Goal: Task Accomplishment & Management: Use online tool/utility

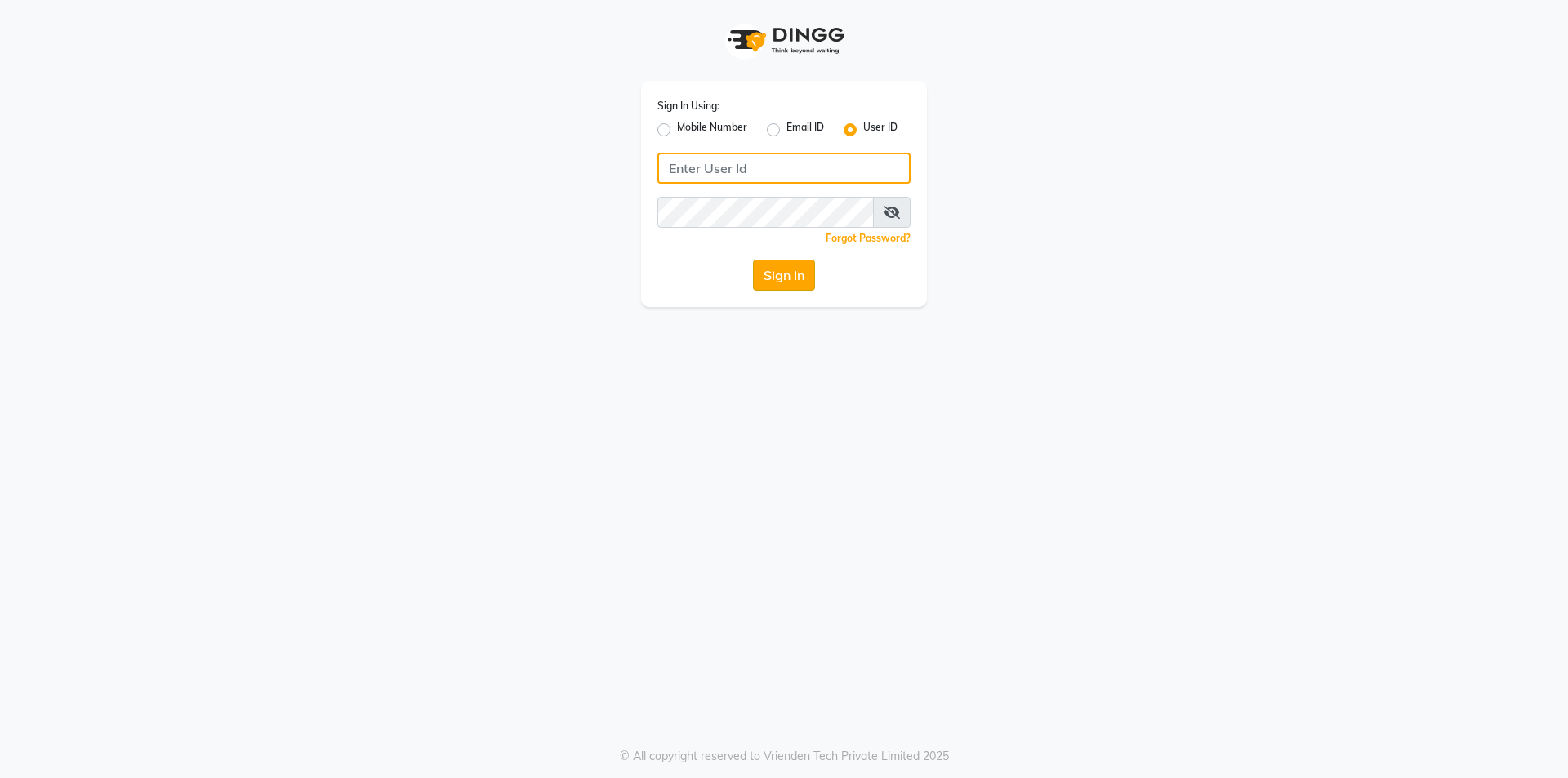
type input "mirth"
click at [768, 275] on button "Sign In" at bounding box center [784, 275] width 62 height 31
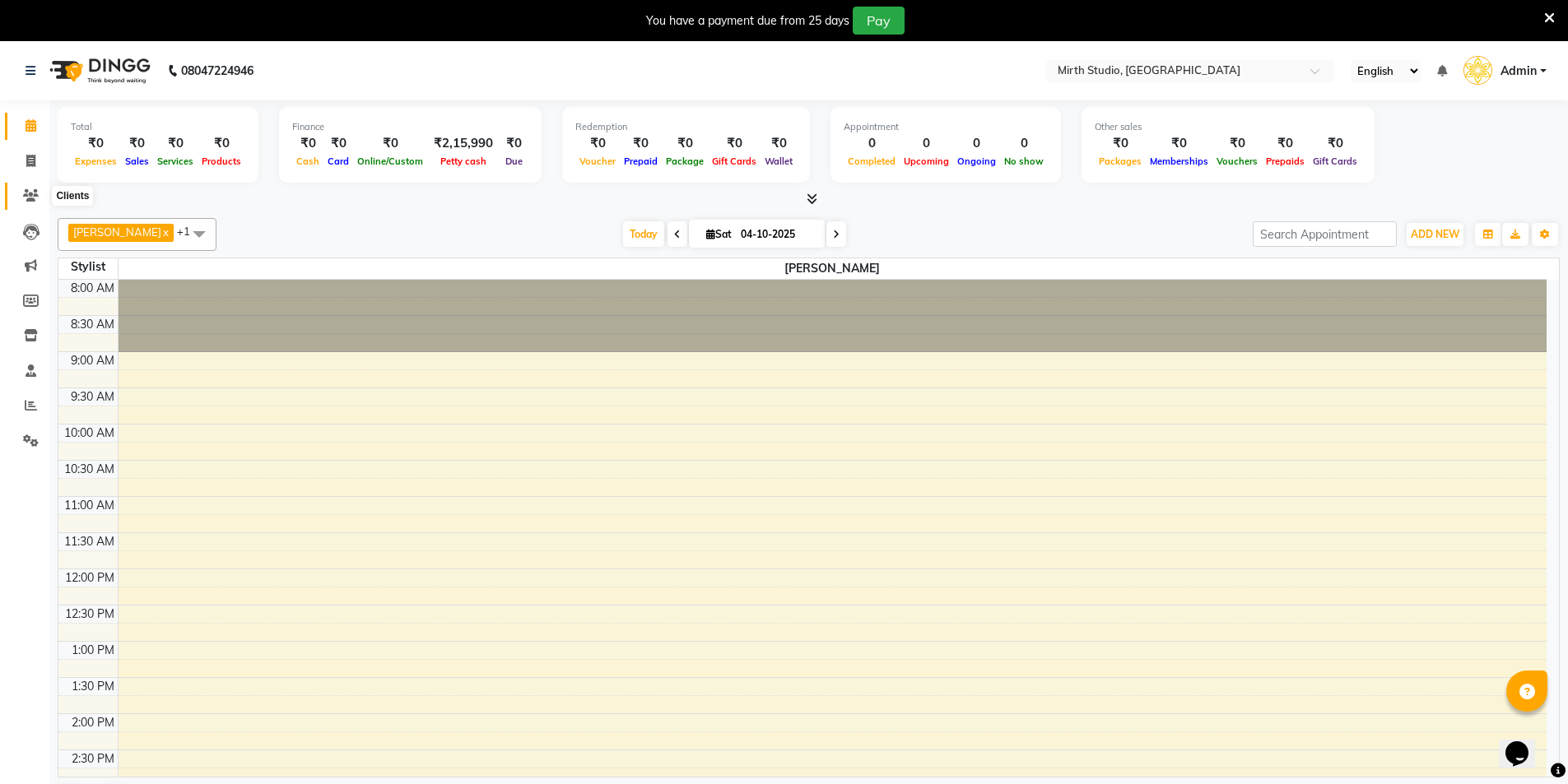
click at [25, 196] on icon at bounding box center [30, 195] width 16 height 12
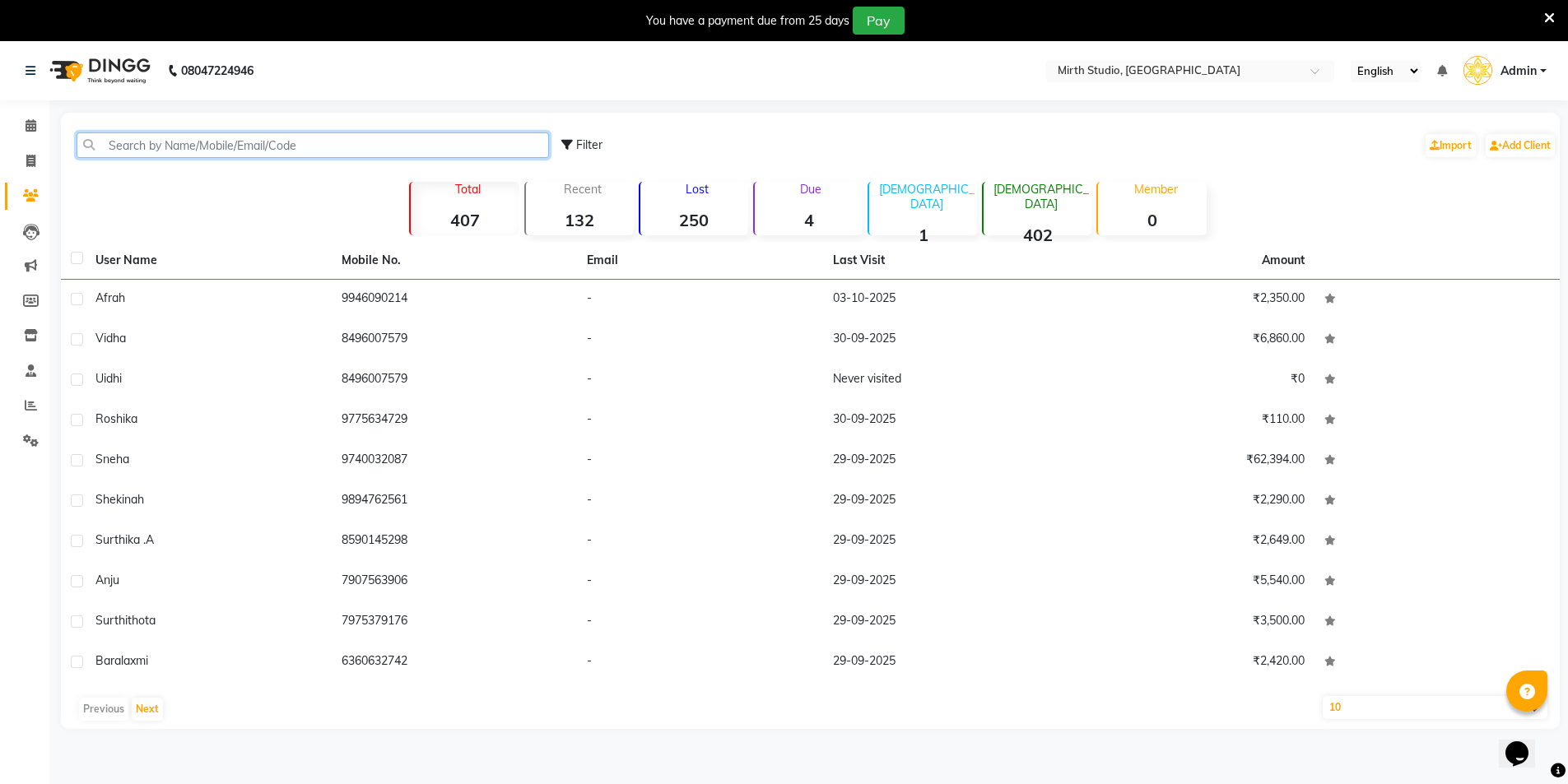
click at [251, 142] on input "text" at bounding box center [313, 145] width 473 height 26
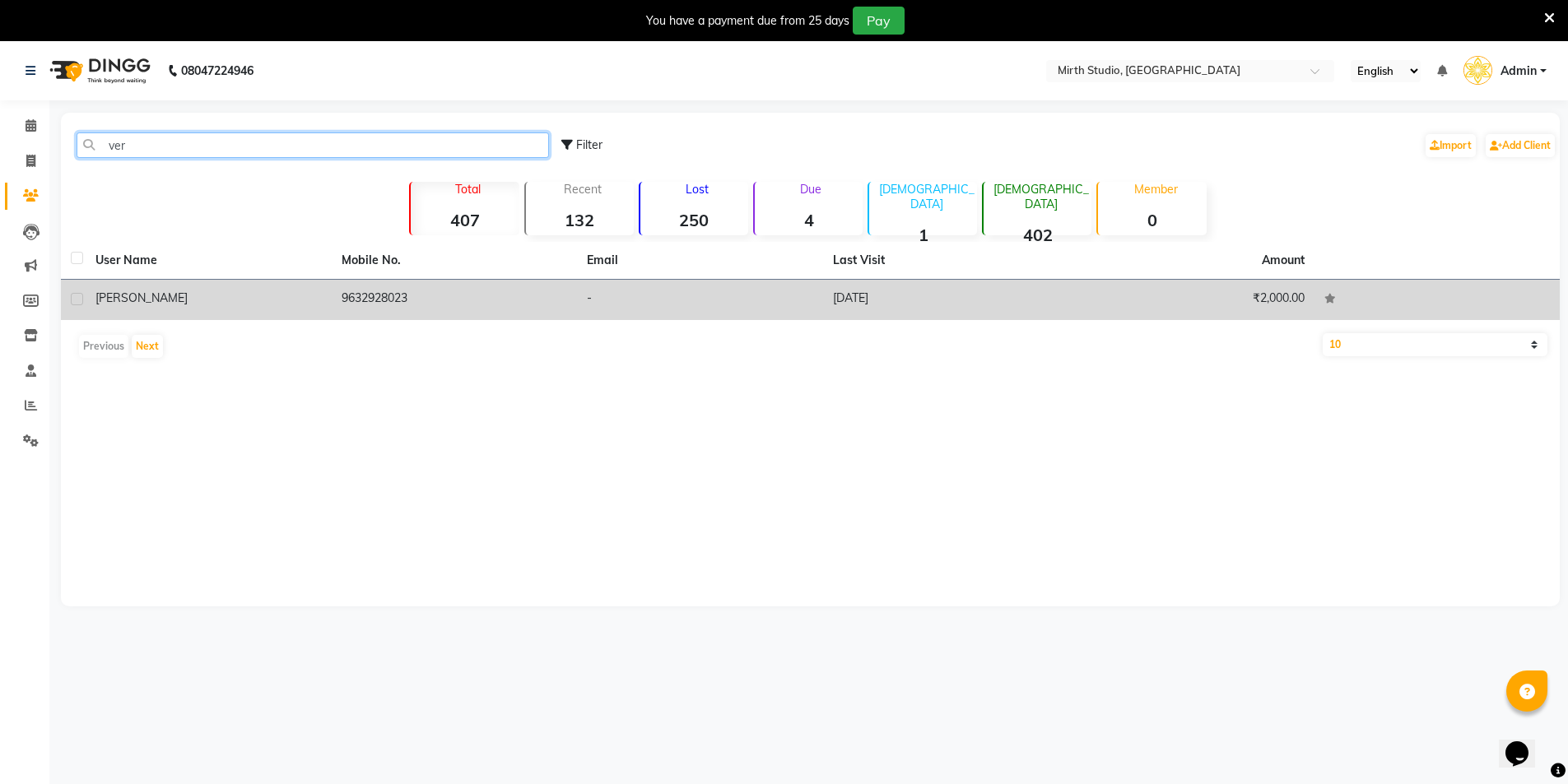
type input "ver"
click at [372, 304] on td "9632928023" at bounding box center [455, 299] width 246 height 41
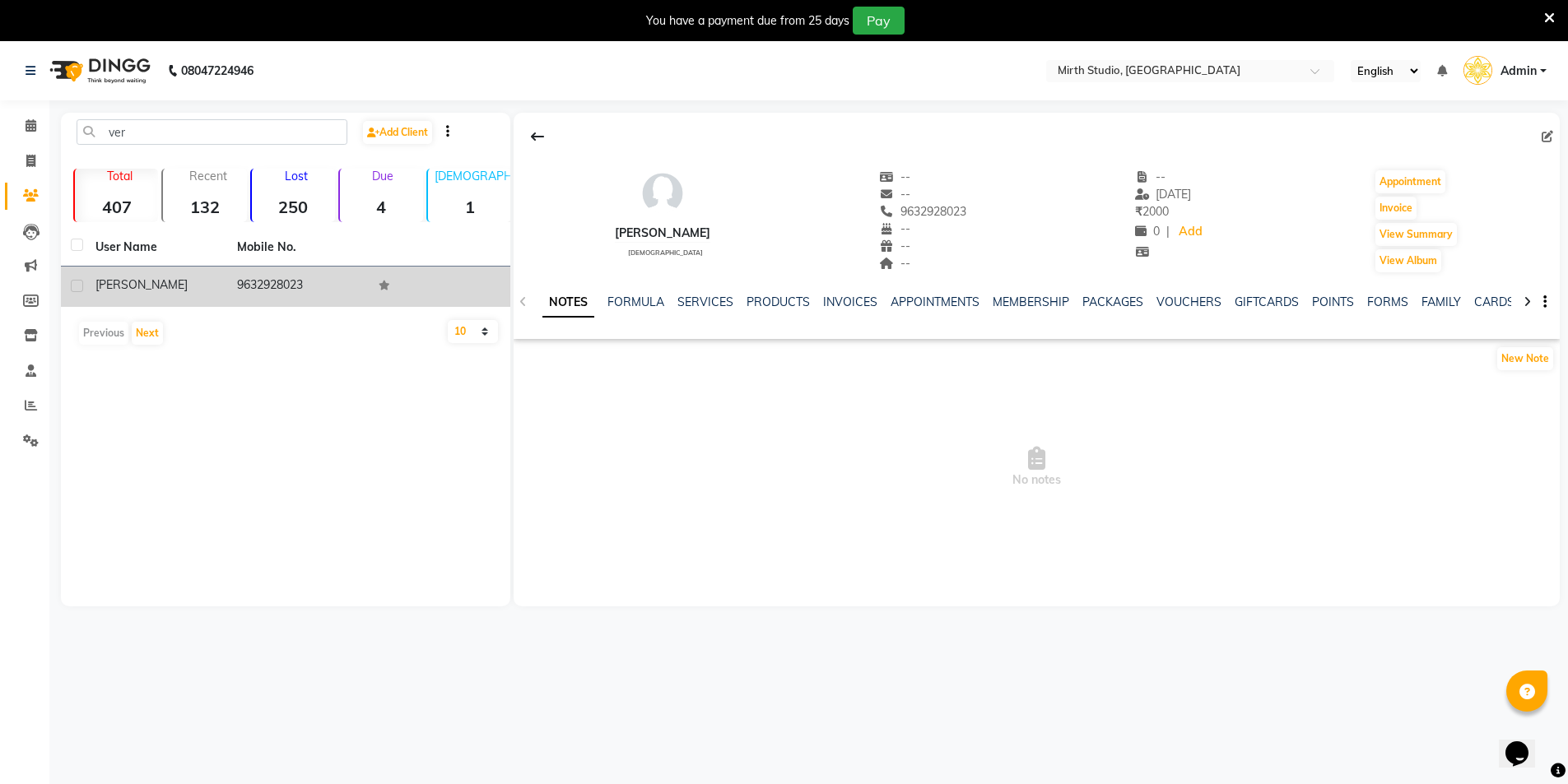
click at [307, 279] on td "9632928023" at bounding box center [298, 286] width 142 height 41
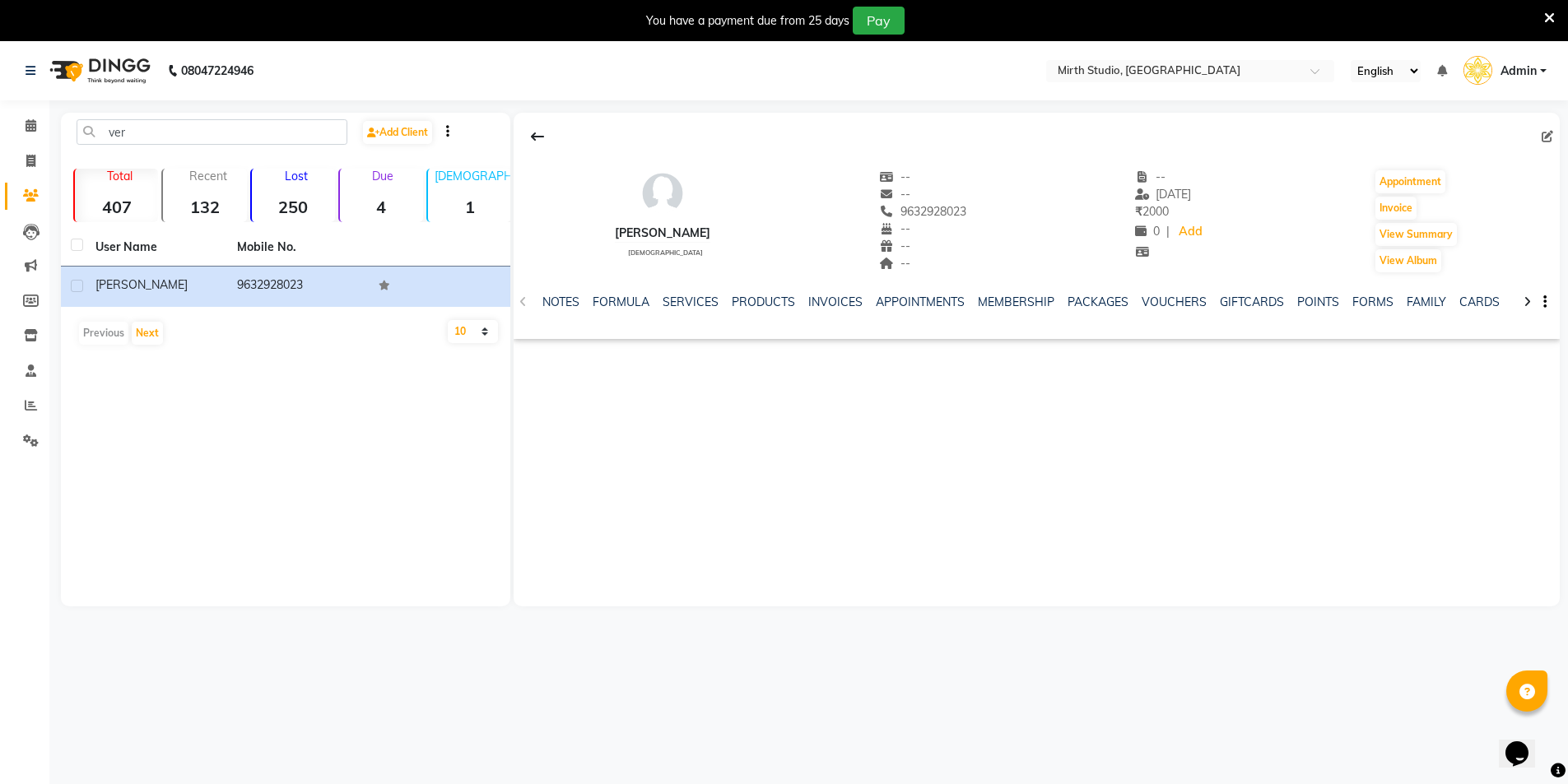
drag, startPoint x: 954, startPoint y: 213, endPoint x: 858, endPoint y: 220, distance: 96.3
click at [858, 220] on div "[PERSON_NAME] [DEMOGRAPHIC_DATA] -- -- [PHONE_NUMBER] Mobile No. -- -- -- -- [D…" at bounding box center [1036, 213] width 1046 height 122
copy span "9632928023"
click at [28, 161] on icon at bounding box center [31, 161] width 9 height 12
select select "service"
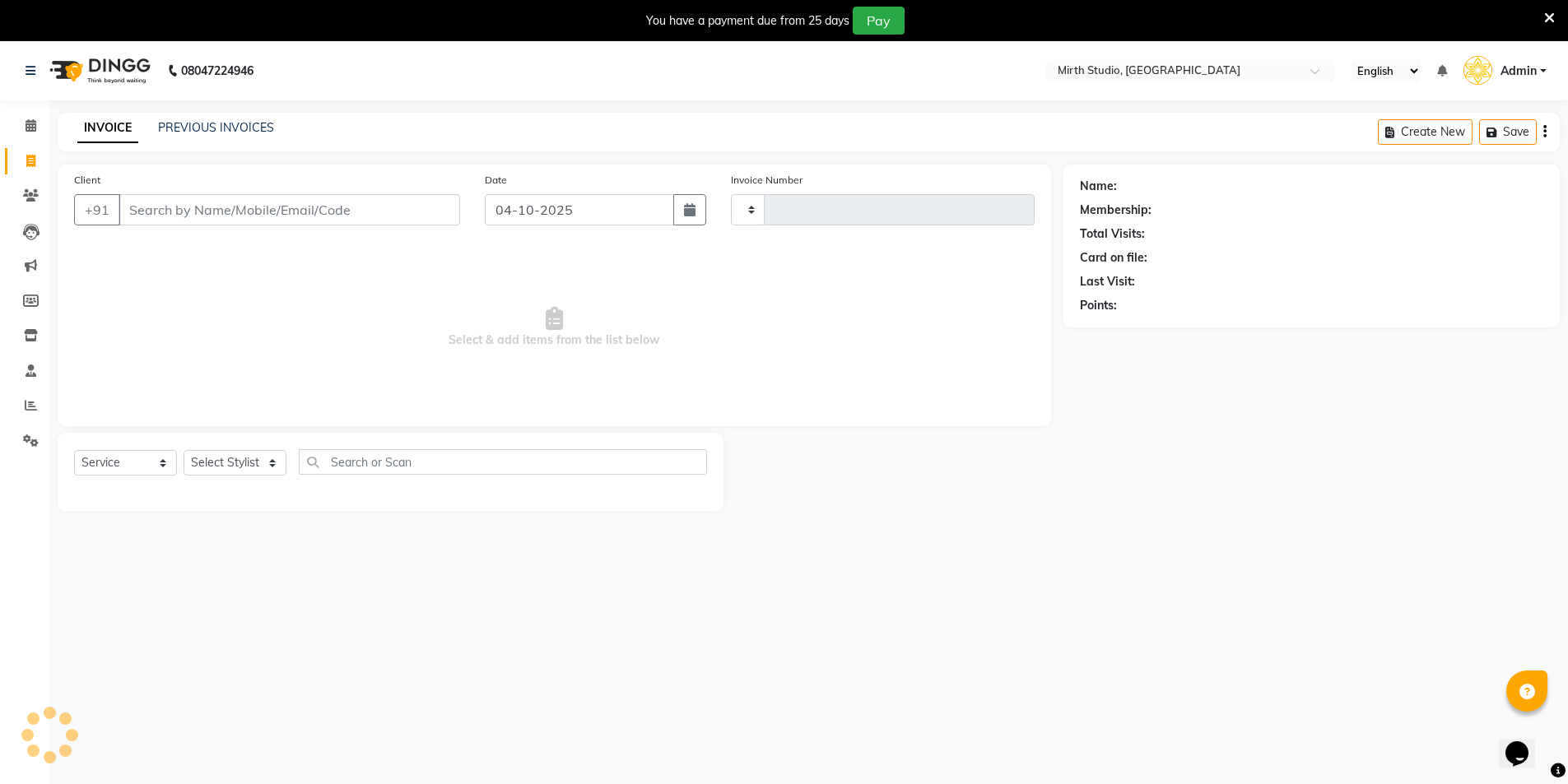
type input "0320"
select select "4806"
click at [231, 210] on input "Client" at bounding box center [288, 210] width 341 height 31
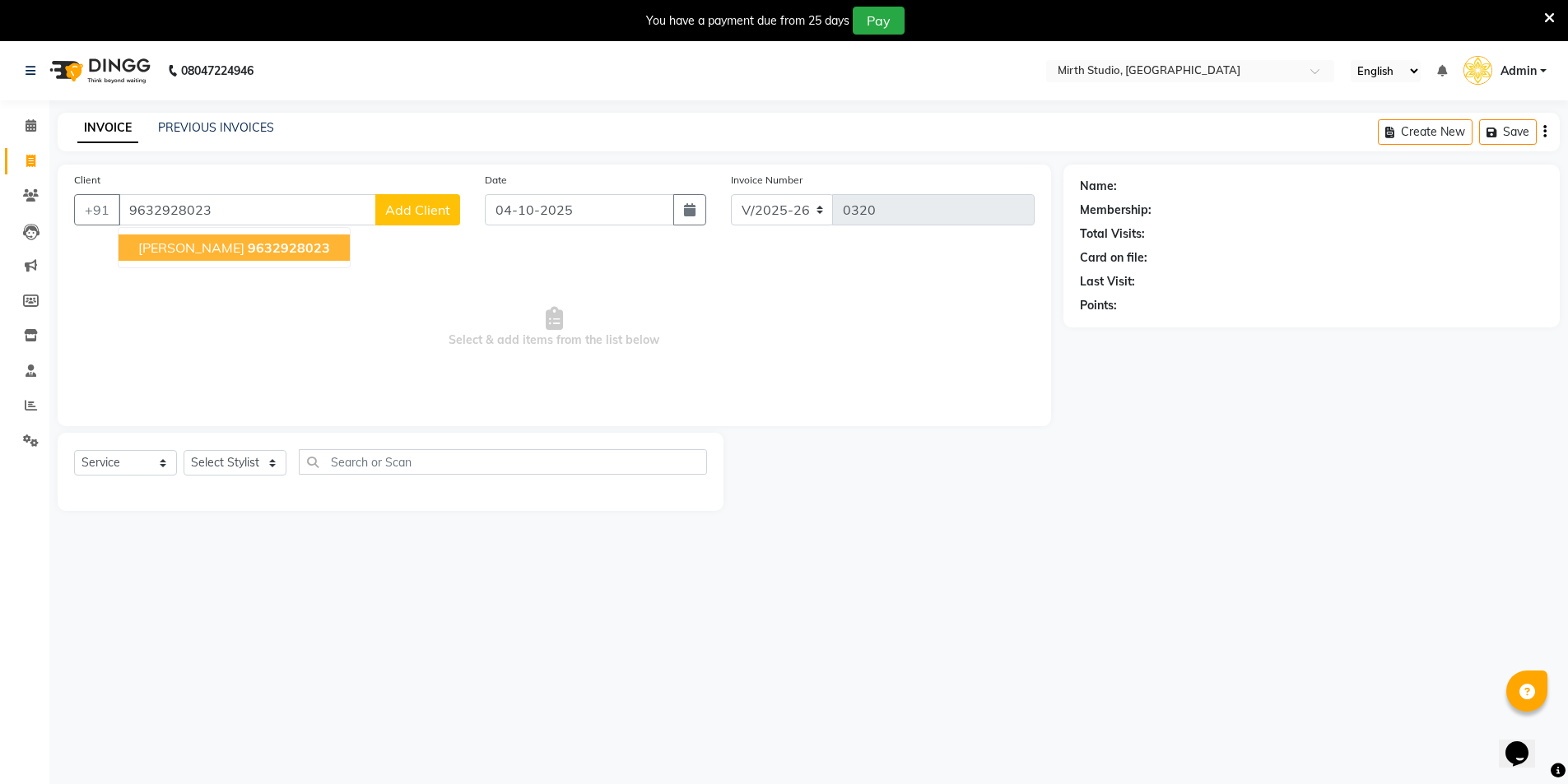
type input "9632928023"
click at [417, 220] on button "Add Client" at bounding box center [418, 210] width 85 height 31
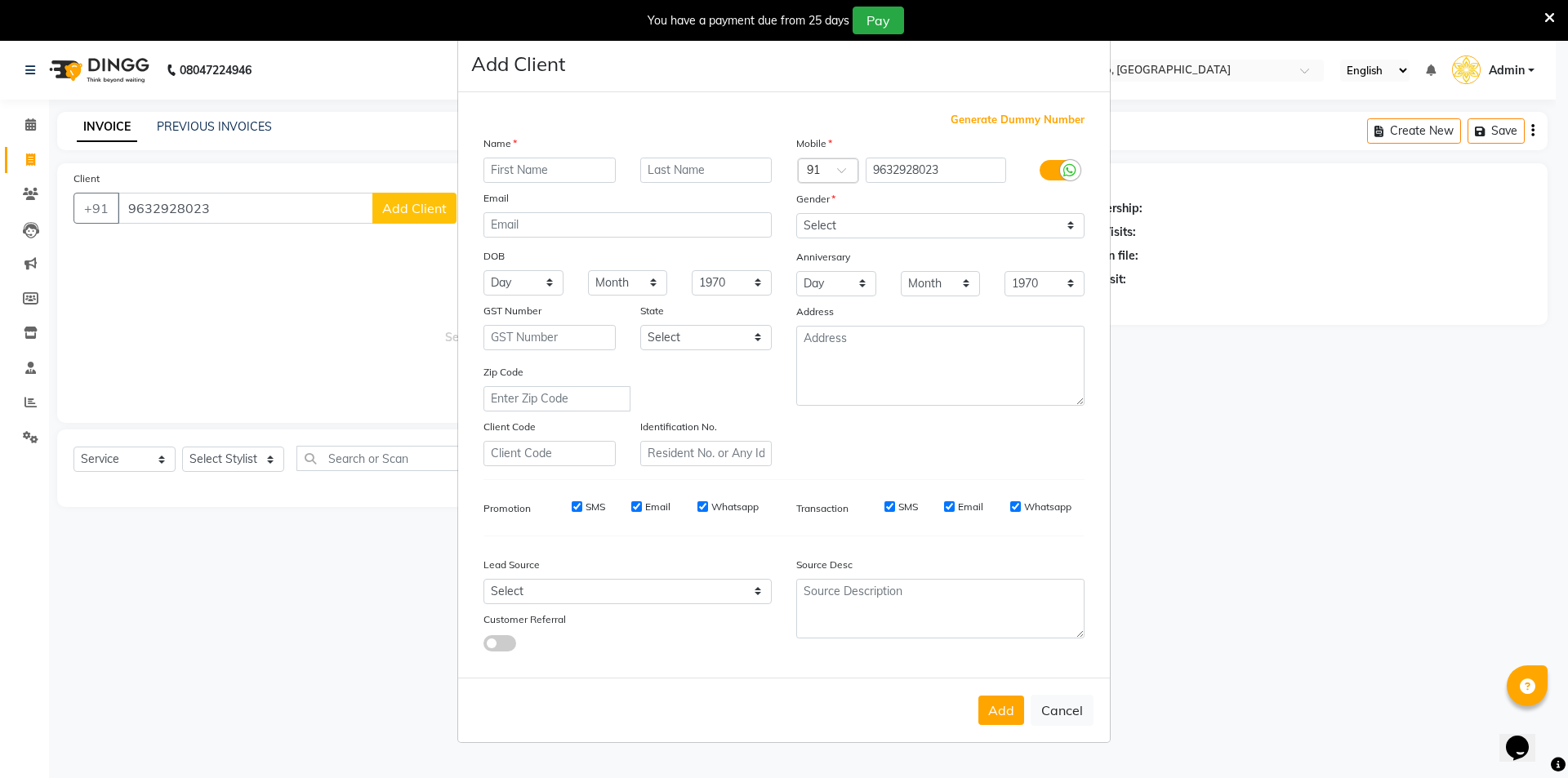
click at [560, 163] on input "text" at bounding box center [550, 170] width 132 height 25
drag, startPoint x: 300, startPoint y: 307, endPoint x: 419, endPoint y: 260, distance: 127.9
click at [313, 300] on ngb-modal-window "Add Client Generate Dummy Number Name Email DOB Day 01 02 03 04 05 06 07 08 09 …" at bounding box center [784, 389] width 1568 height 778
click at [1065, 704] on button "Cancel" at bounding box center [1062, 710] width 63 height 31
select select
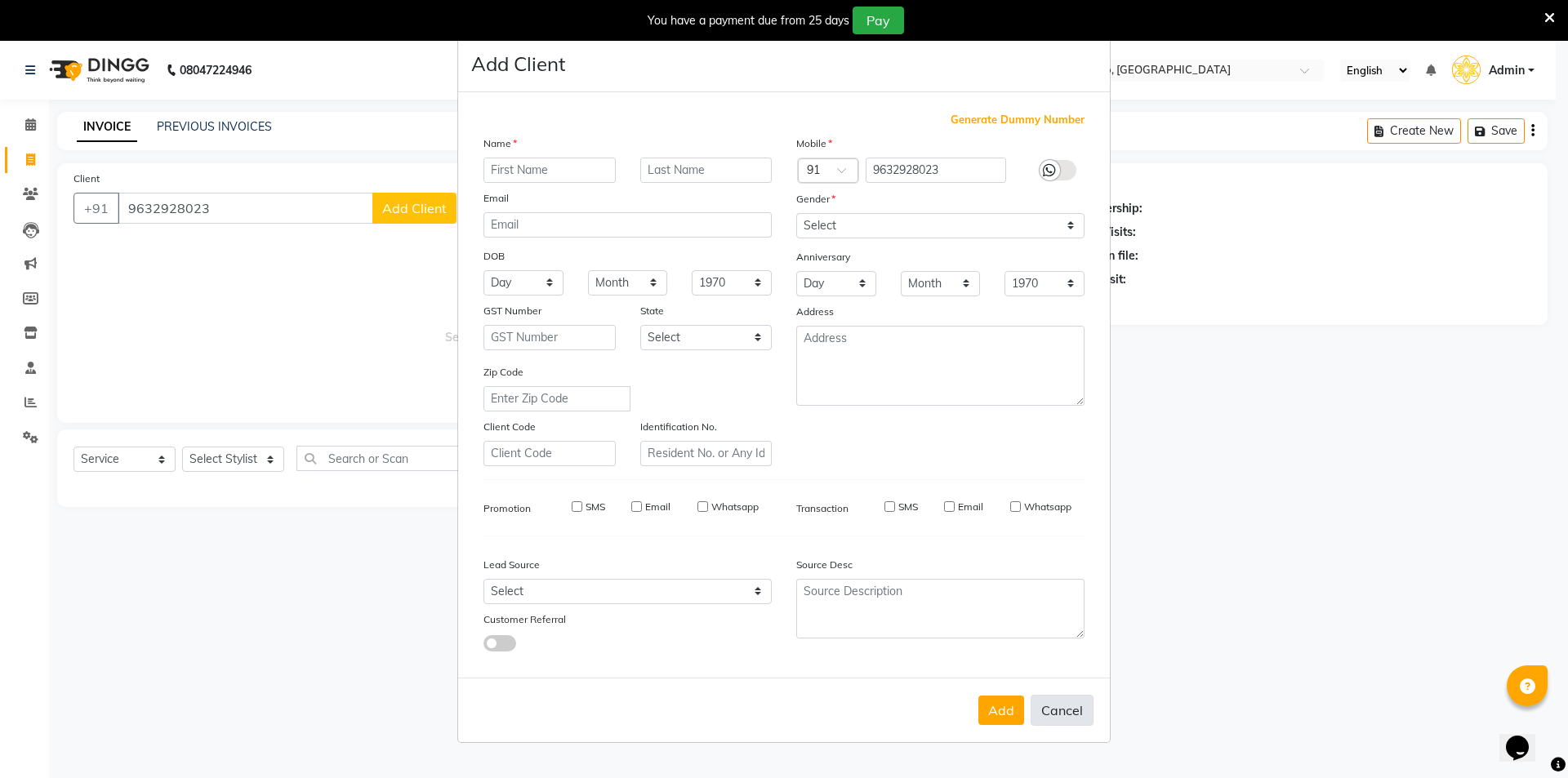
select select
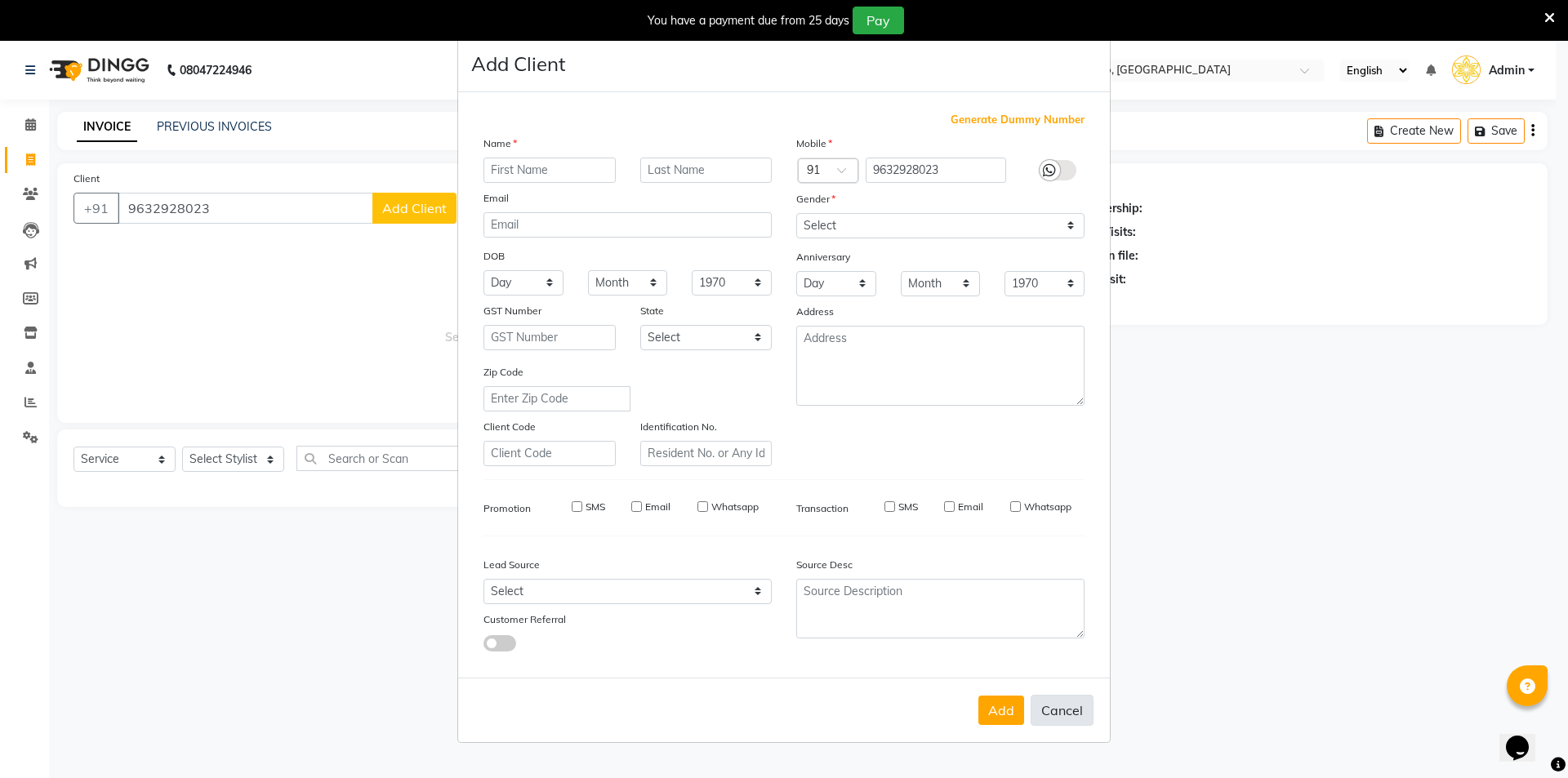
select select
checkbox input "false"
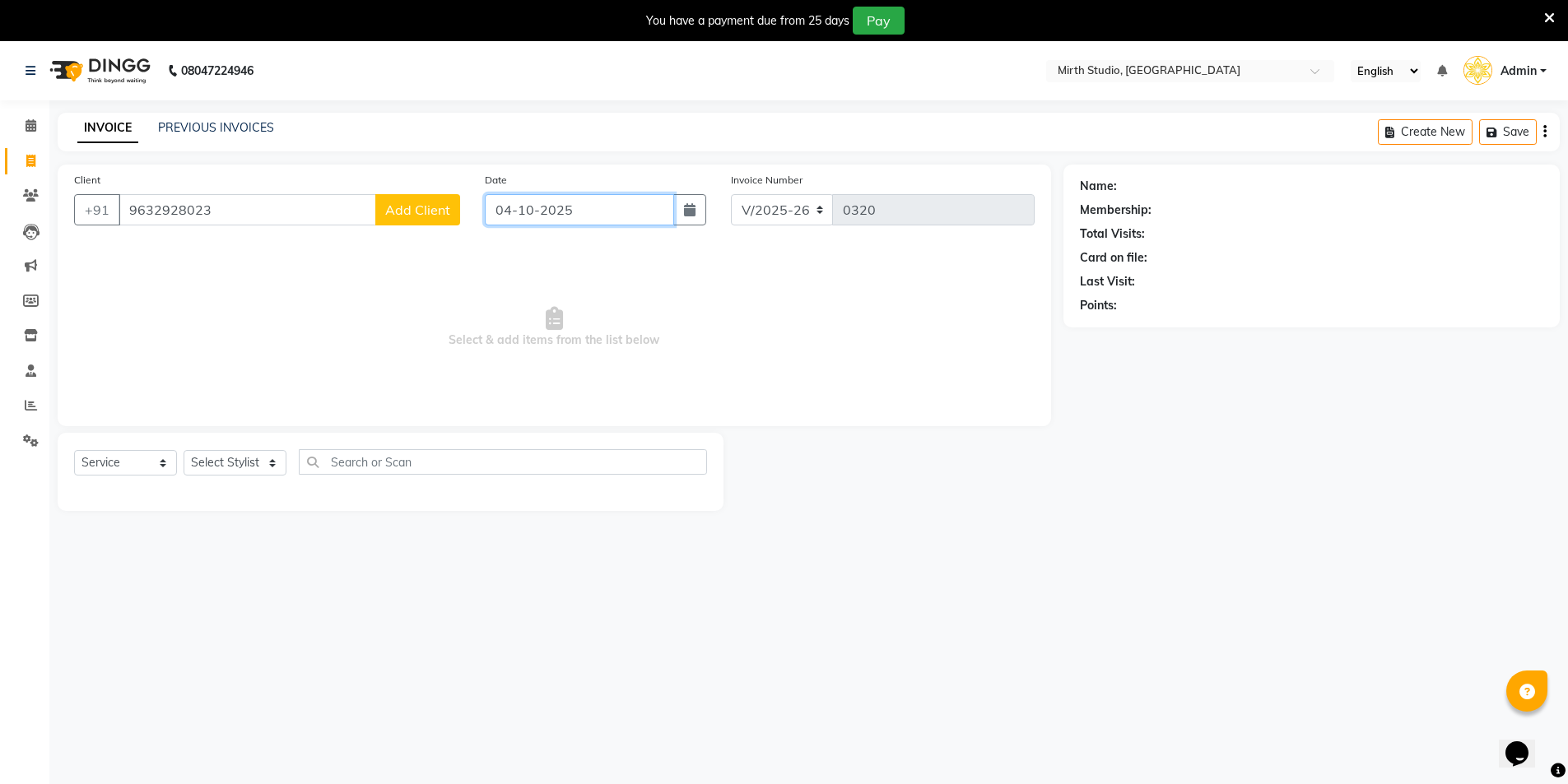
click at [642, 207] on input "04-10-2025" at bounding box center [579, 210] width 189 height 31
select select "10"
select select "2025"
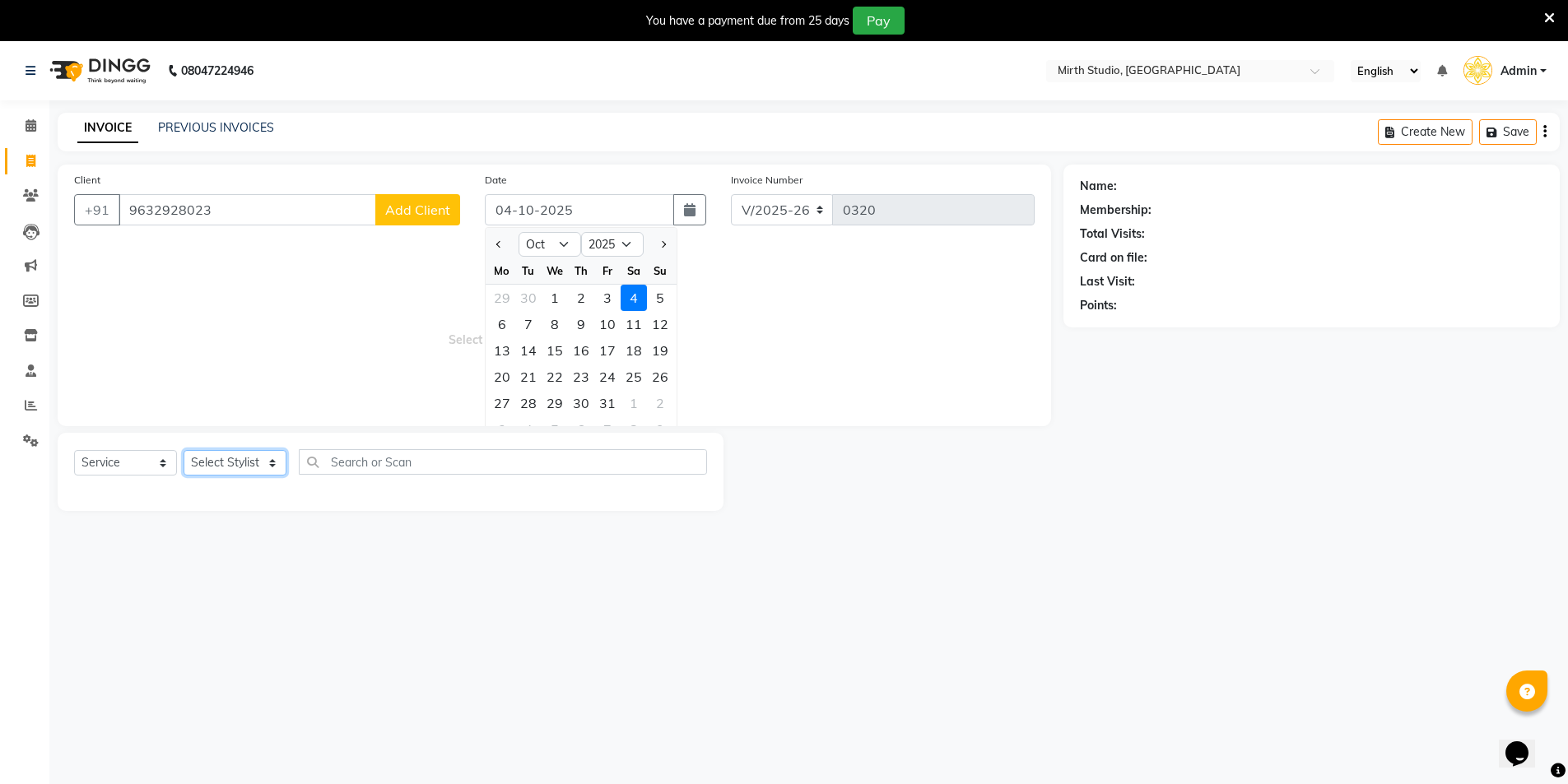
click at [256, 463] on select "Select Stylist [PERSON_NAME] Pooja [PERSON_NAME] s" at bounding box center [234, 462] width 103 height 26
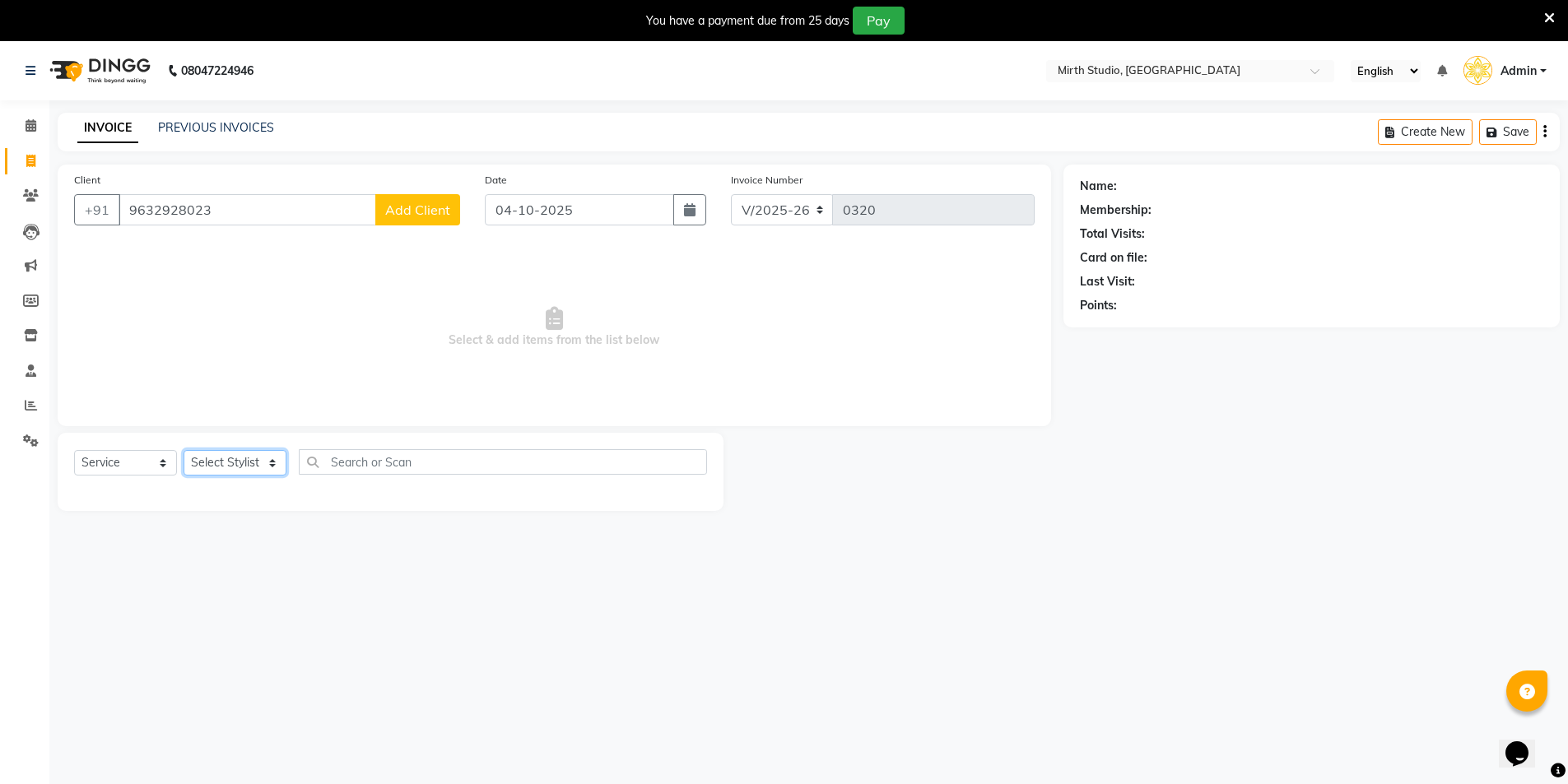
click at [228, 462] on select "Select Stylist [PERSON_NAME] Pooja [PERSON_NAME] s" at bounding box center [234, 462] width 103 height 26
select select "72306"
click at [183, 450] on select "Select Stylist [PERSON_NAME] Pooja [PERSON_NAME] s" at bounding box center [234, 462] width 103 height 26
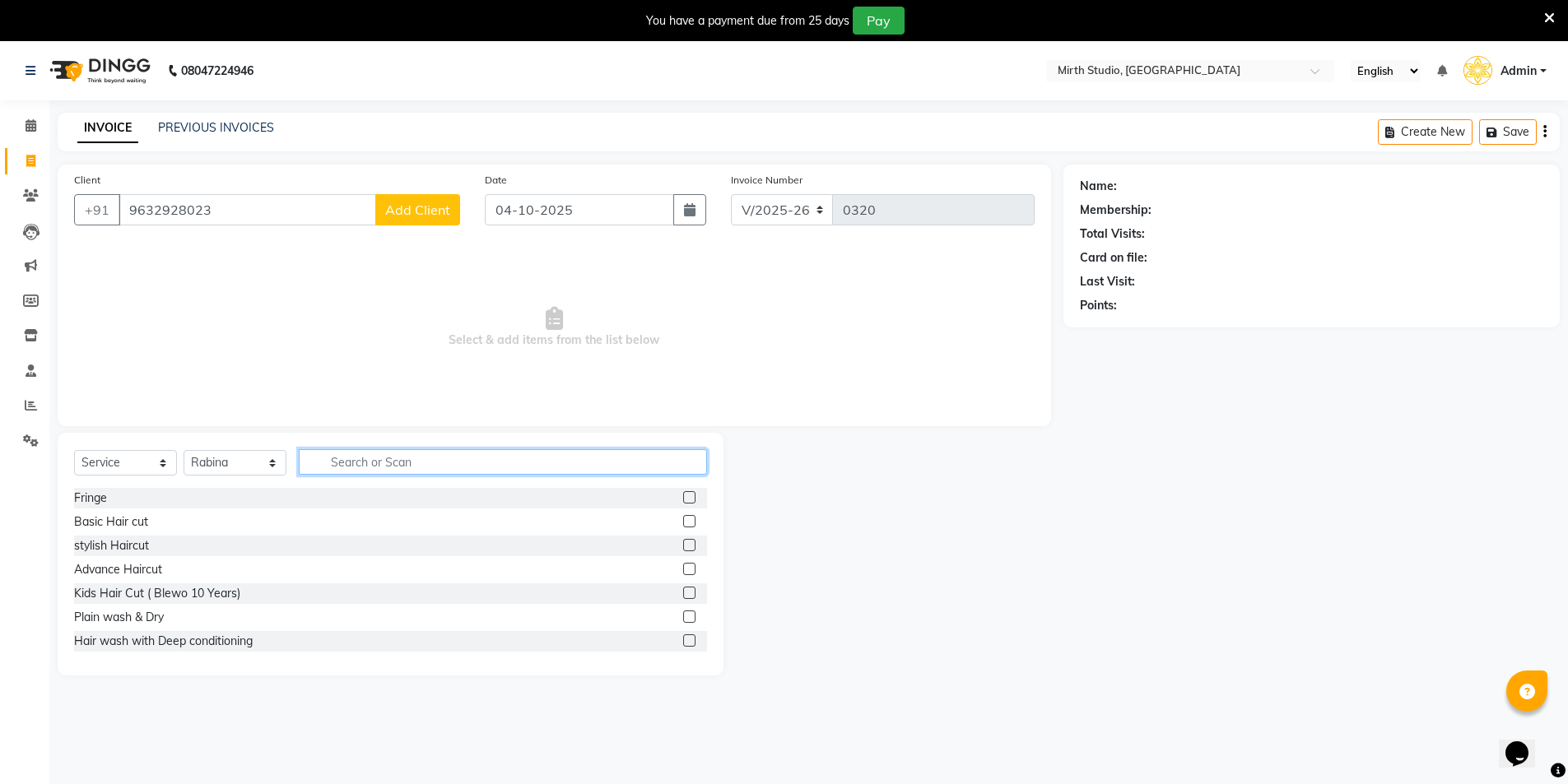
click at [430, 458] on input "text" at bounding box center [503, 461] width 408 height 26
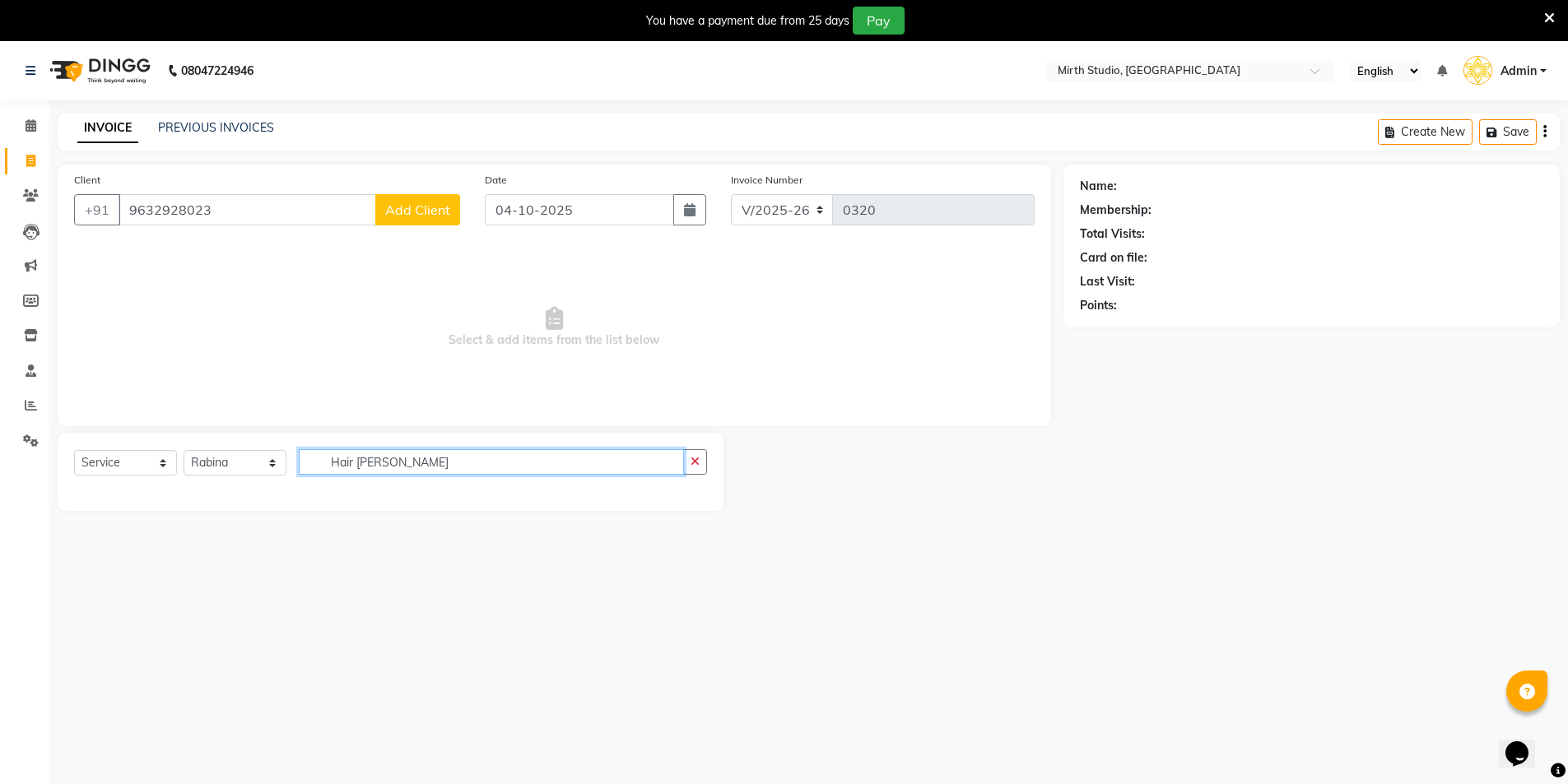
type input "Hair [PERSON_NAME]"
click at [437, 439] on div "Select Service Product Membership Package Voucher Prepaid Gift Card Select Styl…" at bounding box center [390, 471] width 666 height 78
click at [457, 466] on input "Hair [PERSON_NAME]" at bounding box center [491, 461] width 386 height 26
click at [697, 465] on icon "button" at bounding box center [696, 461] width 9 height 11
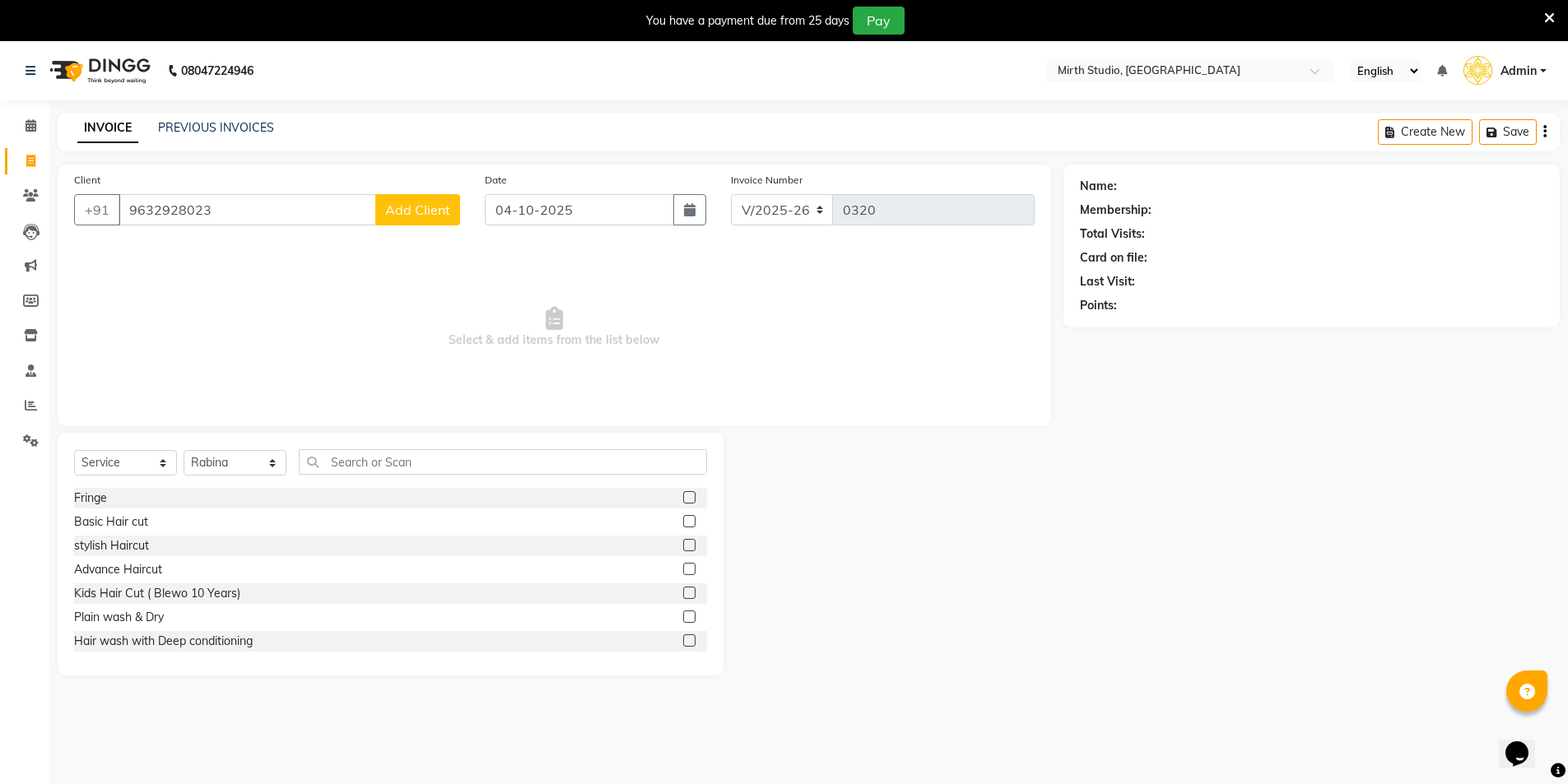
click at [171, 521] on div "Basic Hair cut" at bounding box center [390, 522] width 633 height 21
click at [683, 589] on label at bounding box center [689, 592] width 12 height 12
click at [683, 589] on input "checkbox" at bounding box center [688, 593] width 10 height 10
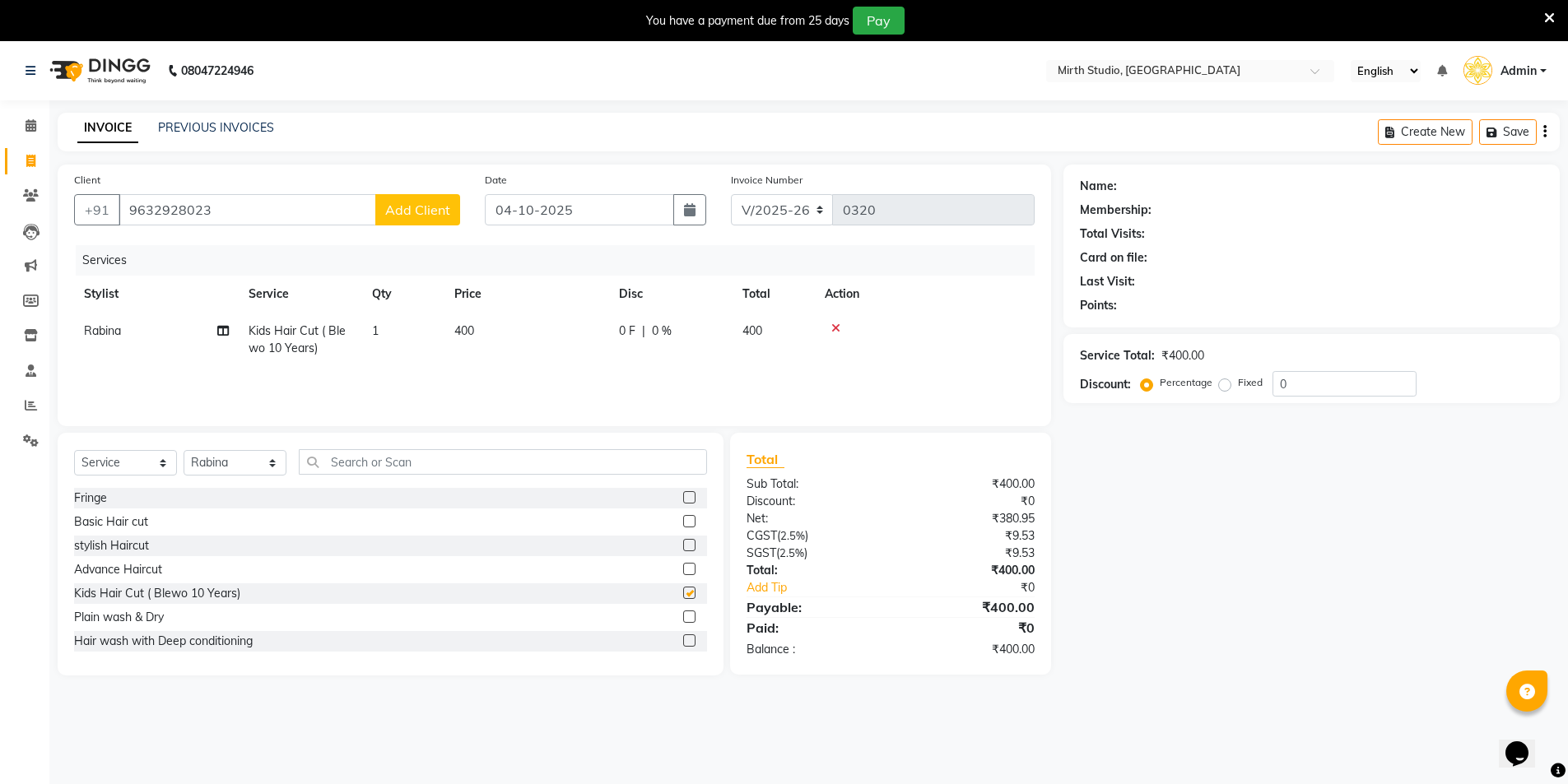
checkbox input "false"
click at [467, 449] on input "text" at bounding box center [503, 461] width 408 height 26
click at [683, 520] on label at bounding box center [689, 520] width 12 height 12
click at [683, 520] on input "checkbox" at bounding box center [688, 521] width 10 height 10
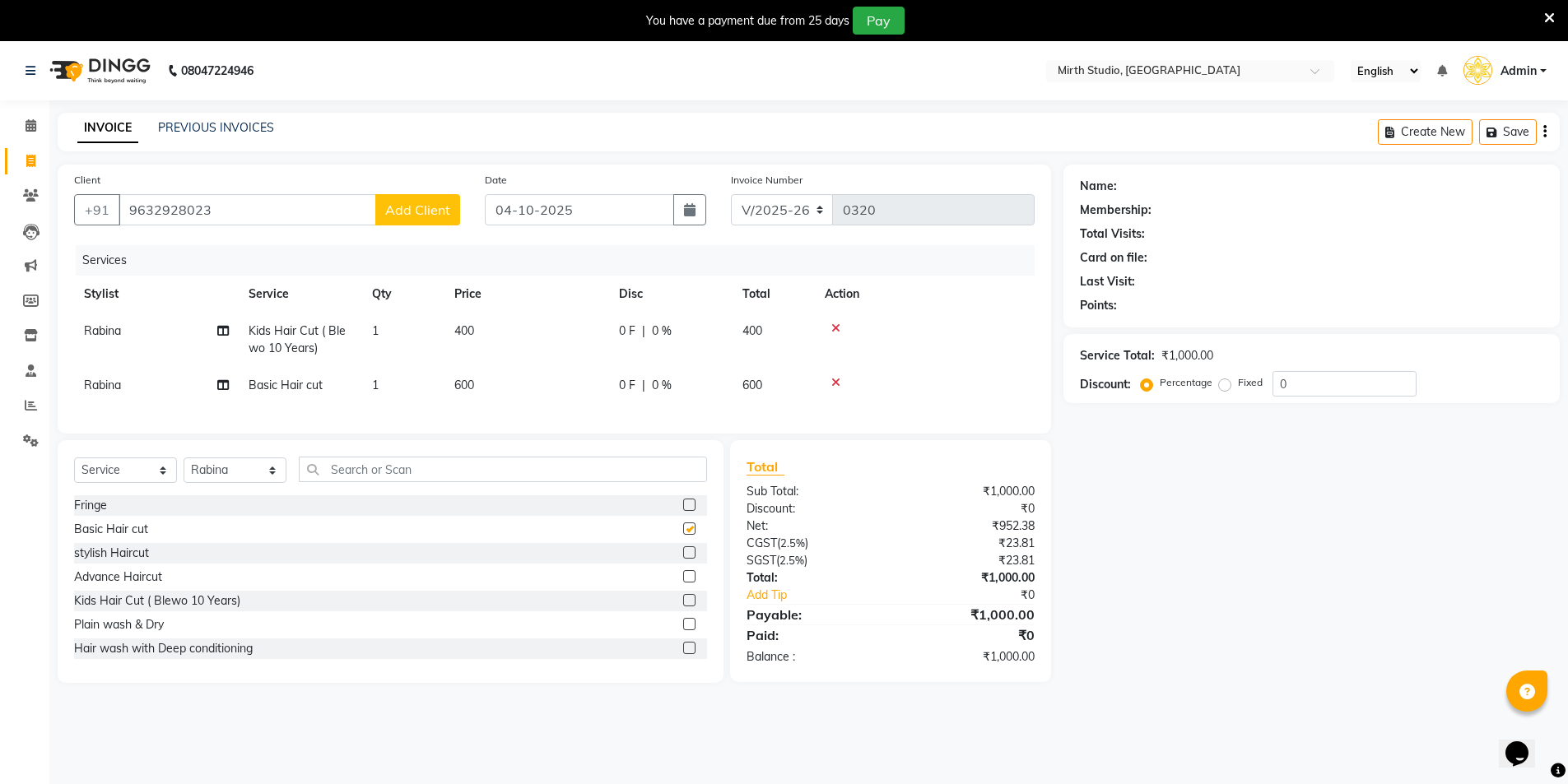
checkbox input "false"
click at [430, 477] on input "text" at bounding box center [503, 469] width 408 height 26
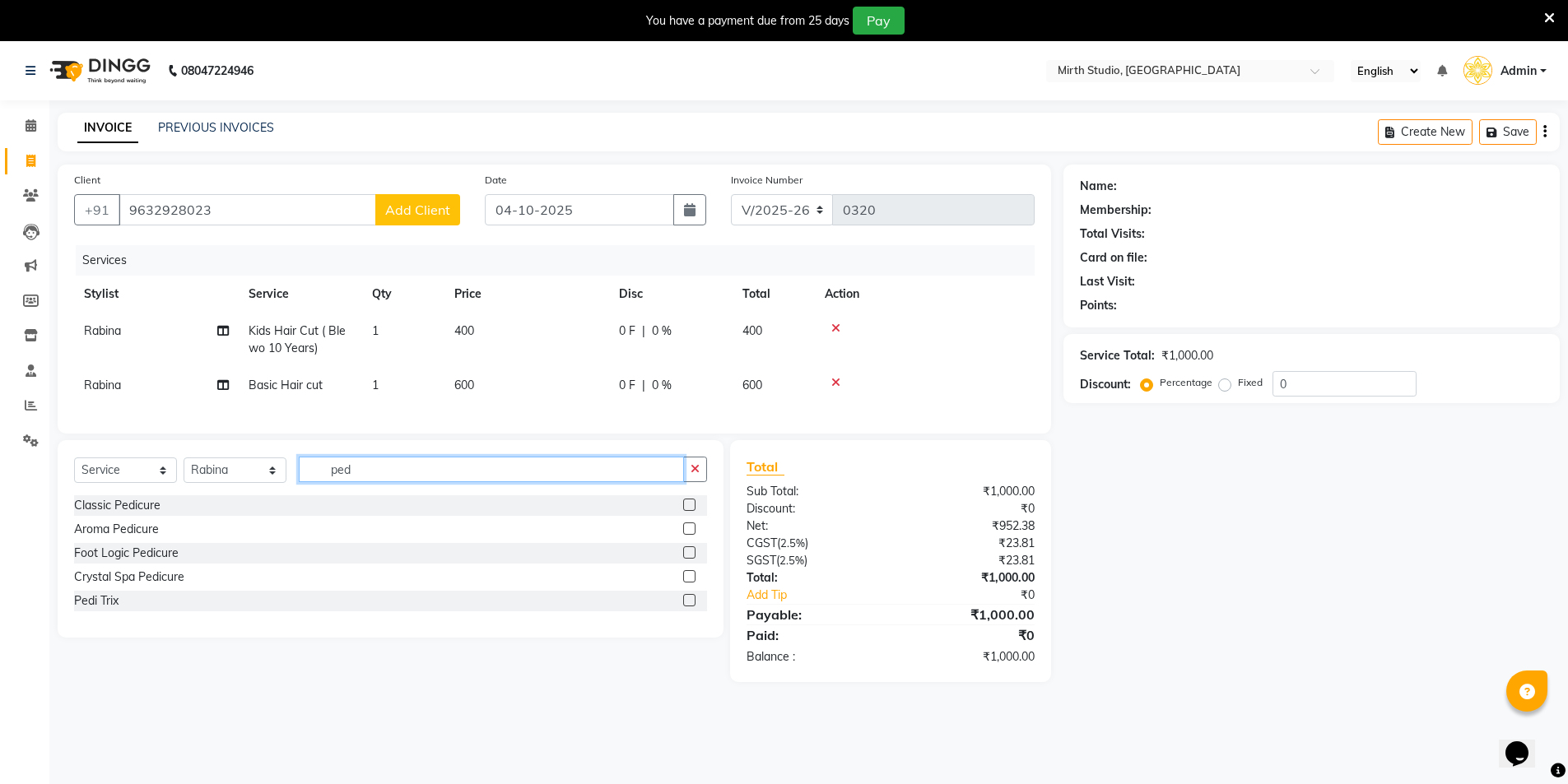
type input "ped"
click at [690, 511] on label at bounding box center [689, 504] width 12 height 12
click at [690, 511] on input "checkbox" at bounding box center [688, 504] width 10 height 10
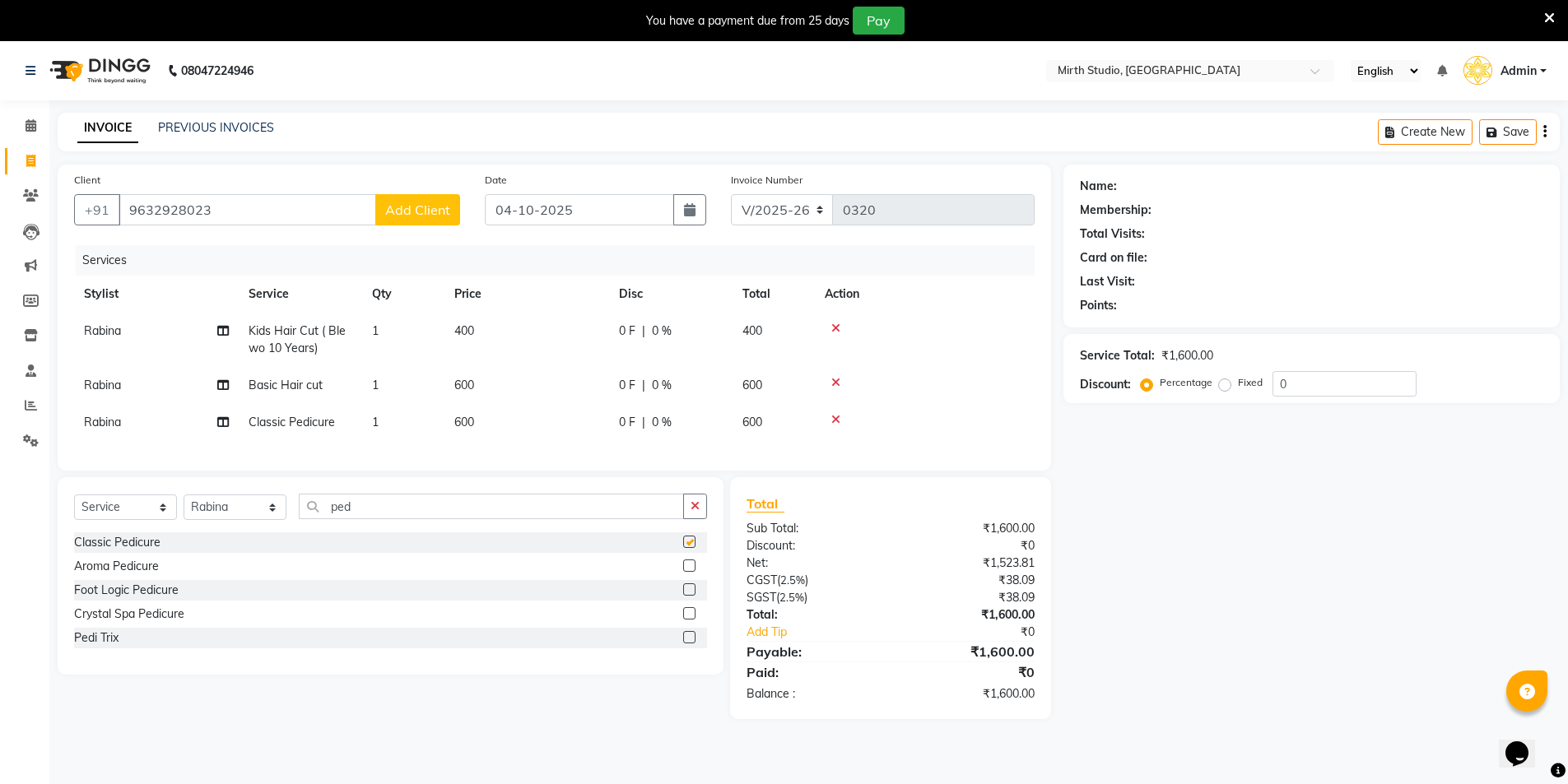
checkbox input "false"
click at [1256, 571] on div "Name: Membership: Total Visits: Card on file: Last Visit: Points: Service Total…" at bounding box center [1318, 441] width 508 height 554
click at [887, 16] on button "Pay" at bounding box center [878, 21] width 52 height 28
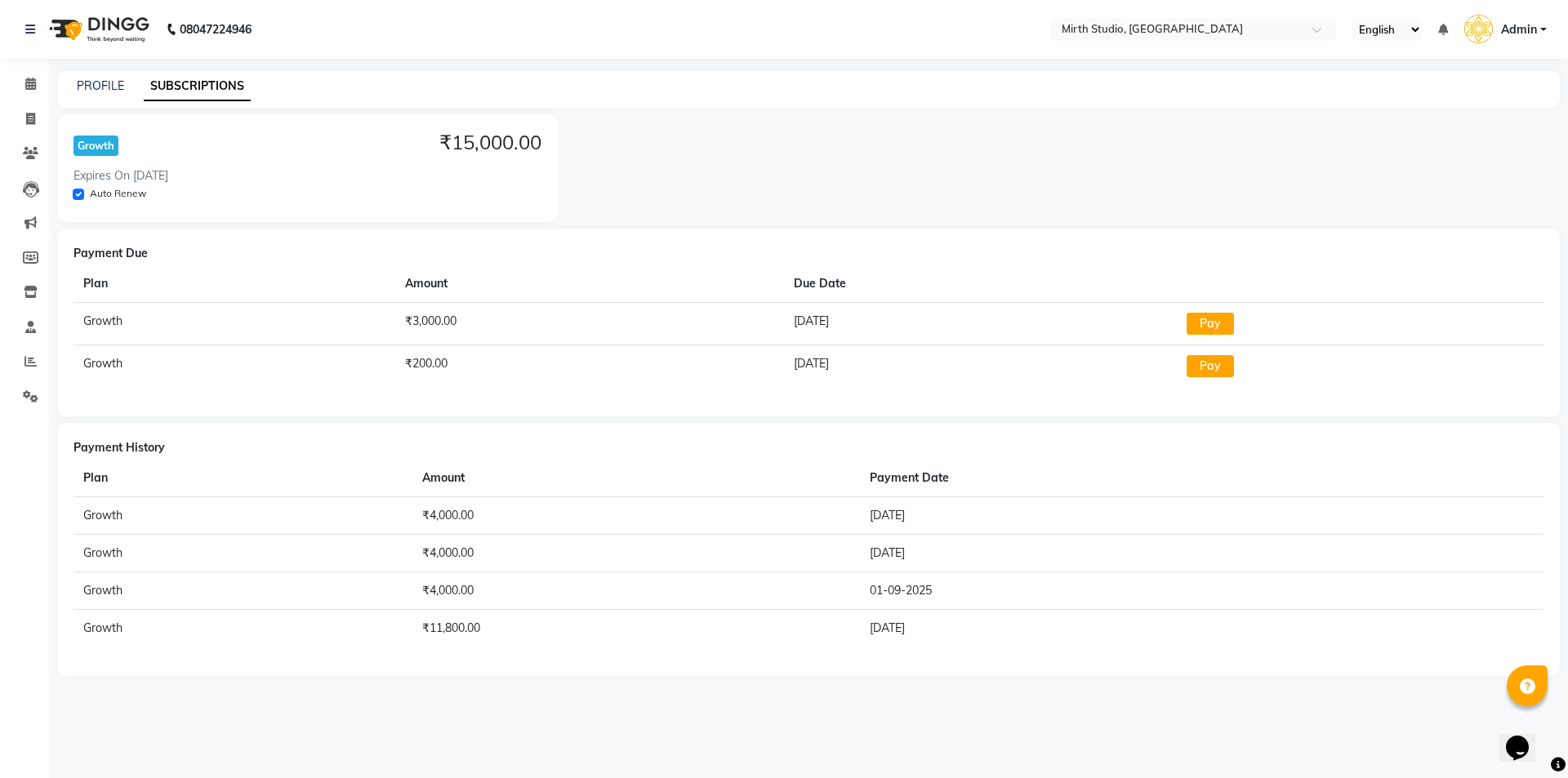
drag, startPoint x: 1228, startPoint y: 323, endPoint x: 1069, endPoint y: 336, distance: 159.5
click at [1069, 336] on td "[DATE]" at bounding box center [980, 322] width 393 height 42
click at [28, 117] on icon at bounding box center [31, 118] width 9 height 12
select select "4806"
select select "service"
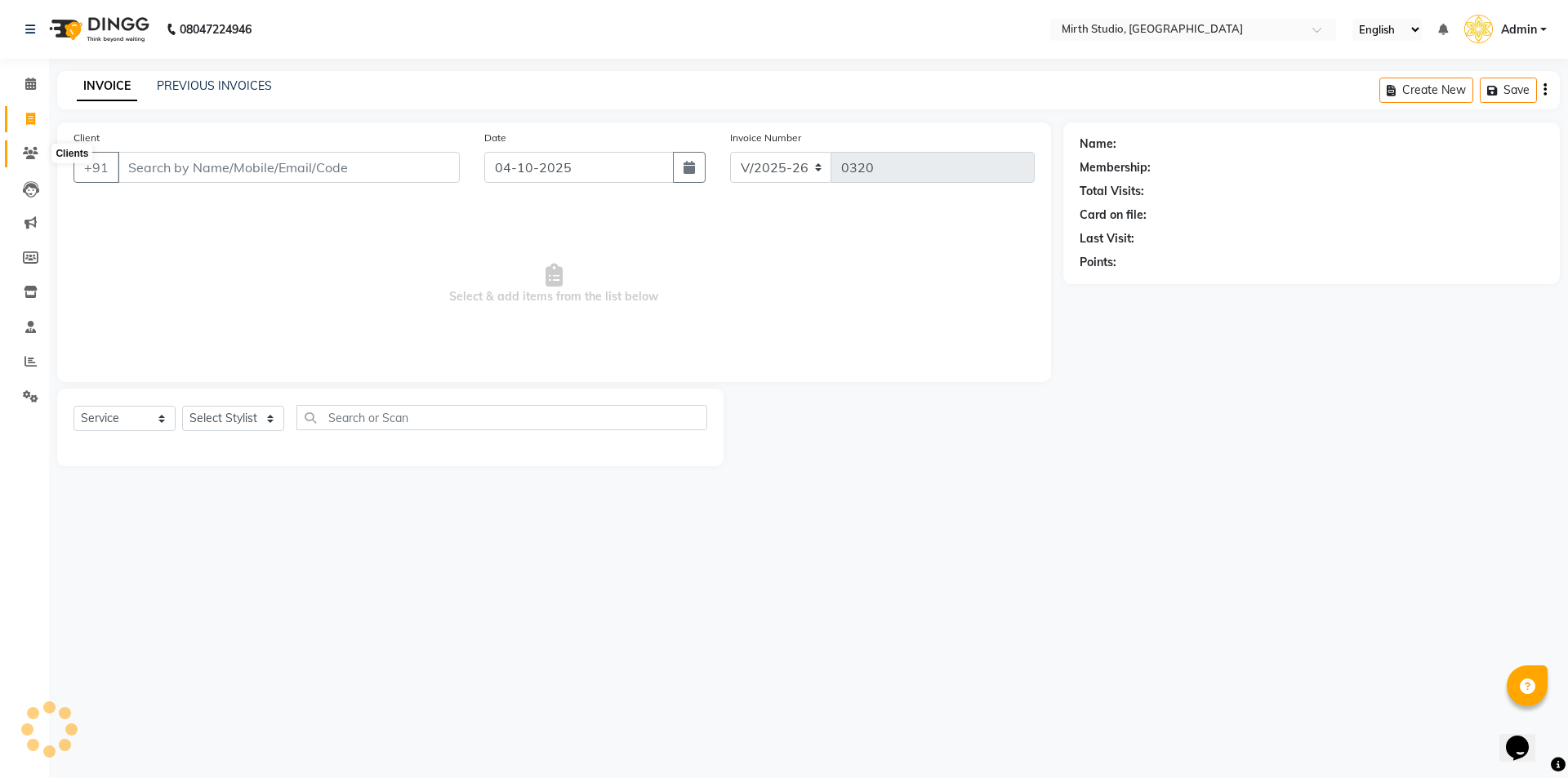
click at [26, 148] on icon at bounding box center [30, 153] width 16 height 12
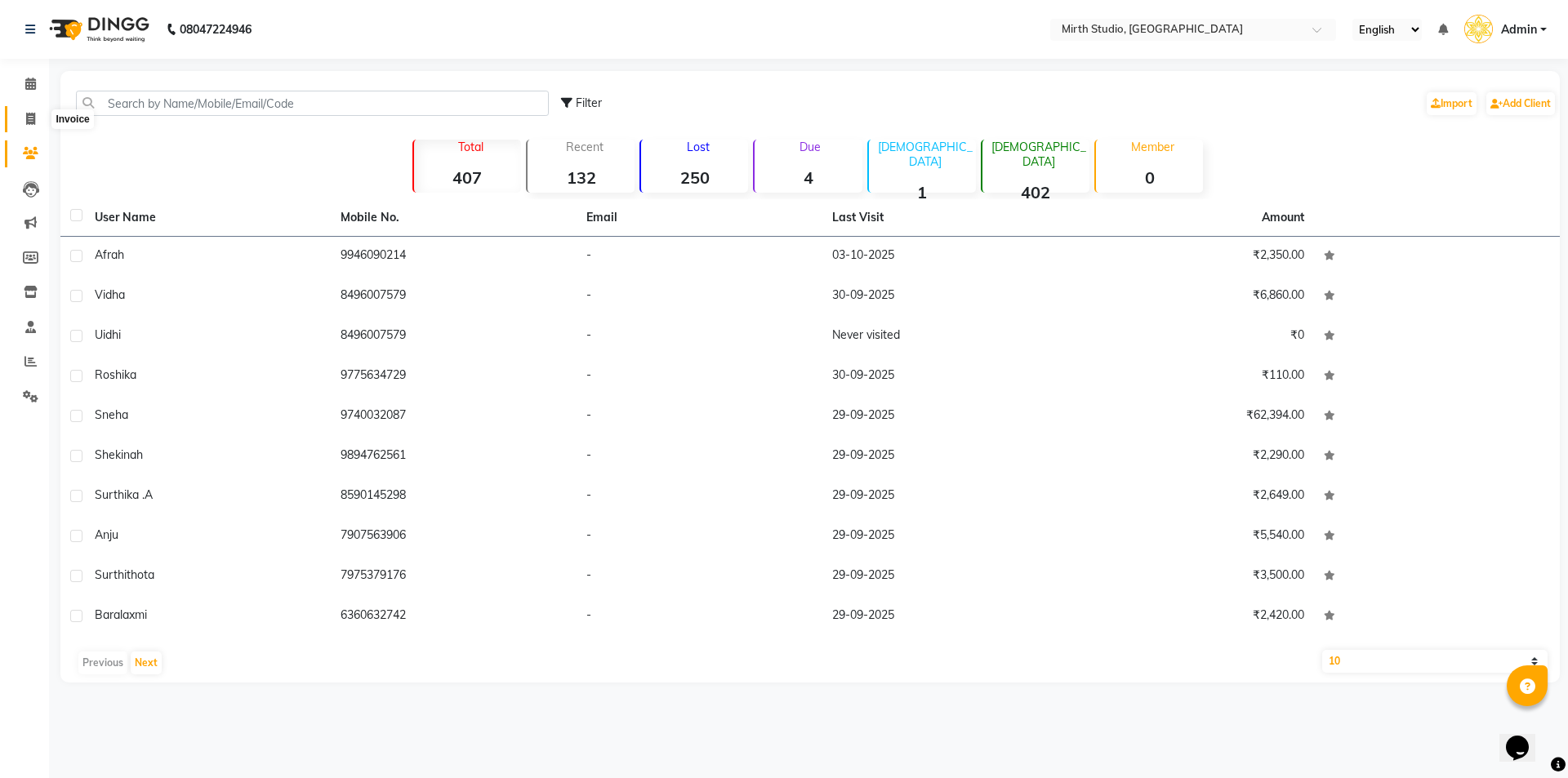
click at [30, 123] on icon at bounding box center [31, 118] width 9 height 12
select select "service"
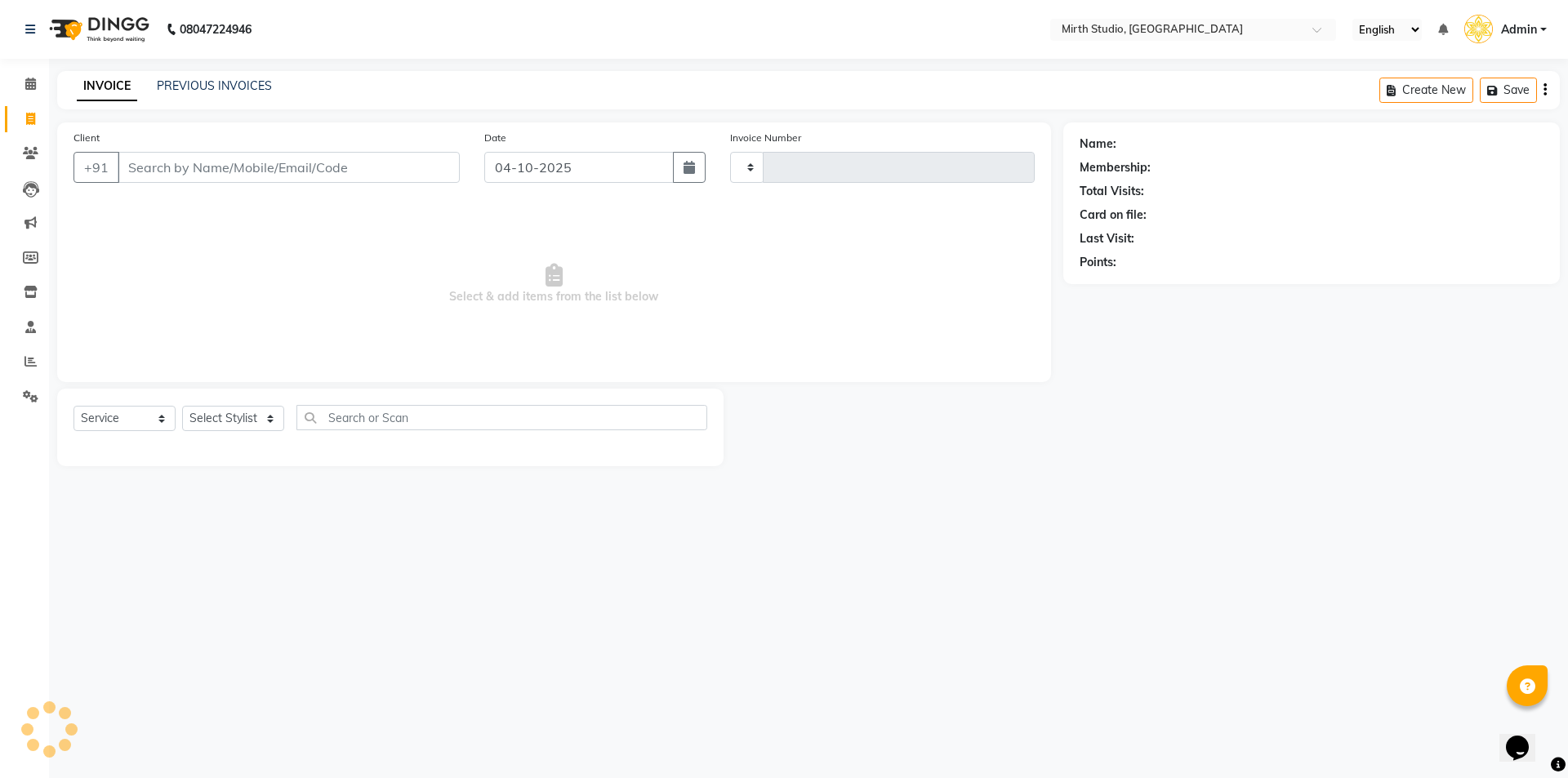
type input "0320"
select select "4806"
click at [214, 163] on input "Client" at bounding box center [288, 167] width 342 height 31
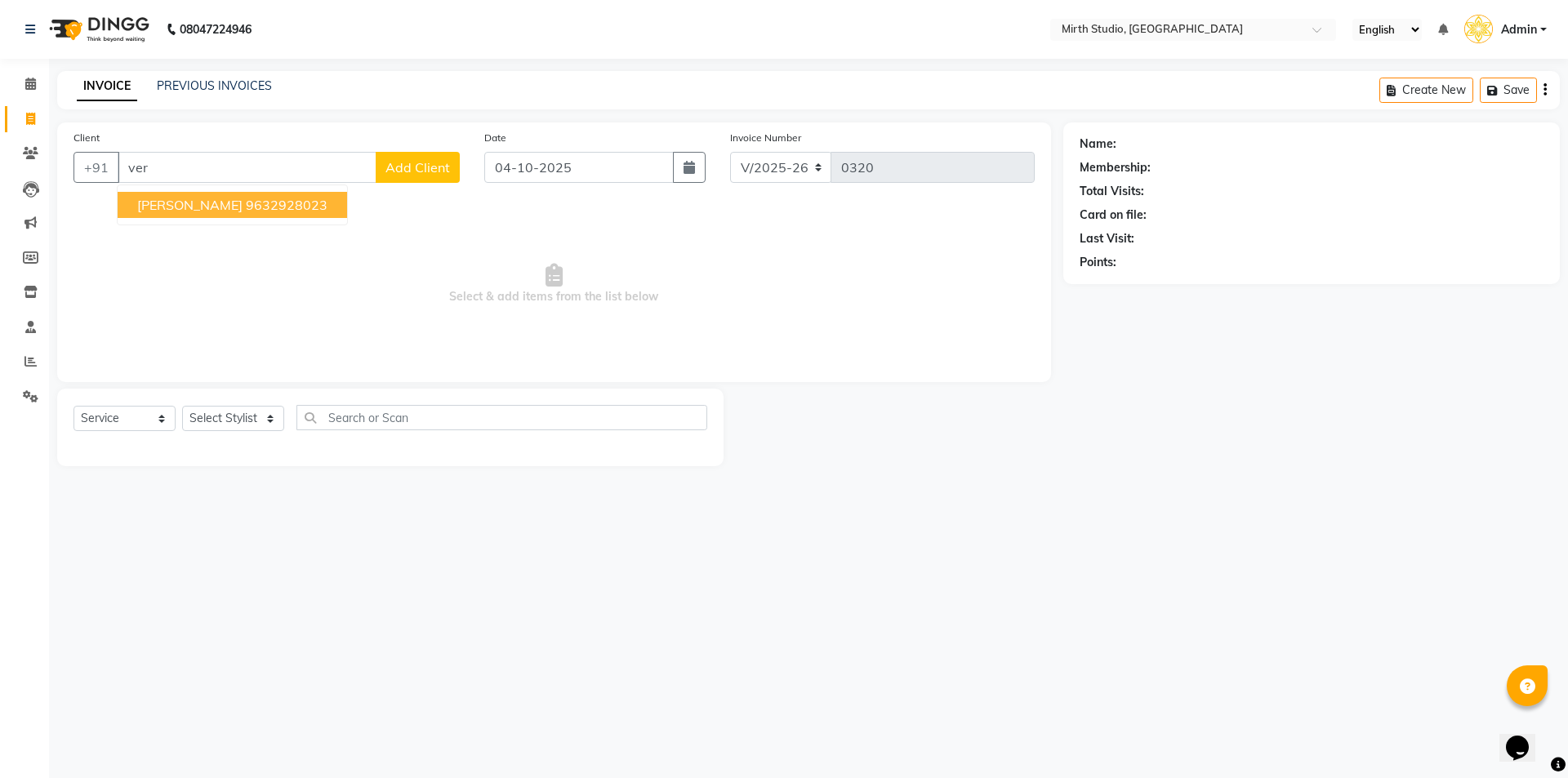
click at [246, 209] on ngb-highlight "9632928023" at bounding box center [286, 204] width 82 height 16
type input "9632928023"
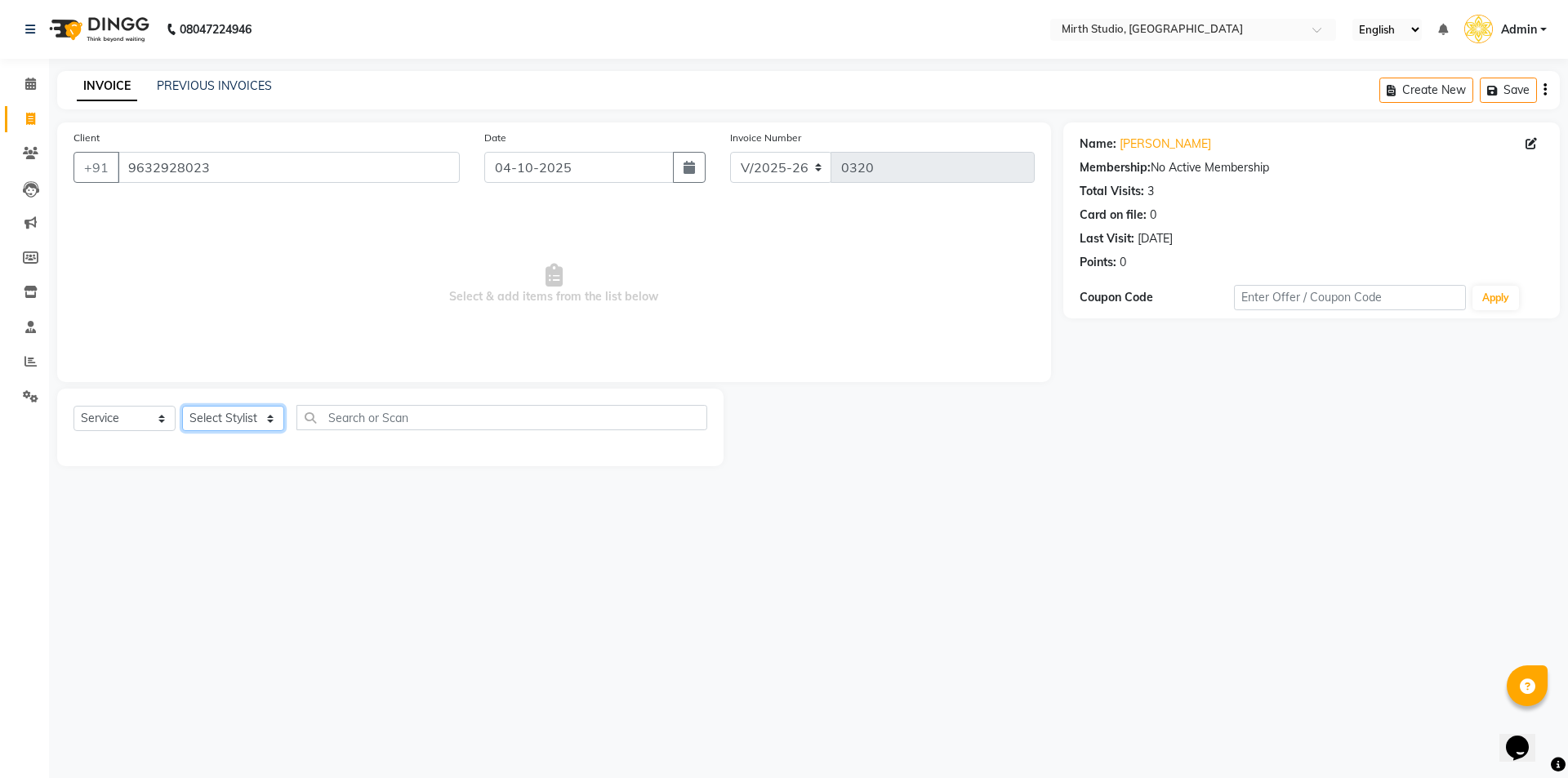
click at [253, 415] on select "Select Stylist [PERSON_NAME] Pooja [PERSON_NAME] s" at bounding box center [233, 418] width 102 height 25
select select "72306"
click at [182, 406] on select "Select Stylist [PERSON_NAME] Pooja [PERSON_NAME] s" at bounding box center [233, 418] width 102 height 25
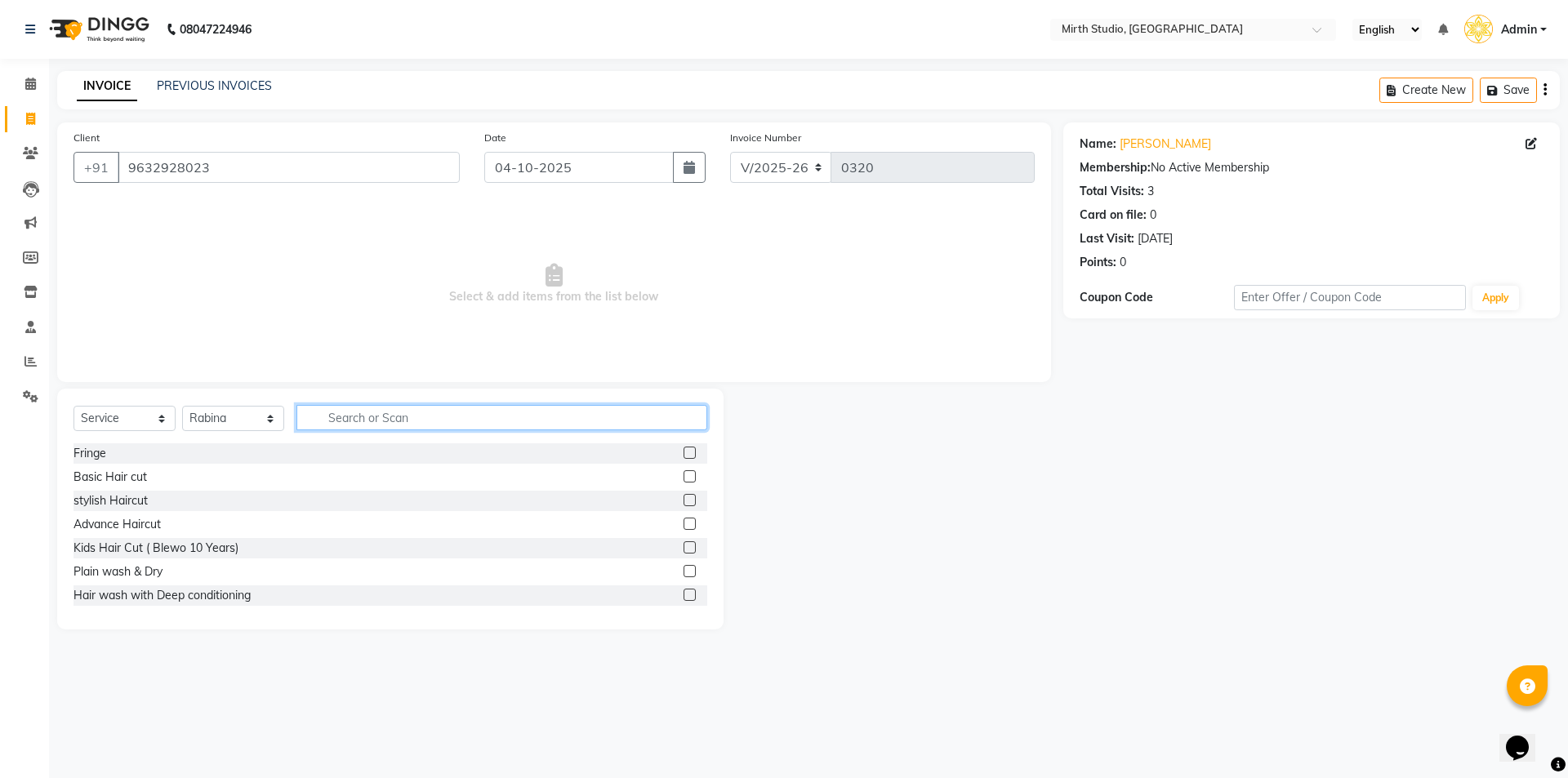
click at [454, 414] on input "text" at bounding box center [502, 417] width 411 height 25
click at [684, 546] on label at bounding box center [689, 546] width 12 height 12
click at [684, 546] on input "checkbox" at bounding box center [688, 547] width 10 height 10
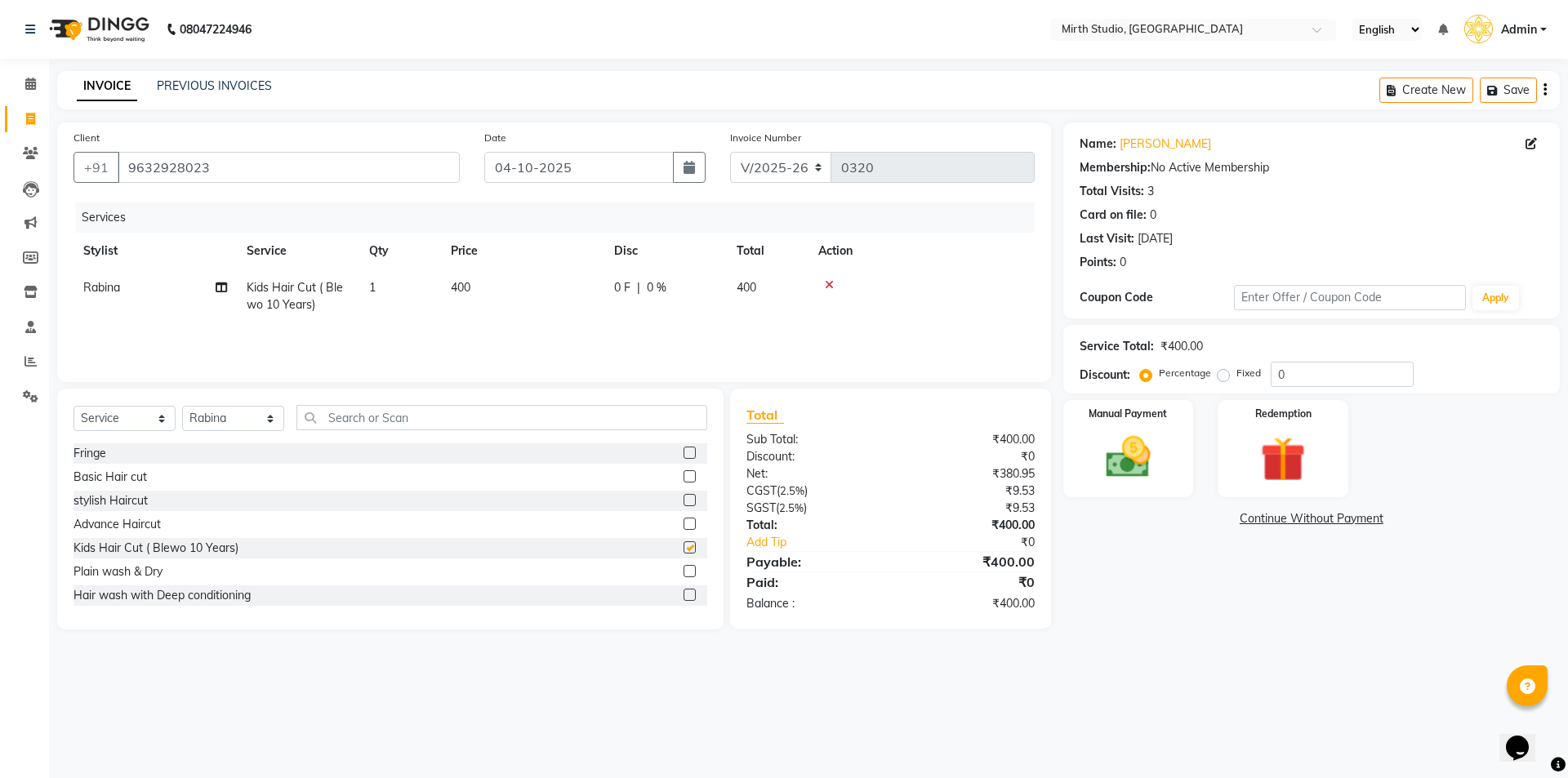
checkbox input "false"
click at [252, 420] on select "Select Stylist [PERSON_NAME] Pooja [PERSON_NAME] s" at bounding box center [233, 418] width 102 height 25
select select "91034"
click at [182, 406] on select "Select Stylist [PERSON_NAME] Pooja [PERSON_NAME] s" at bounding box center [233, 418] width 102 height 25
click at [684, 475] on label at bounding box center [689, 476] width 12 height 12
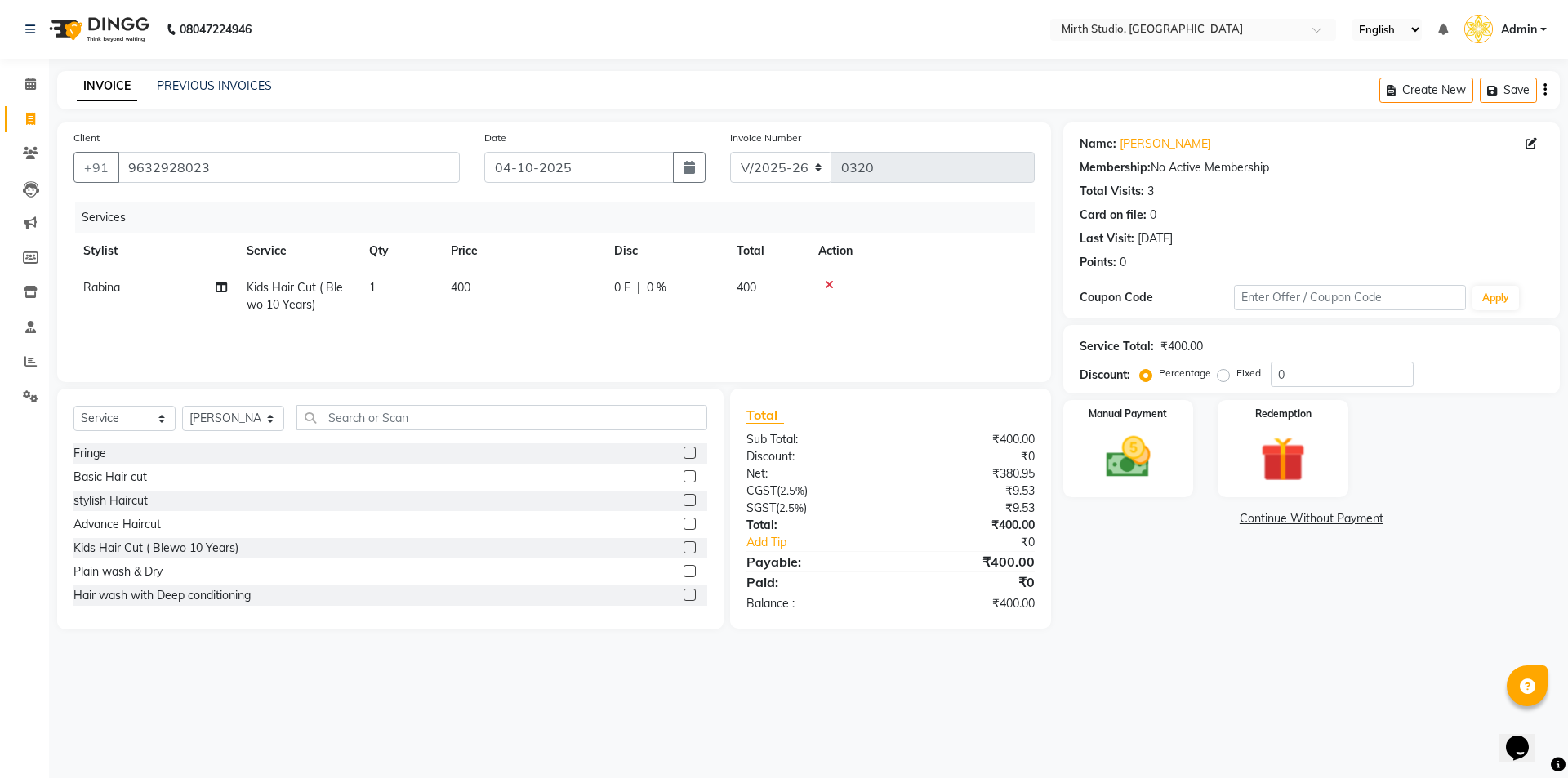
click at [684, 475] on input "checkbox" at bounding box center [688, 476] width 10 height 10
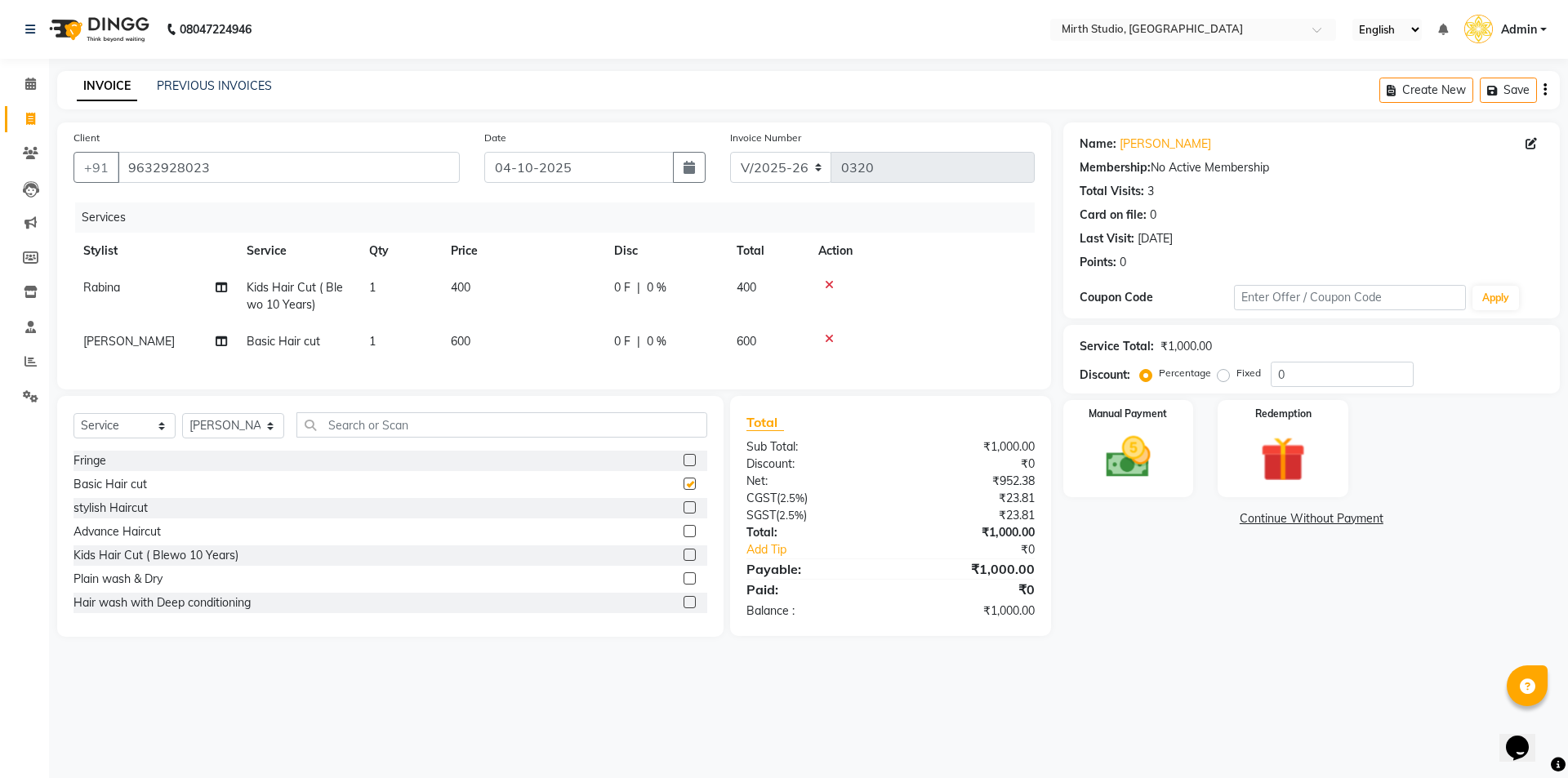
checkbox input "false"
click at [250, 425] on div "Select Service Product Membership Package Voucher Prepaid Gift Card Select Styl…" at bounding box center [390, 431] width 634 height 38
select select "72306"
click at [182, 426] on select "Select Stylist [PERSON_NAME] Pooja [PERSON_NAME] s" at bounding box center [233, 426] width 102 height 25
click at [473, 437] on input "text" at bounding box center [502, 425] width 411 height 25
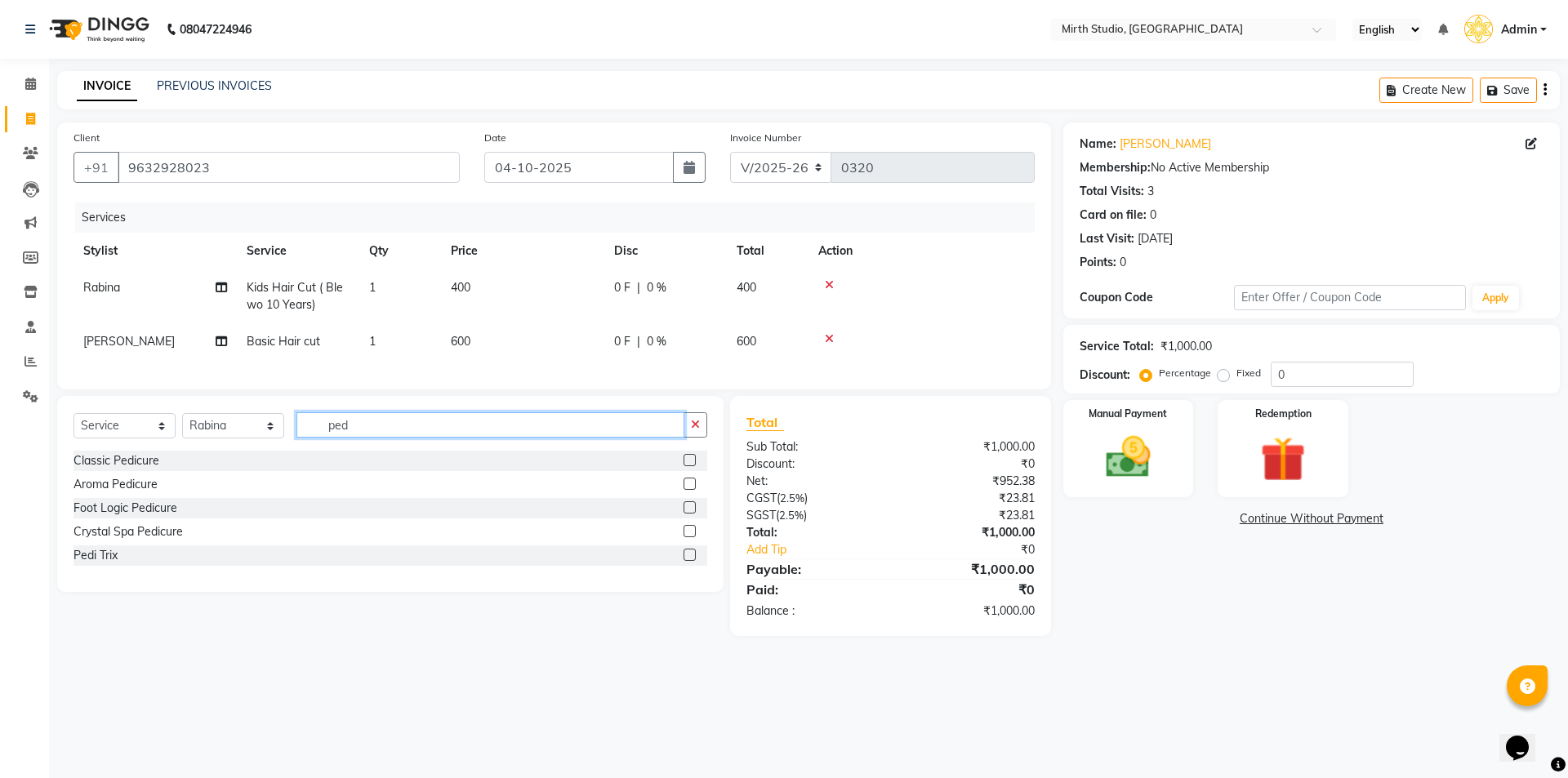
type input "ped"
click at [690, 466] on label at bounding box center [689, 459] width 12 height 12
click at [690, 466] on input "checkbox" at bounding box center [688, 460] width 10 height 10
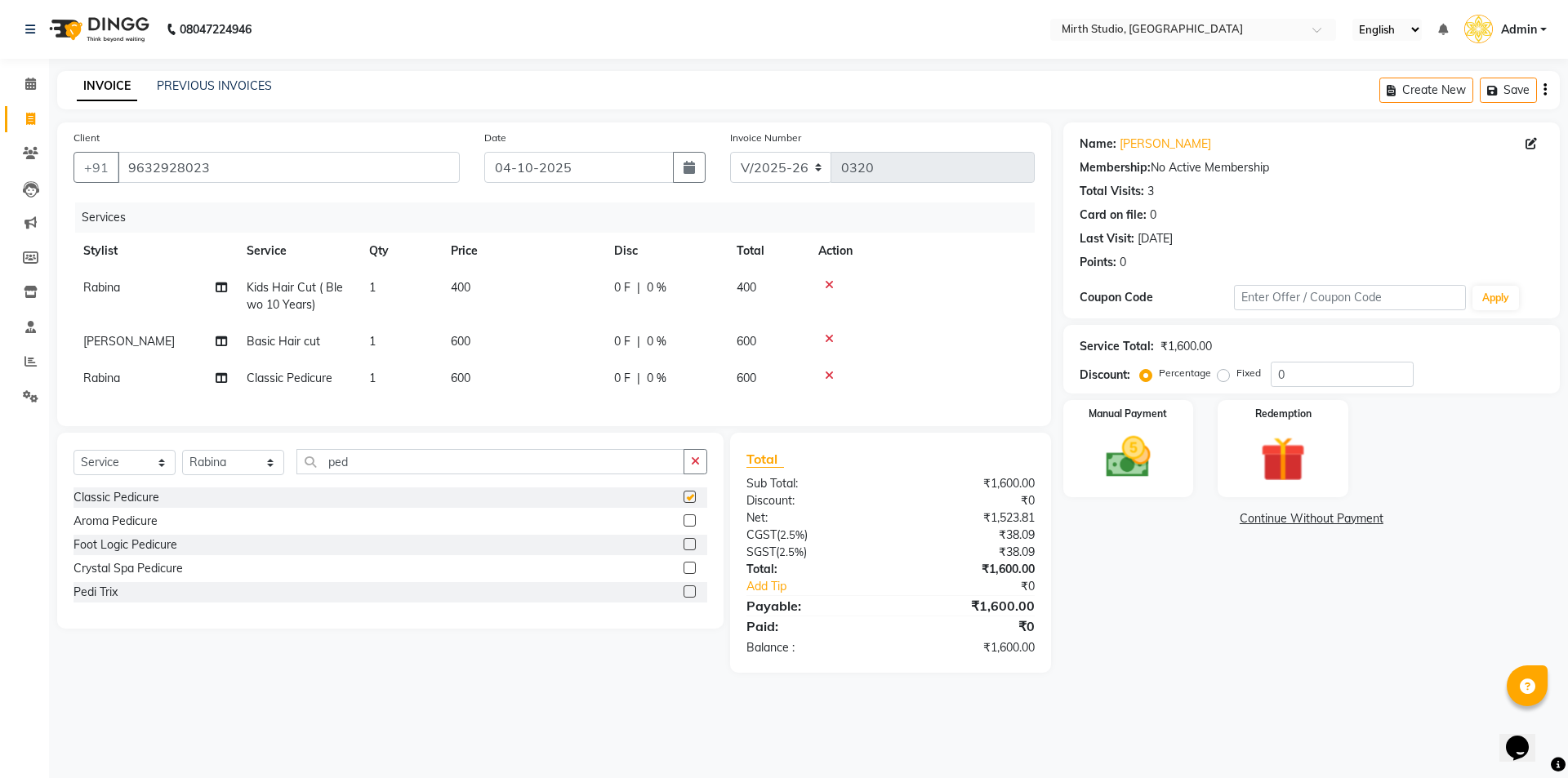
checkbox input "false"
click at [1152, 482] on img at bounding box center [1128, 456] width 76 height 53
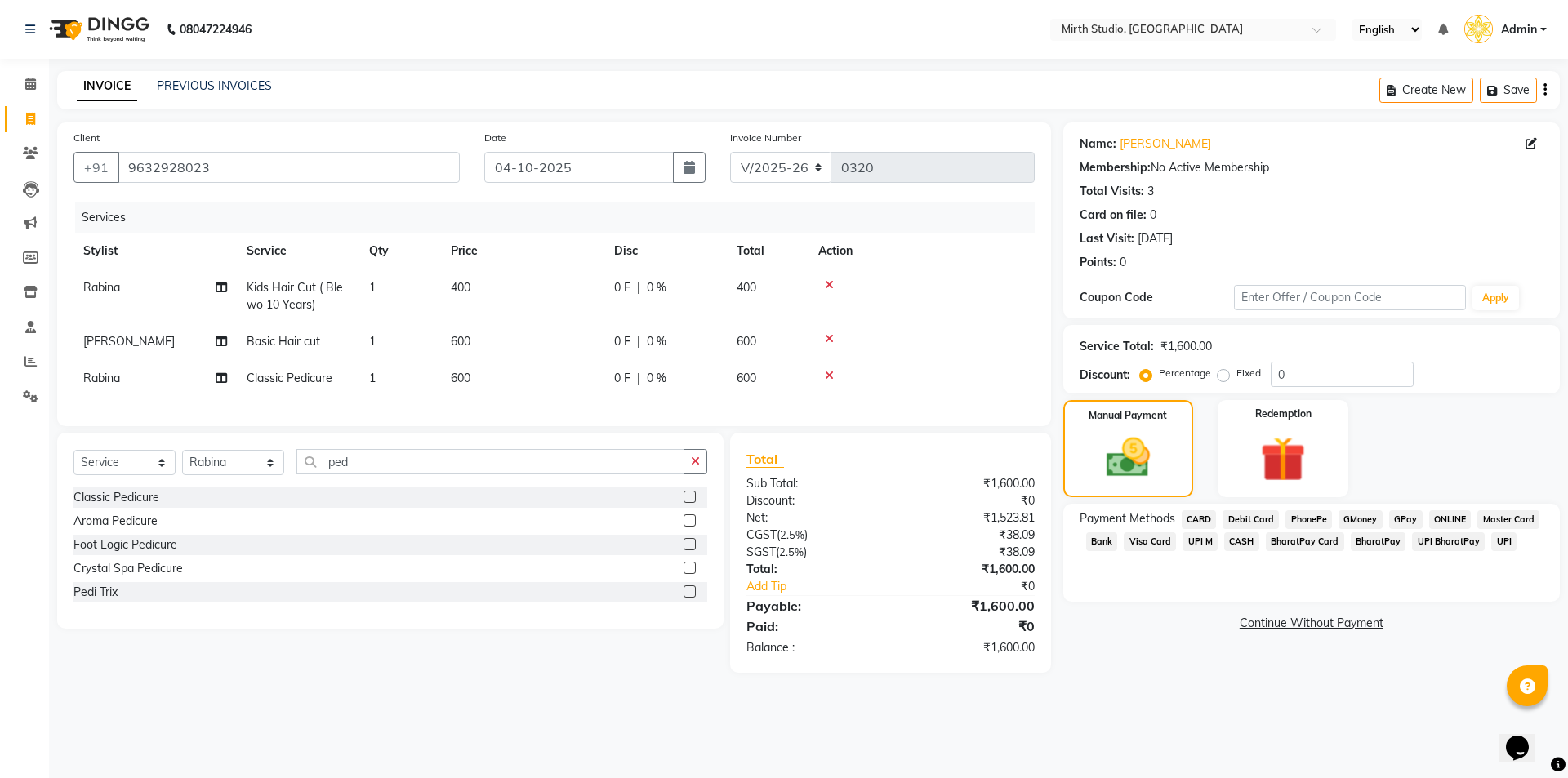
click at [1240, 541] on span "CASH" at bounding box center [1241, 542] width 35 height 19
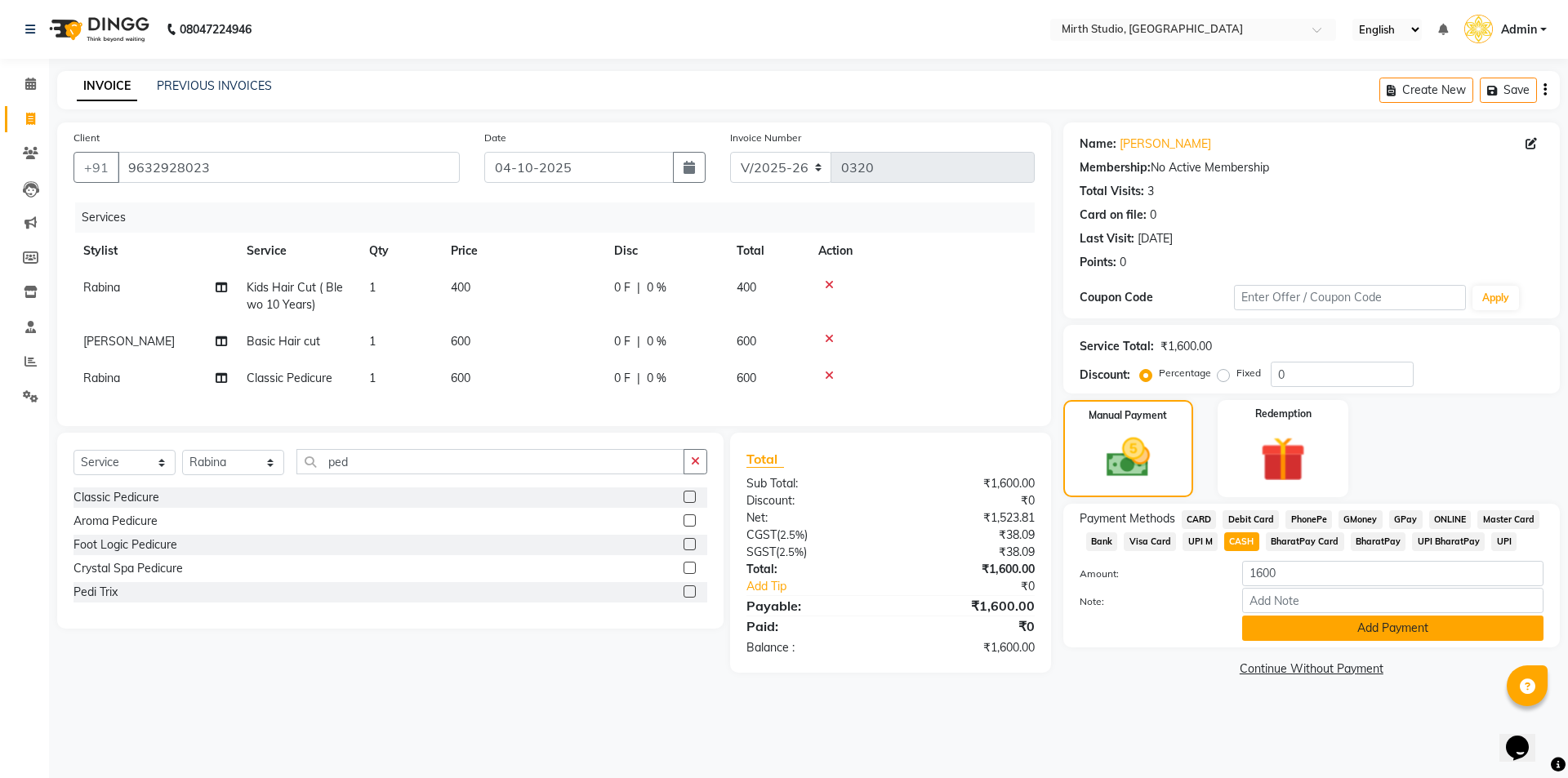
click at [1285, 625] on button "Add Payment" at bounding box center [1393, 628] width 301 height 25
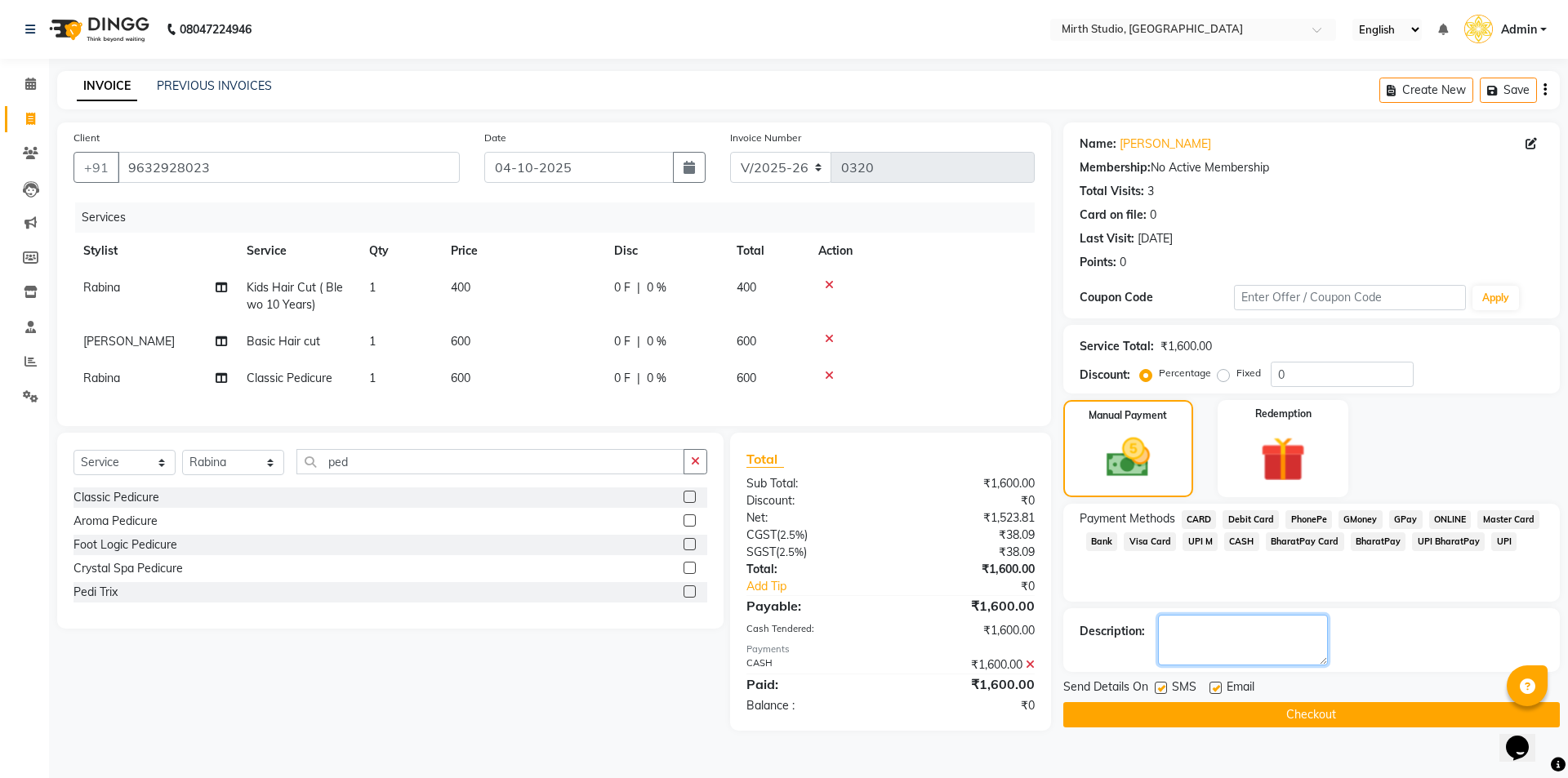
click at [1269, 642] on textarea at bounding box center [1243, 640] width 170 height 51
type textarea "received cash in hand"
click at [1167, 686] on label at bounding box center [1160, 687] width 12 height 12
click at [1166, 686] on input "checkbox" at bounding box center [1159, 688] width 10 height 10
checkbox input "false"
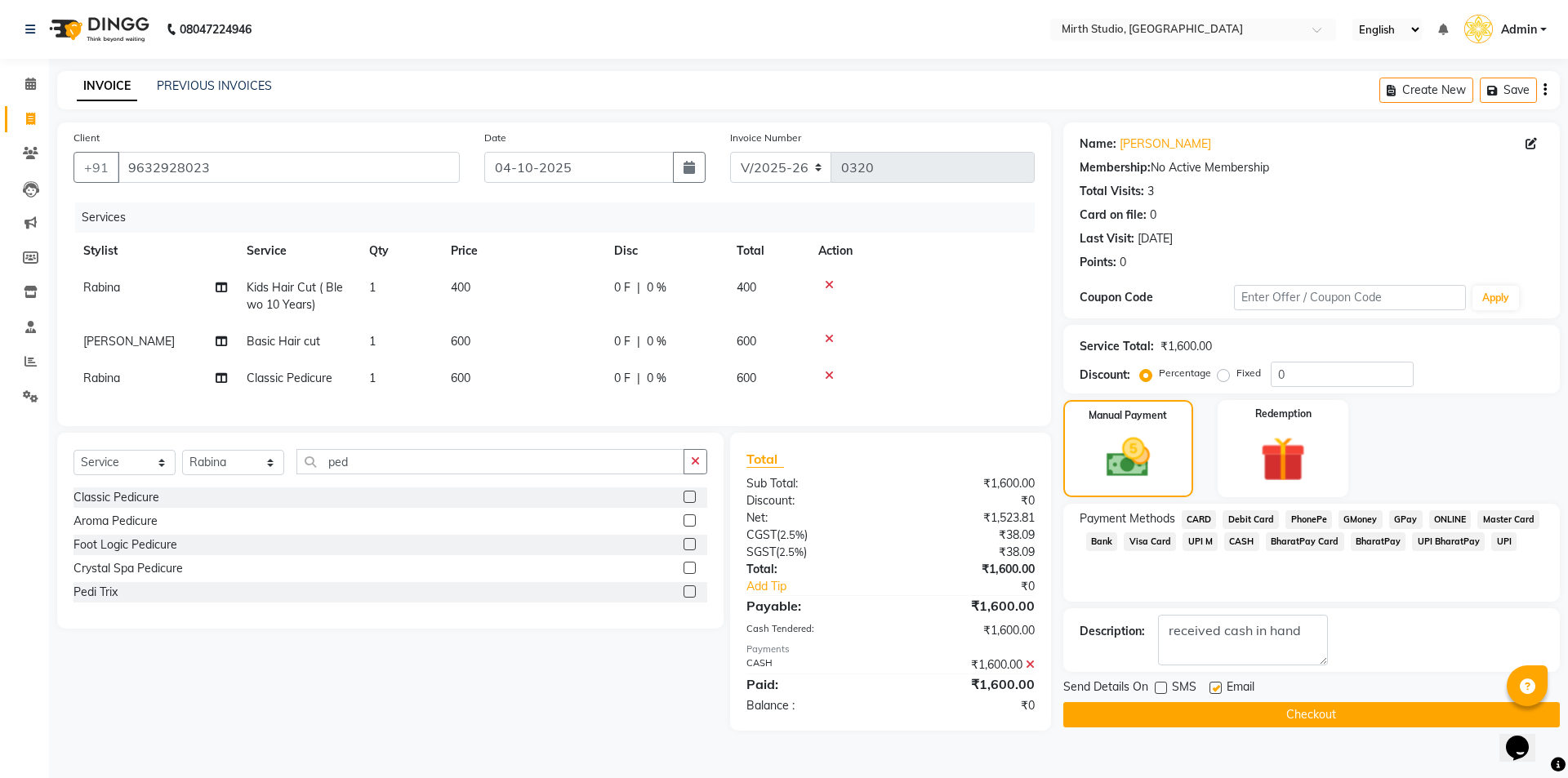
click at [1216, 686] on label at bounding box center [1215, 687] width 12 height 12
click at [1216, 686] on input "checkbox" at bounding box center [1214, 688] width 10 height 10
checkbox input "false"
click at [1199, 718] on button "Checkout" at bounding box center [1311, 714] width 496 height 25
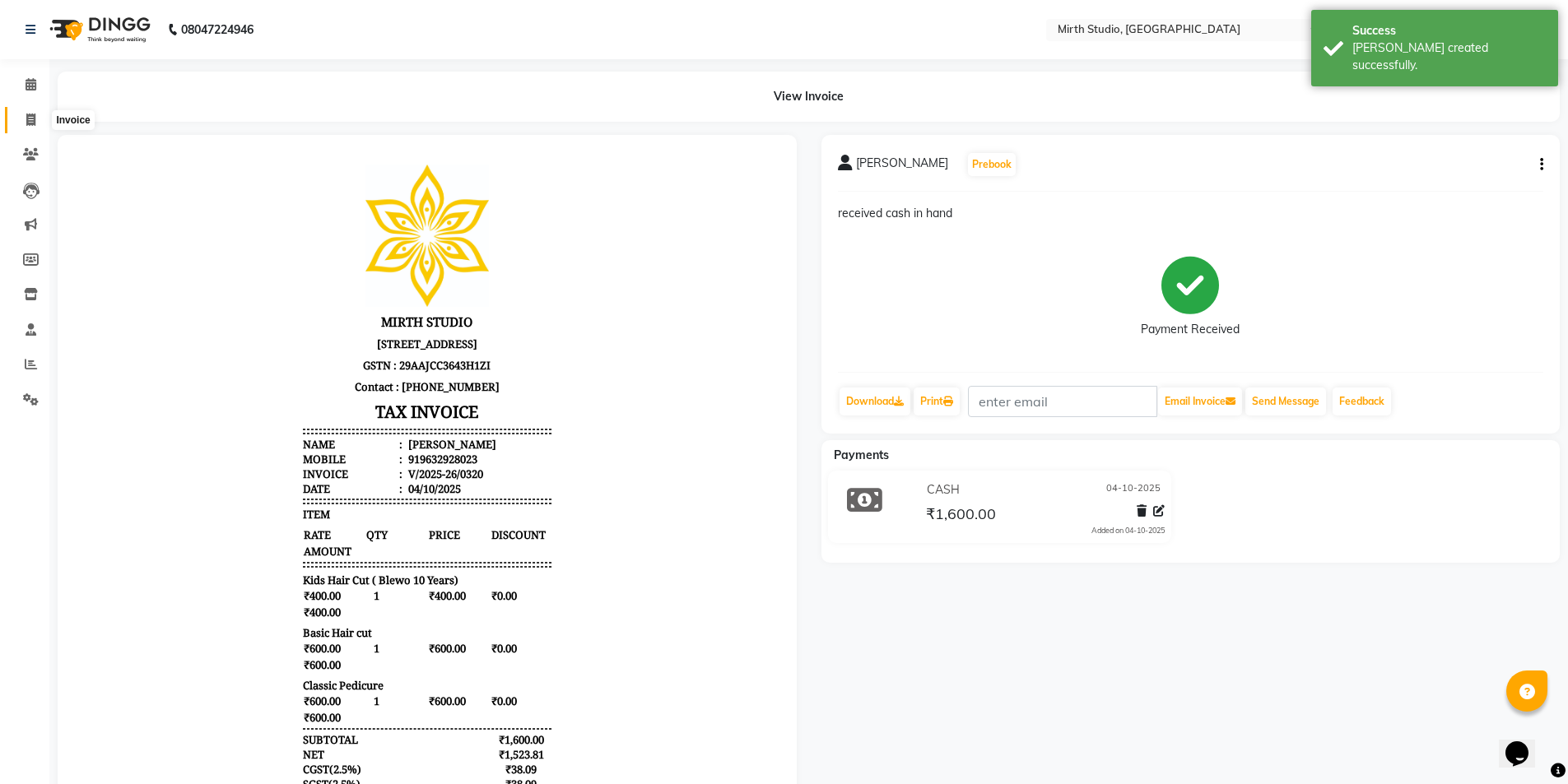
click at [28, 117] on icon at bounding box center [31, 119] width 9 height 12
select select "service"
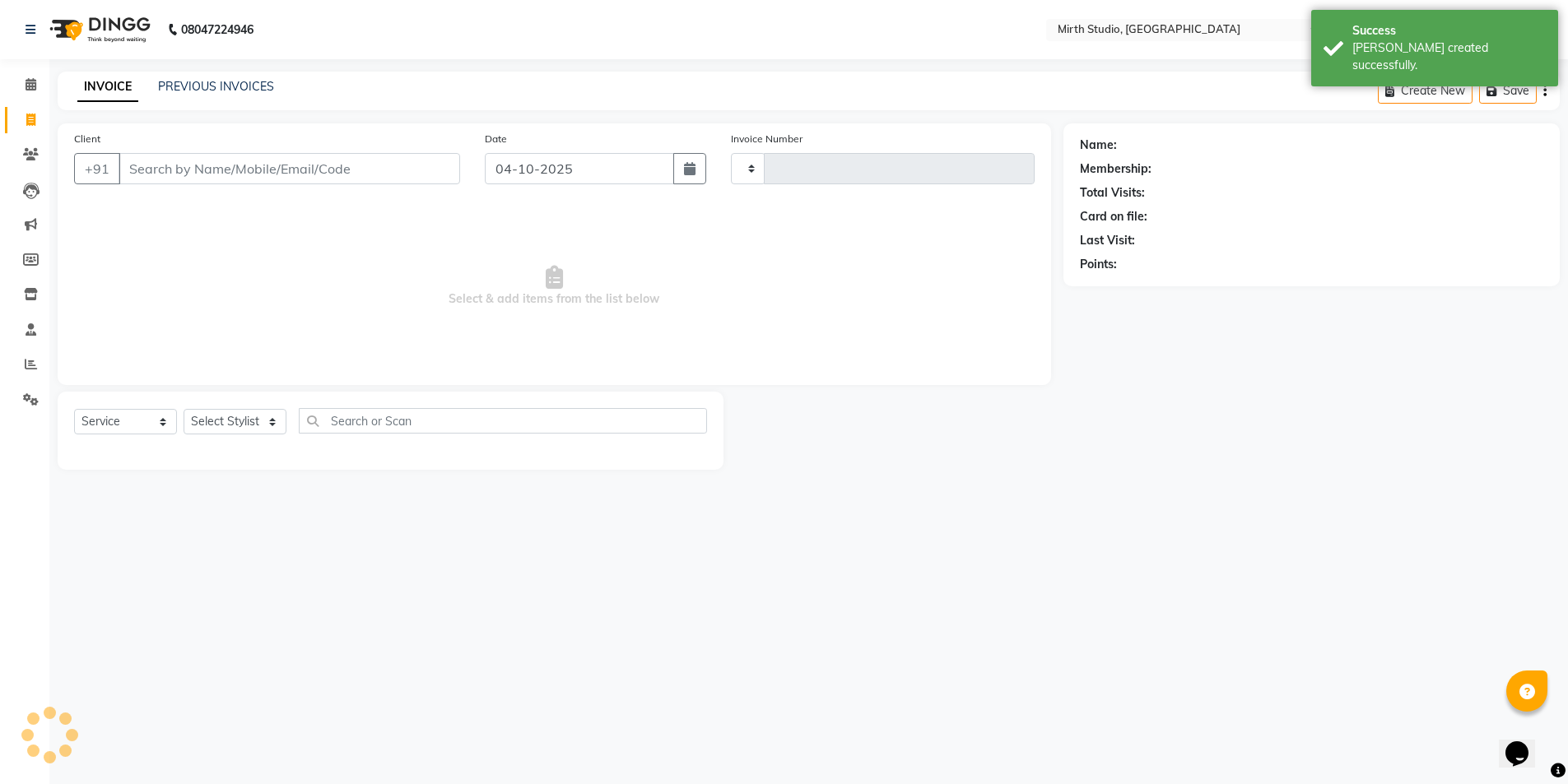
type input "0321"
select select "4806"
click at [297, 169] on input "Client" at bounding box center [290, 168] width 345 height 31
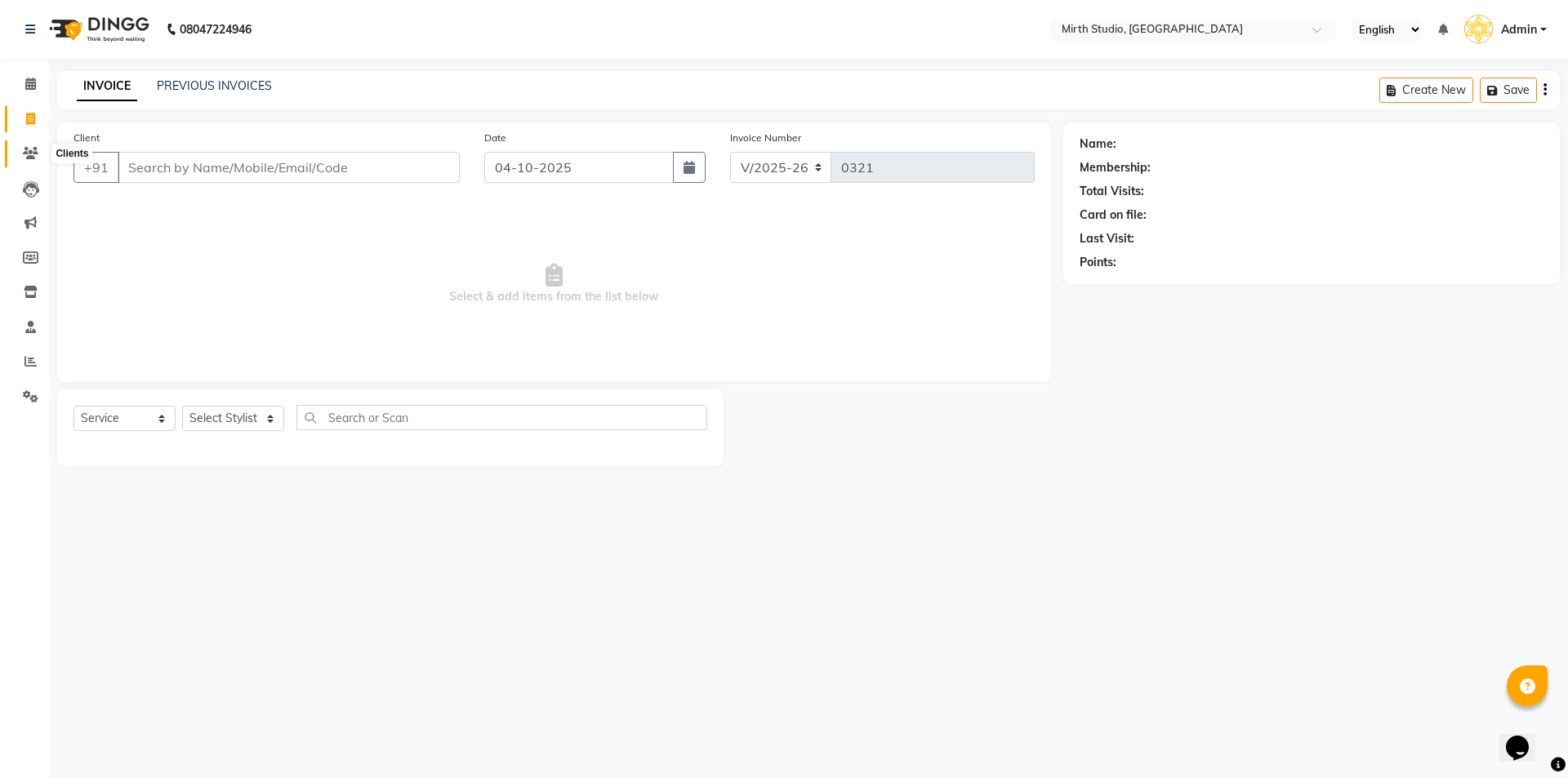
click at [25, 157] on icon at bounding box center [30, 153] width 16 height 12
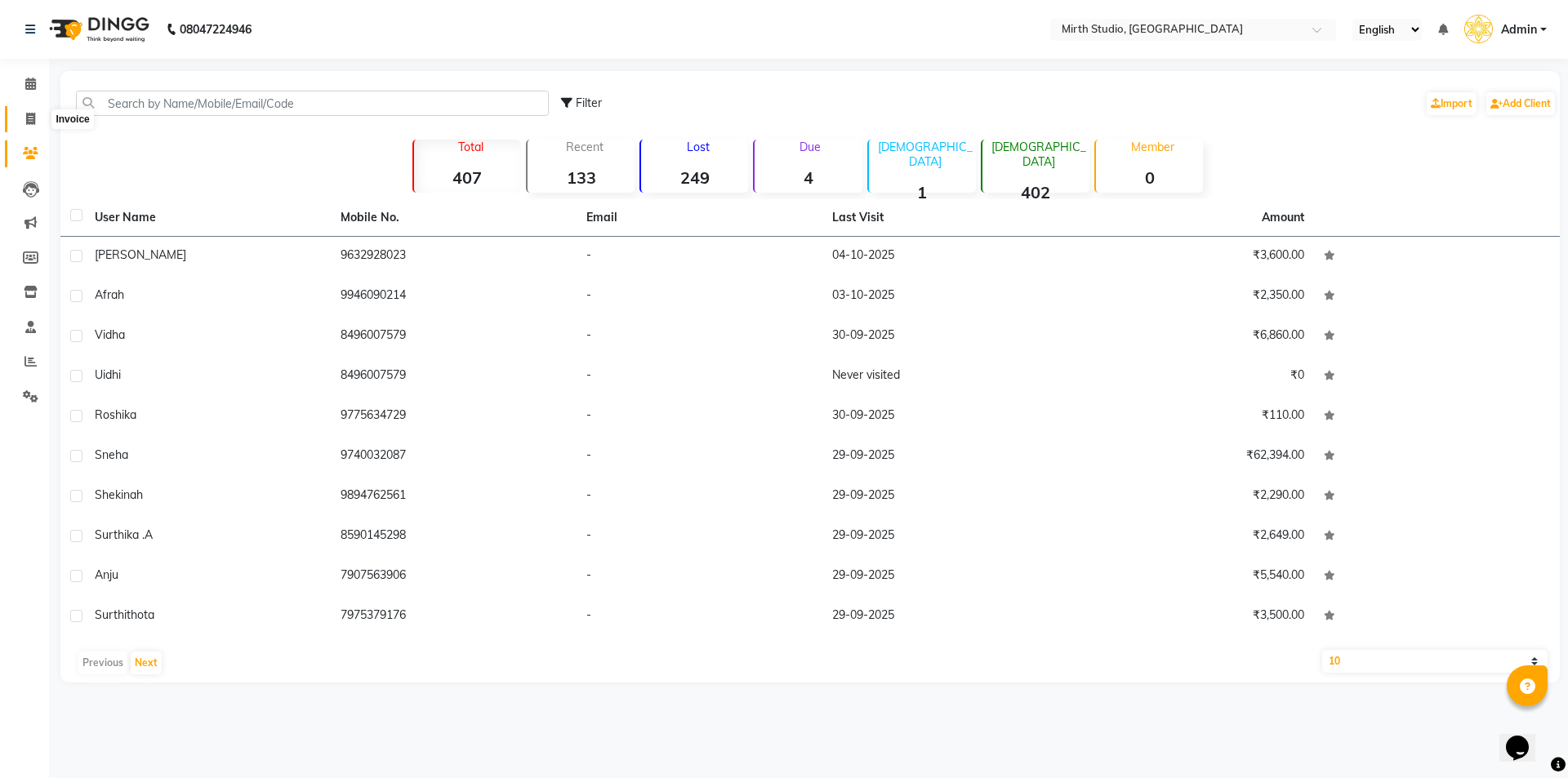
click at [28, 120] on icon at bounding box center [31, 118] width 9 height 12
select select "4806"
select select "service"
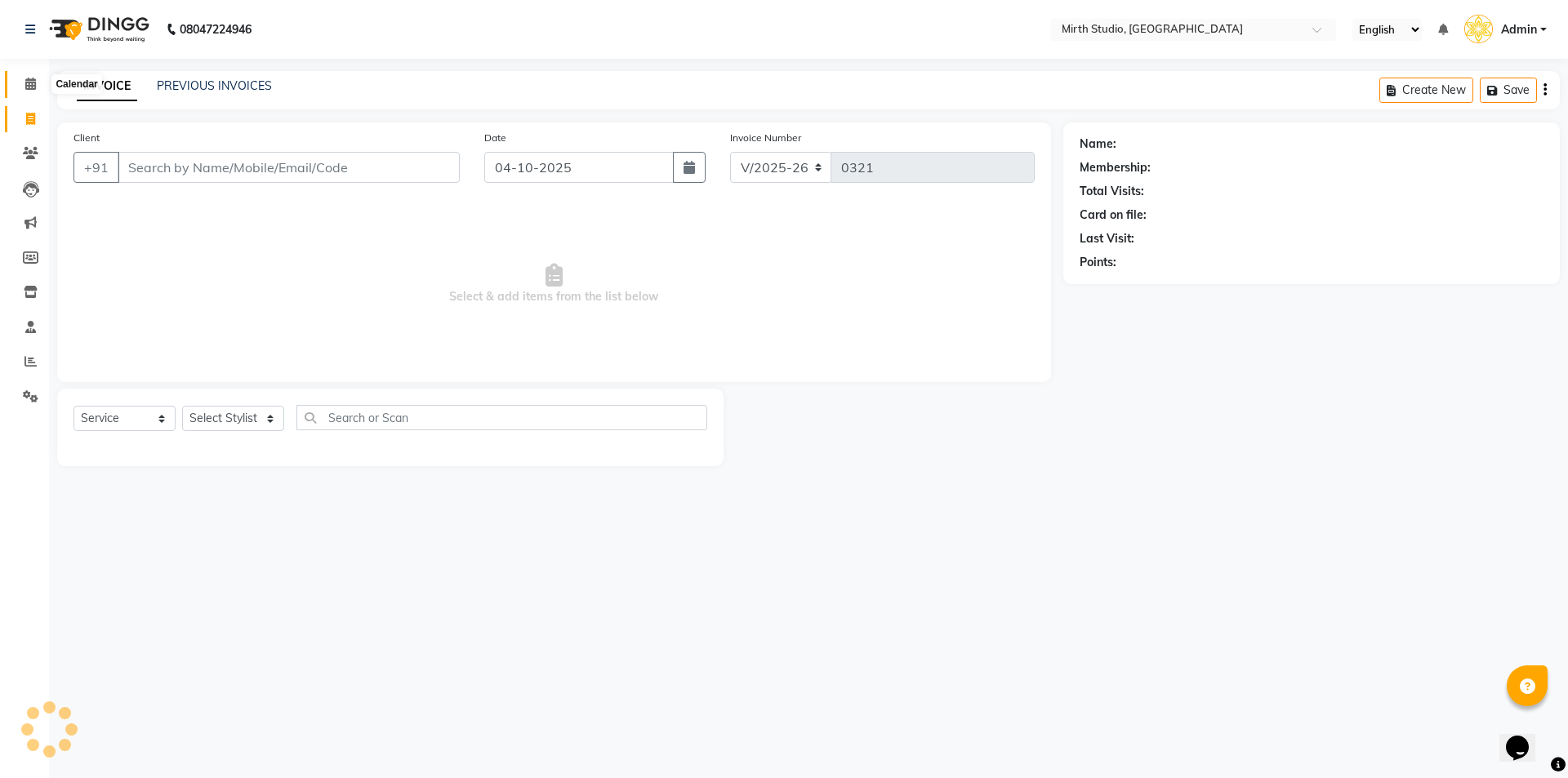
click at [35, 83] on icon at bounding box center [30, 83] width 10 height 12
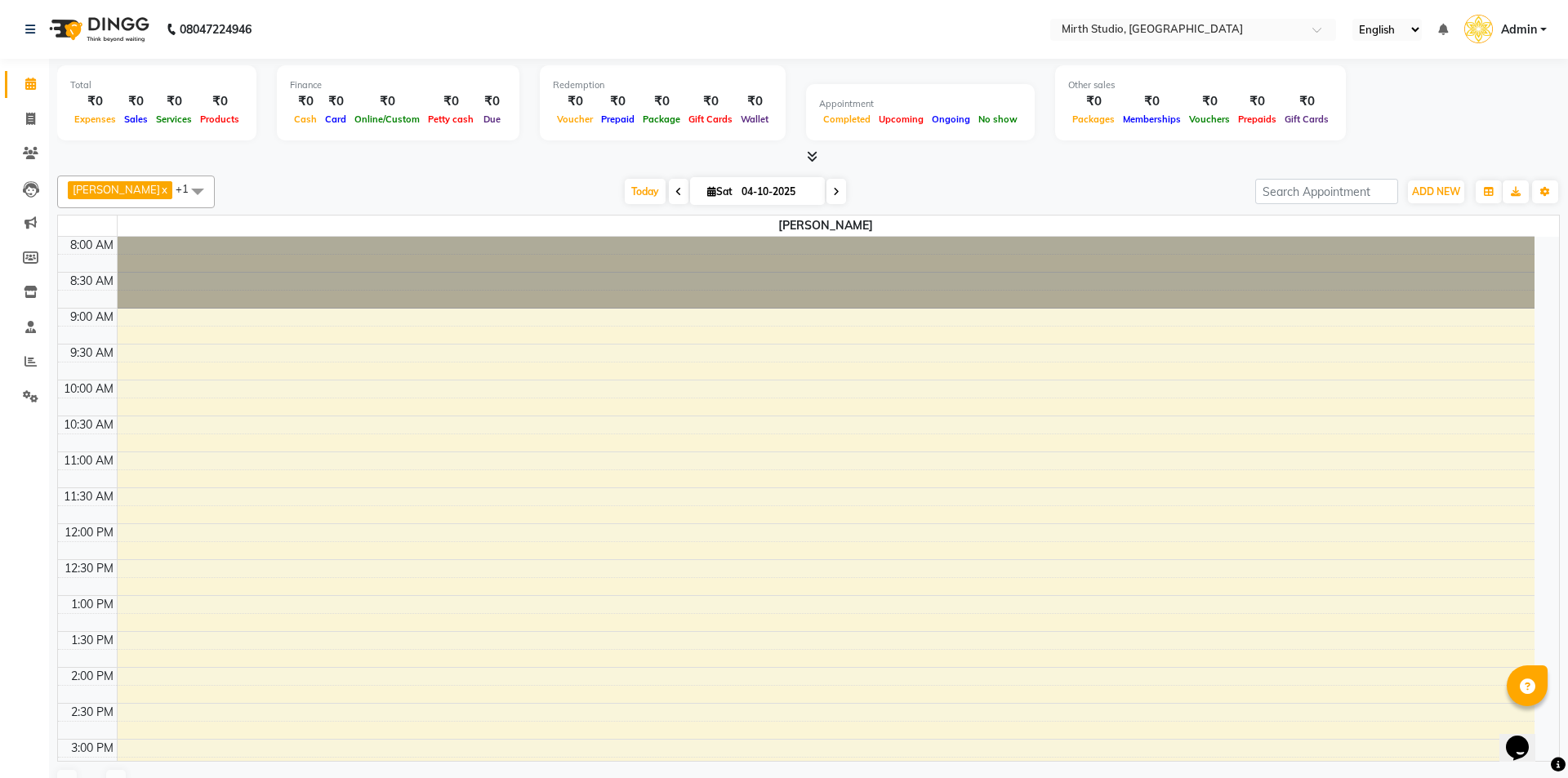
click at [30, 134] on li "Invoice" at bounding box center [24, 119] width 49 height 35
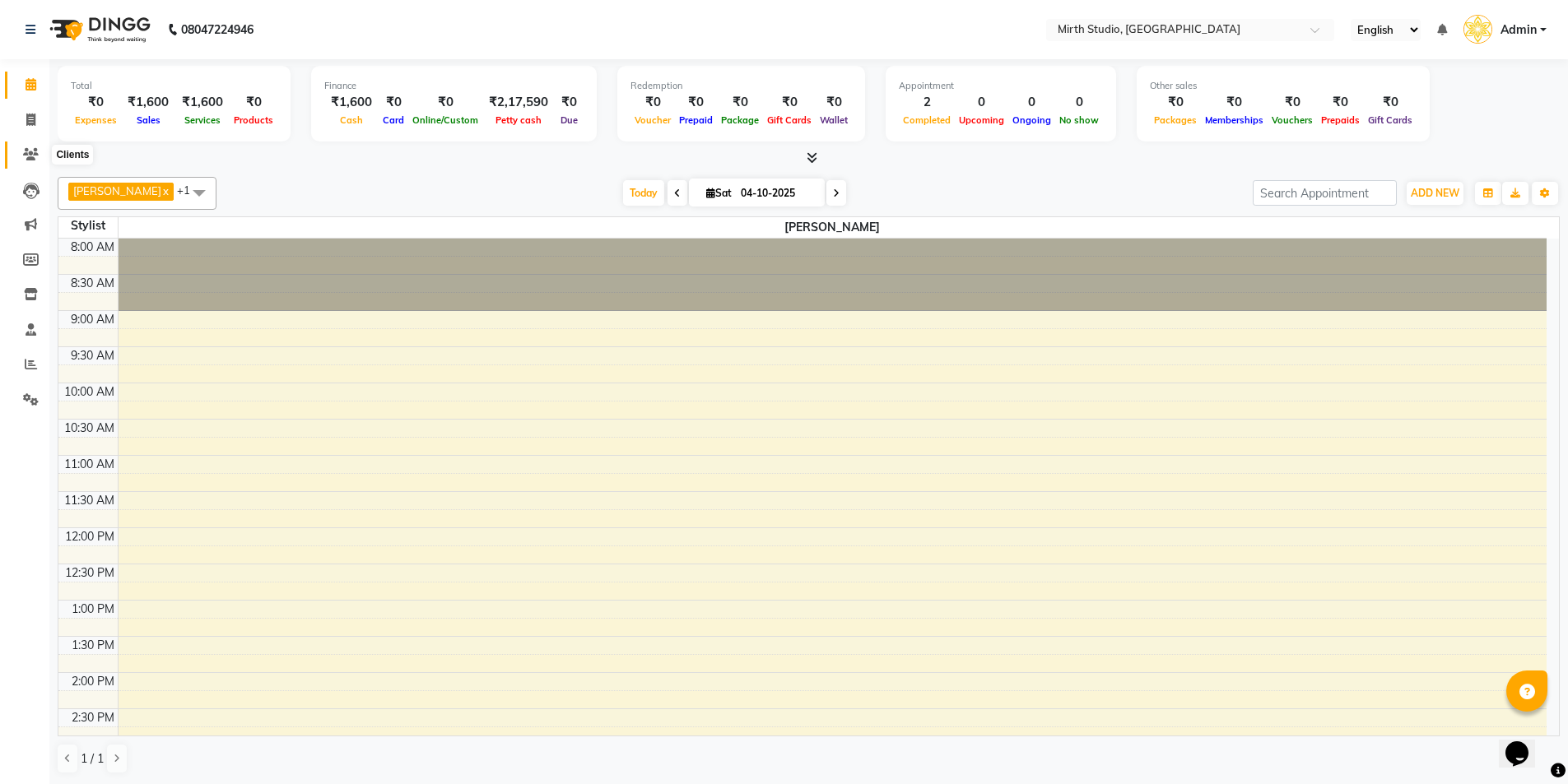
click at [36, 162] on span at bounding box center [30, 155] width 28 height 19
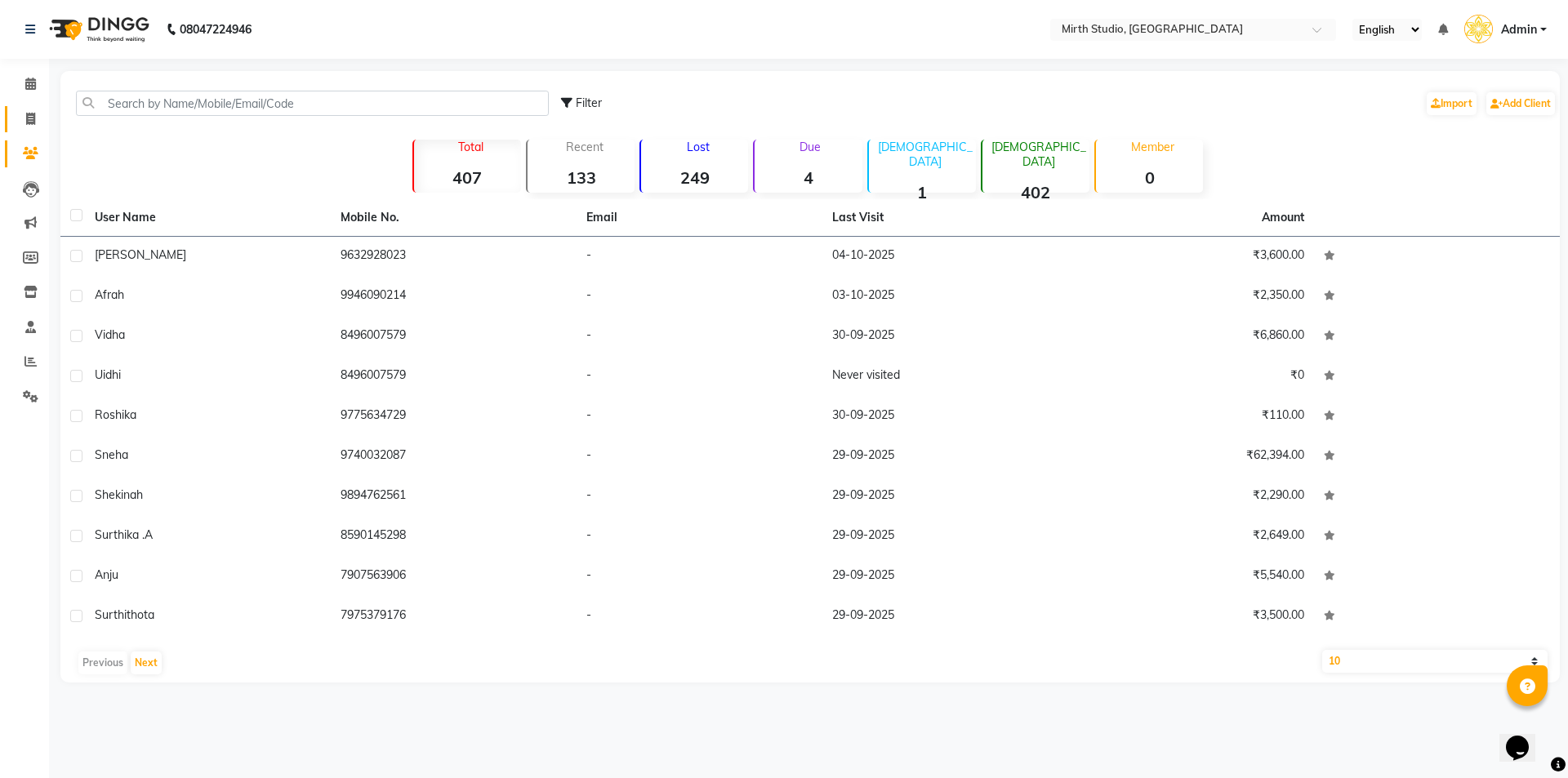
click at [29, 119] on icon at bounding box center [31, 118] width 9 height 12
select select "4806"
select select "service"
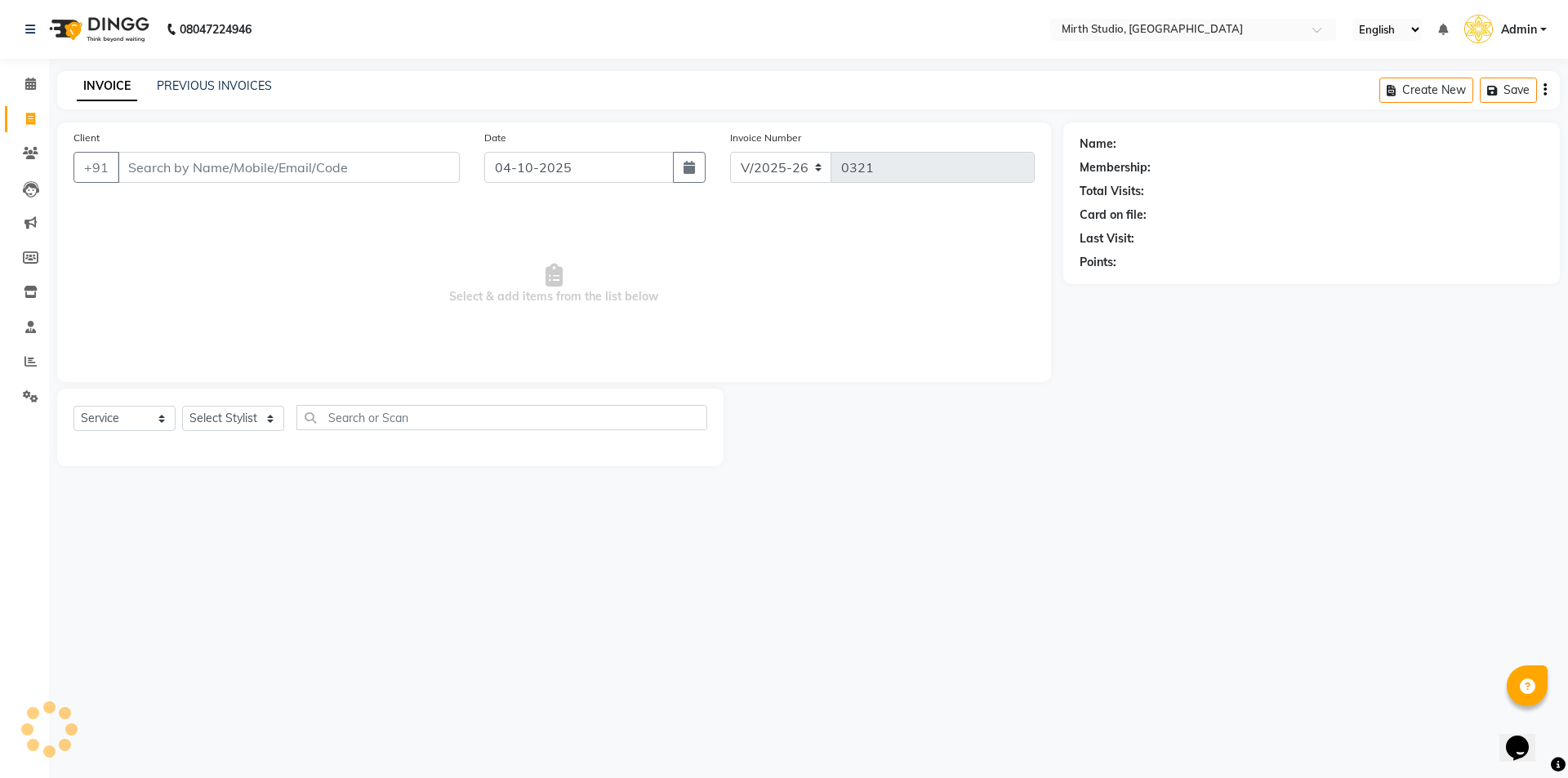
click at [26, 115] on icon at bounding box center [31, 118] width 9 height 12
select select "4806"
select select "service"
click at [28, 78] on icon at bounding box center [30, 83] width 10 height 12
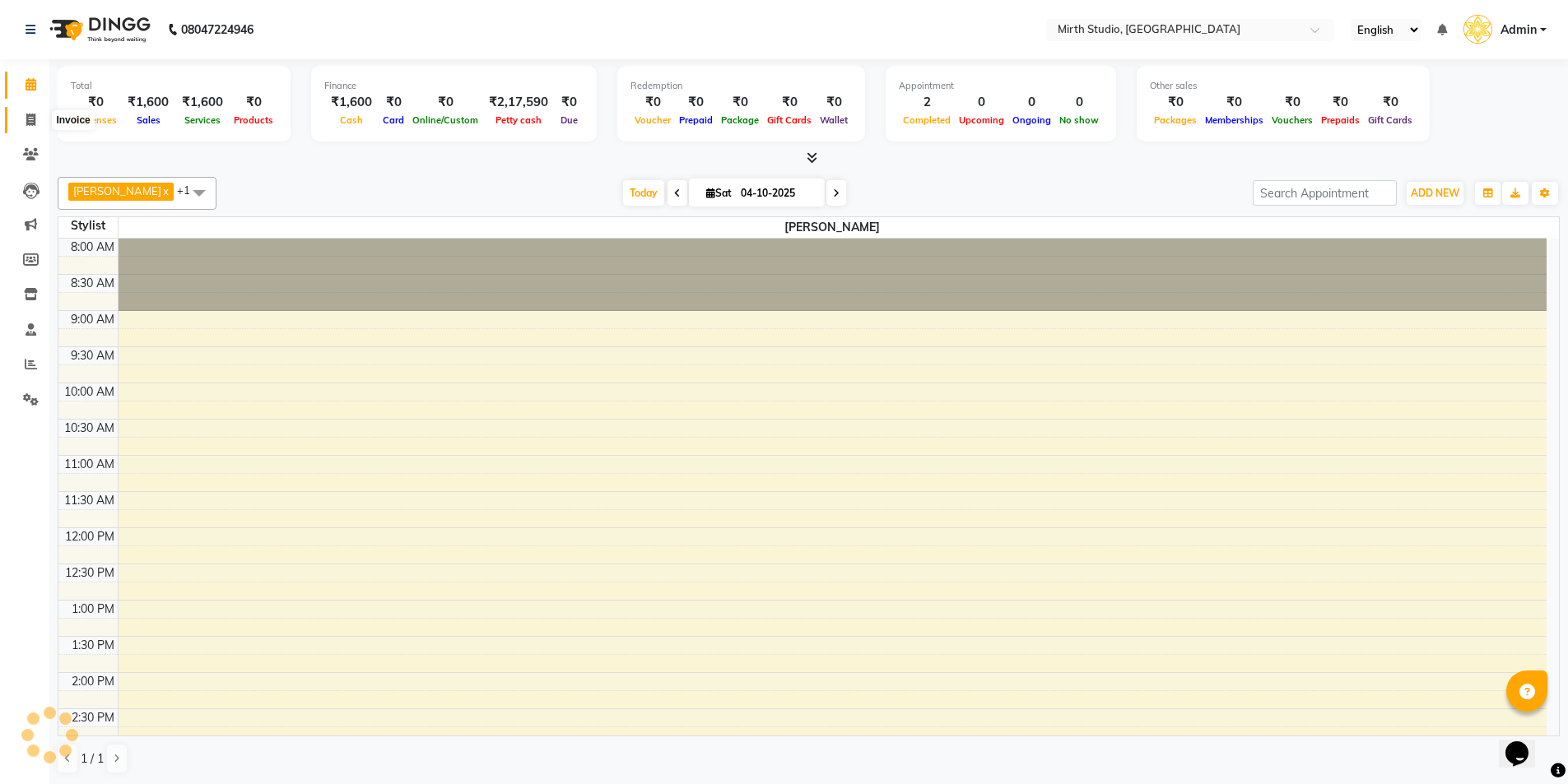
click at [28, 114] on icon at bounding box center [31, 119] width 9 height 12
select select "4806"
select select "service"
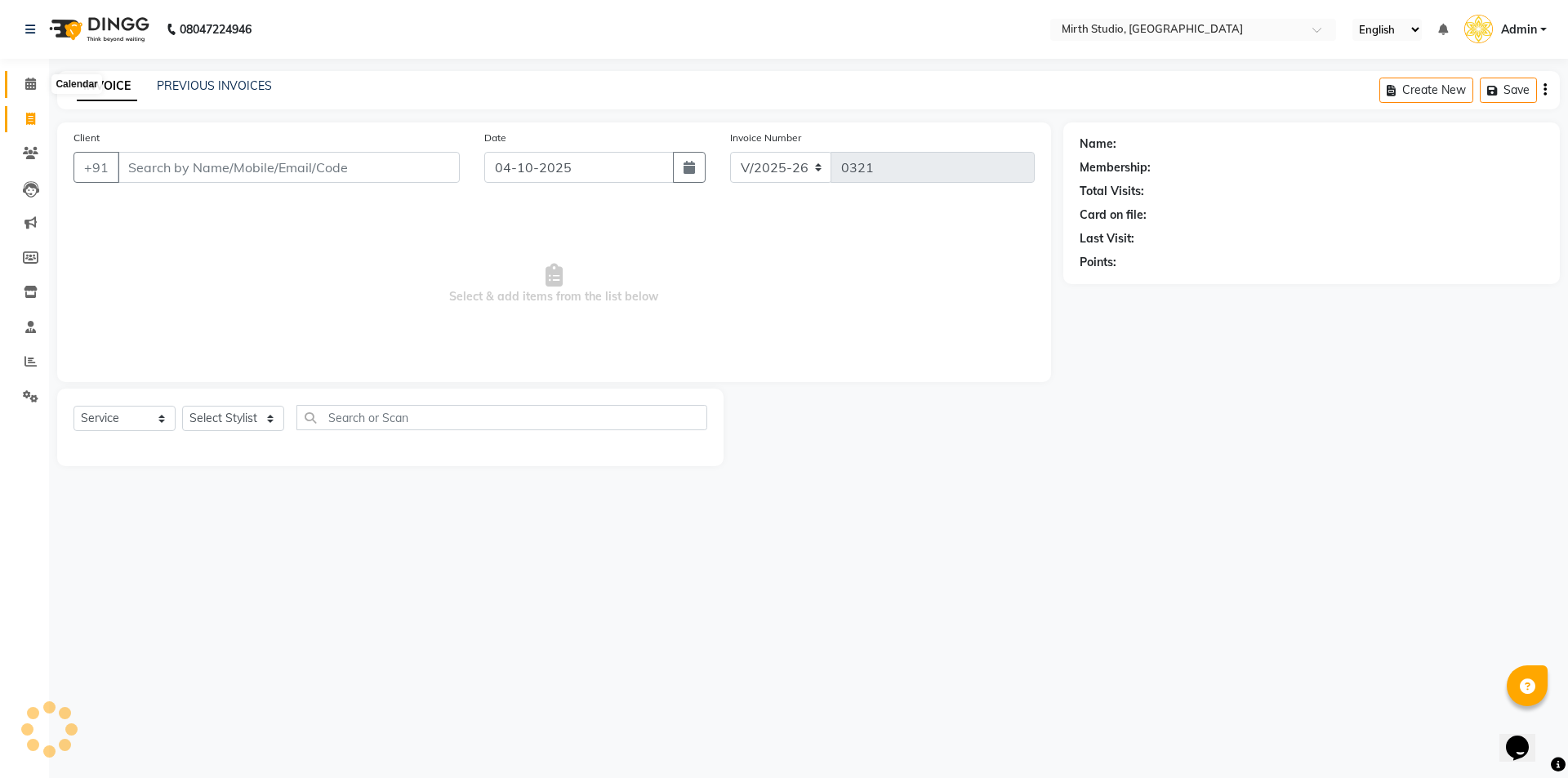
click at [32, 87] on icon at bounding box center [30, 83] width 10 height 12
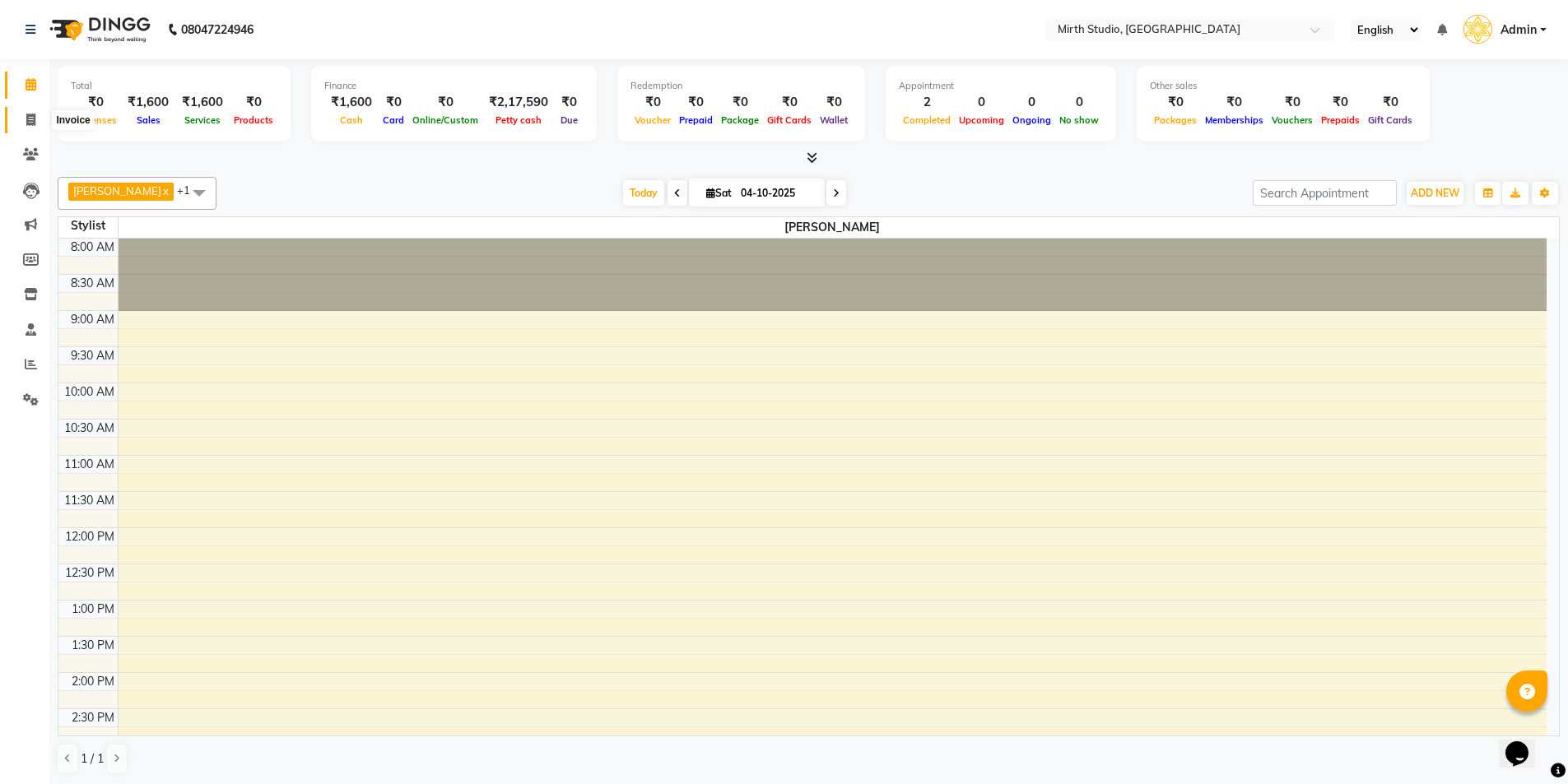
click at [20, 114] on span at bounding box center [30, 121] width 28 height 19
select select "service"
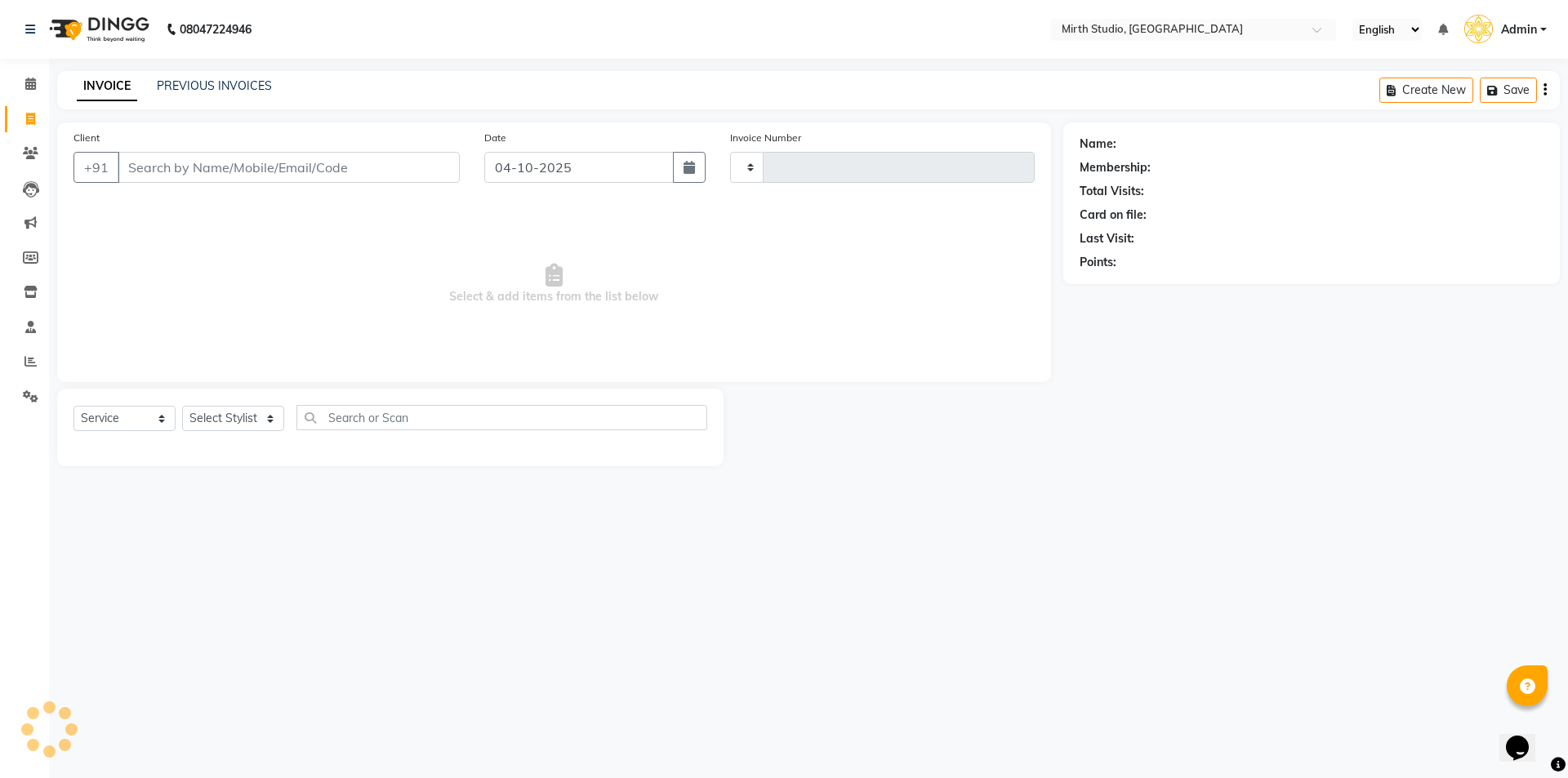
type input "0321"
select select "4806"
click at [36, 152] on icon at bounding box center [30, 153] width 16 height 12
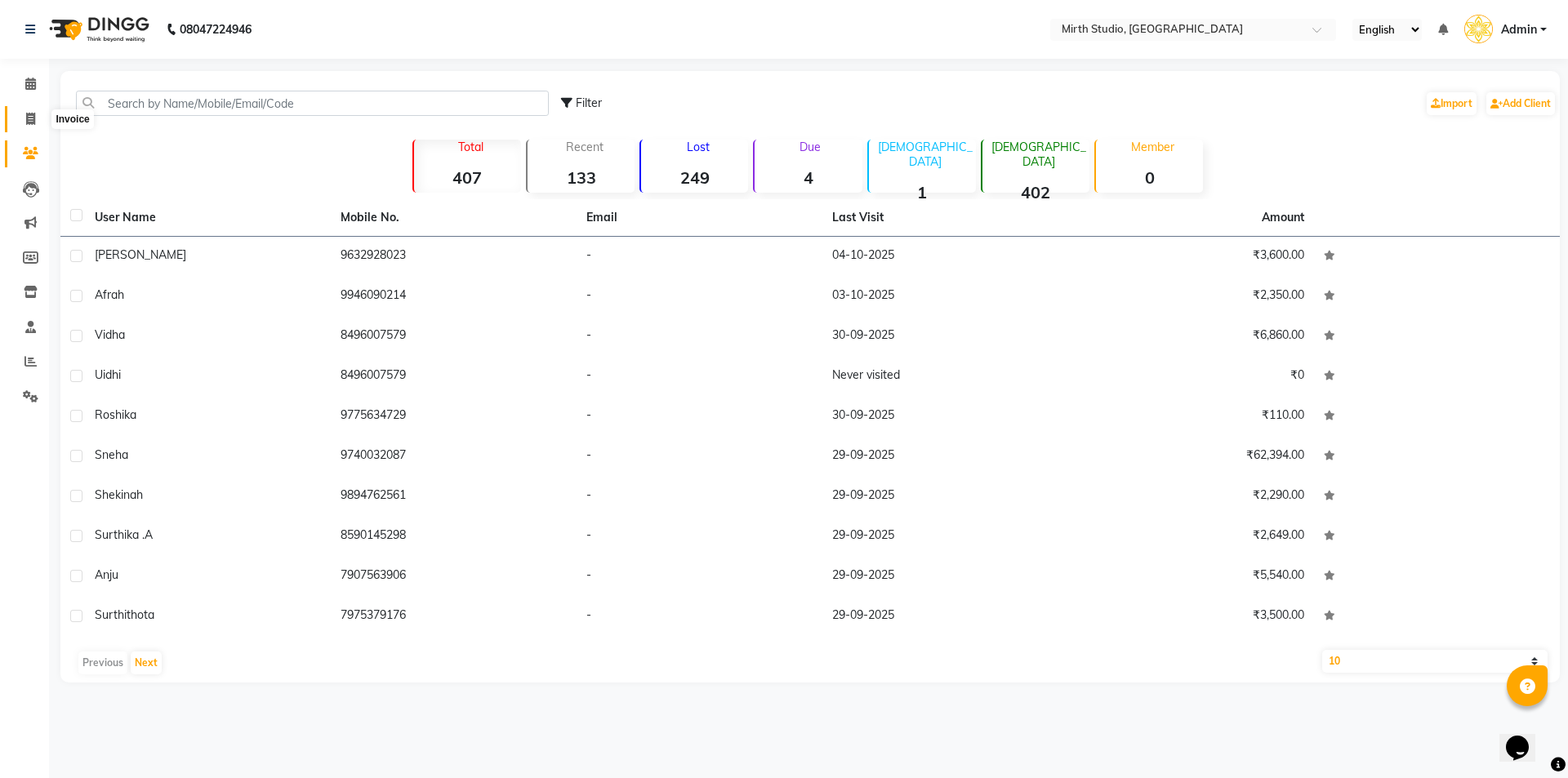
click at [30, 119] on icon at bounding box center [31, 118] width 9 height 12
select select "service"
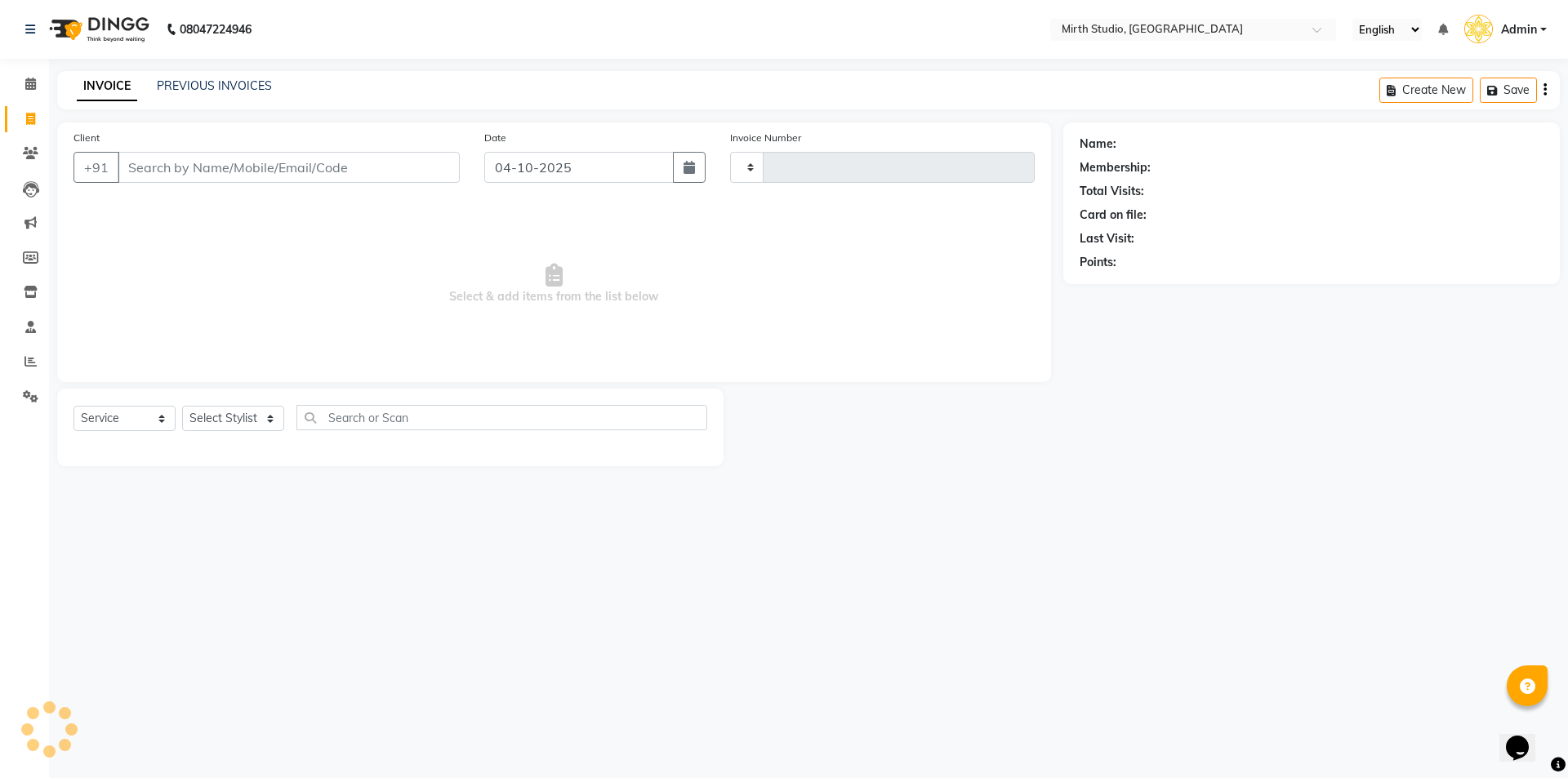
type input "0321"
select select "4806"
click at [39, 151] on span at bounding box center [30, 154] width 28 height 19
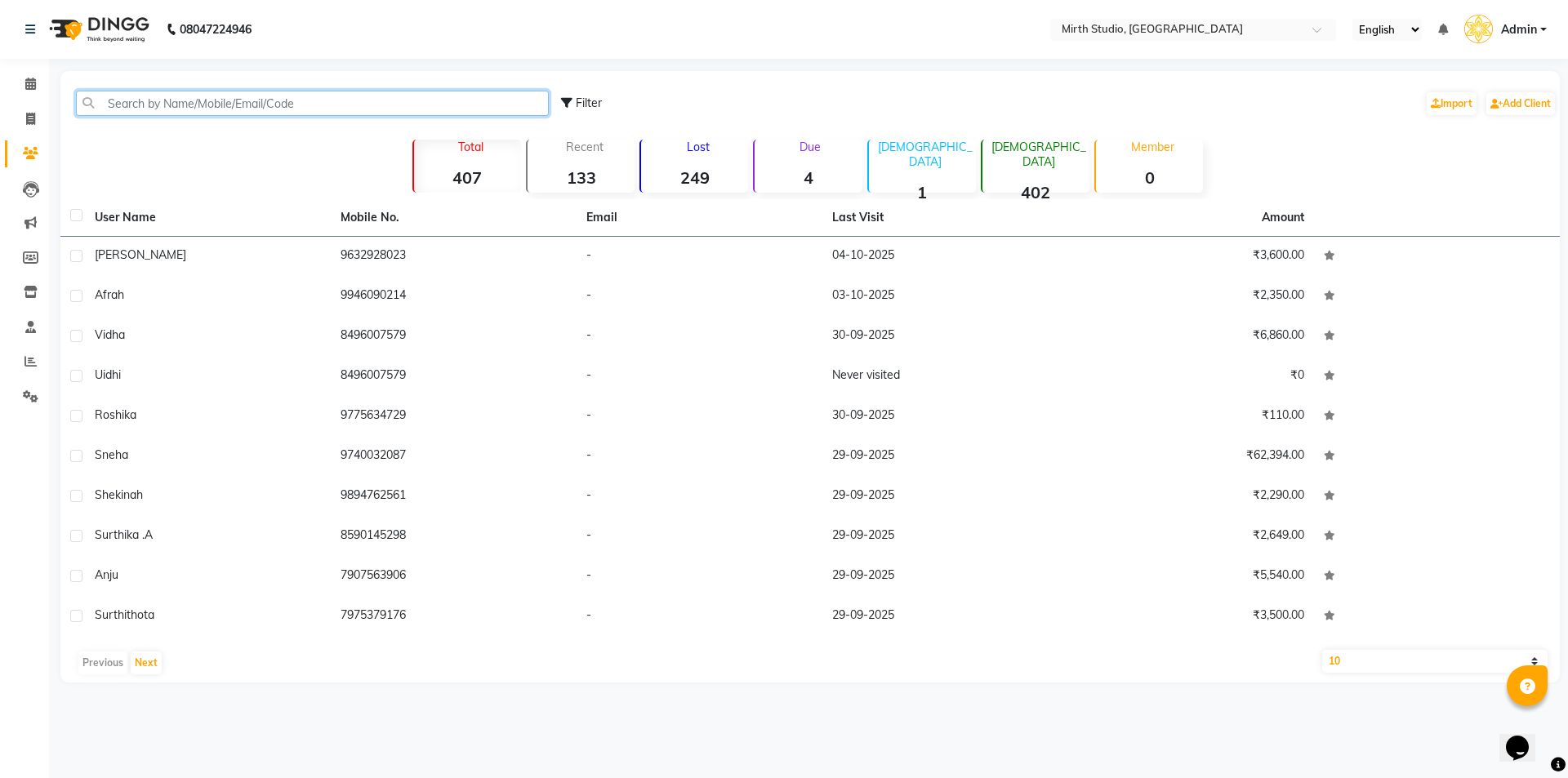
click at [103, 105] on input "text" at bounding box center [312, 103] width 473 height 25
click at [41, 115] on span at bounding box center [30, 120] width 28 height 19
select select "4806"
select select "service"
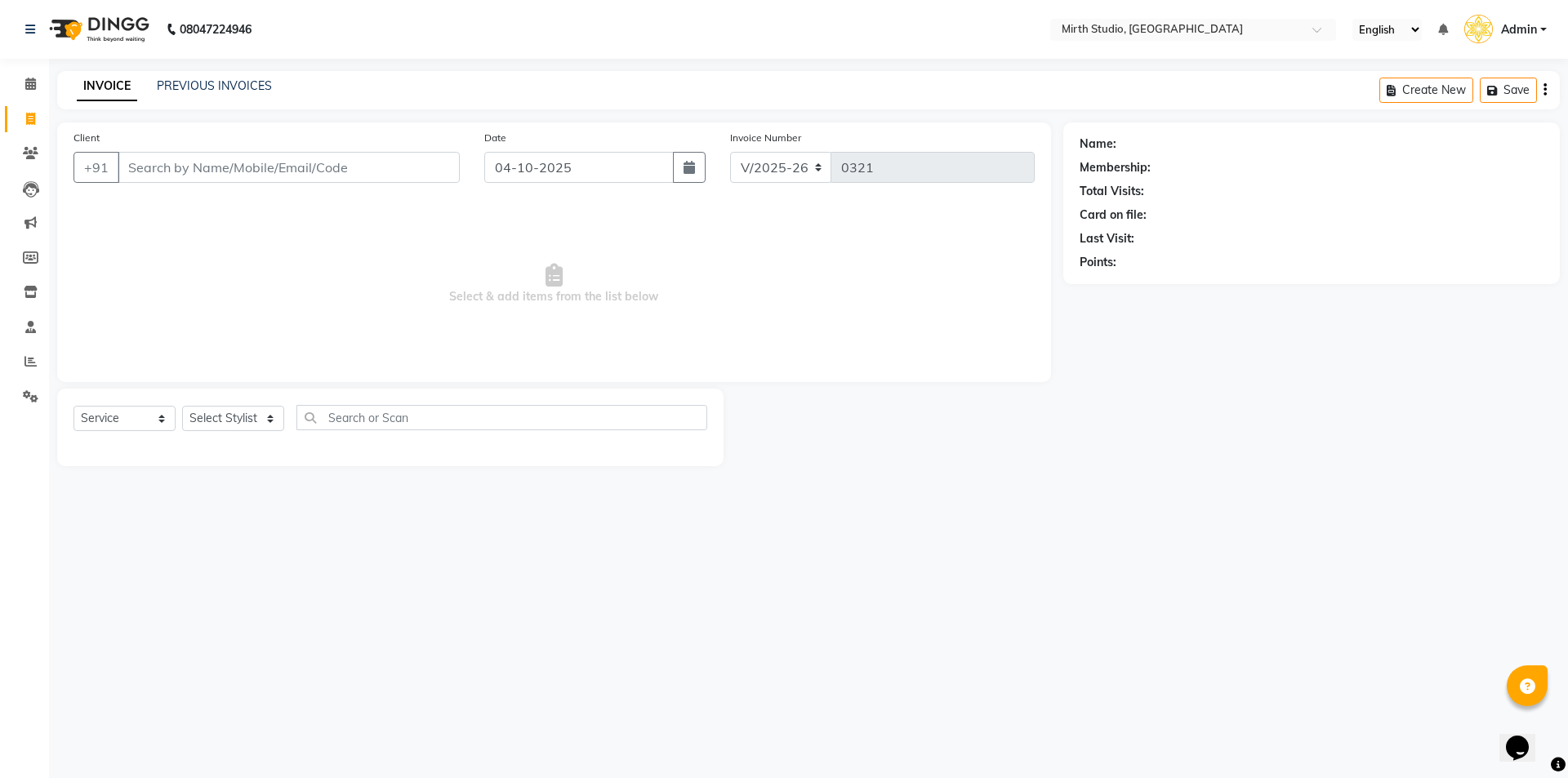
click at [161, 166] on input "Client" at bounding box center [288, 167] width 342 height 31
click at [23, 89] on span at bounding box center [30, 84] width 28 height 19
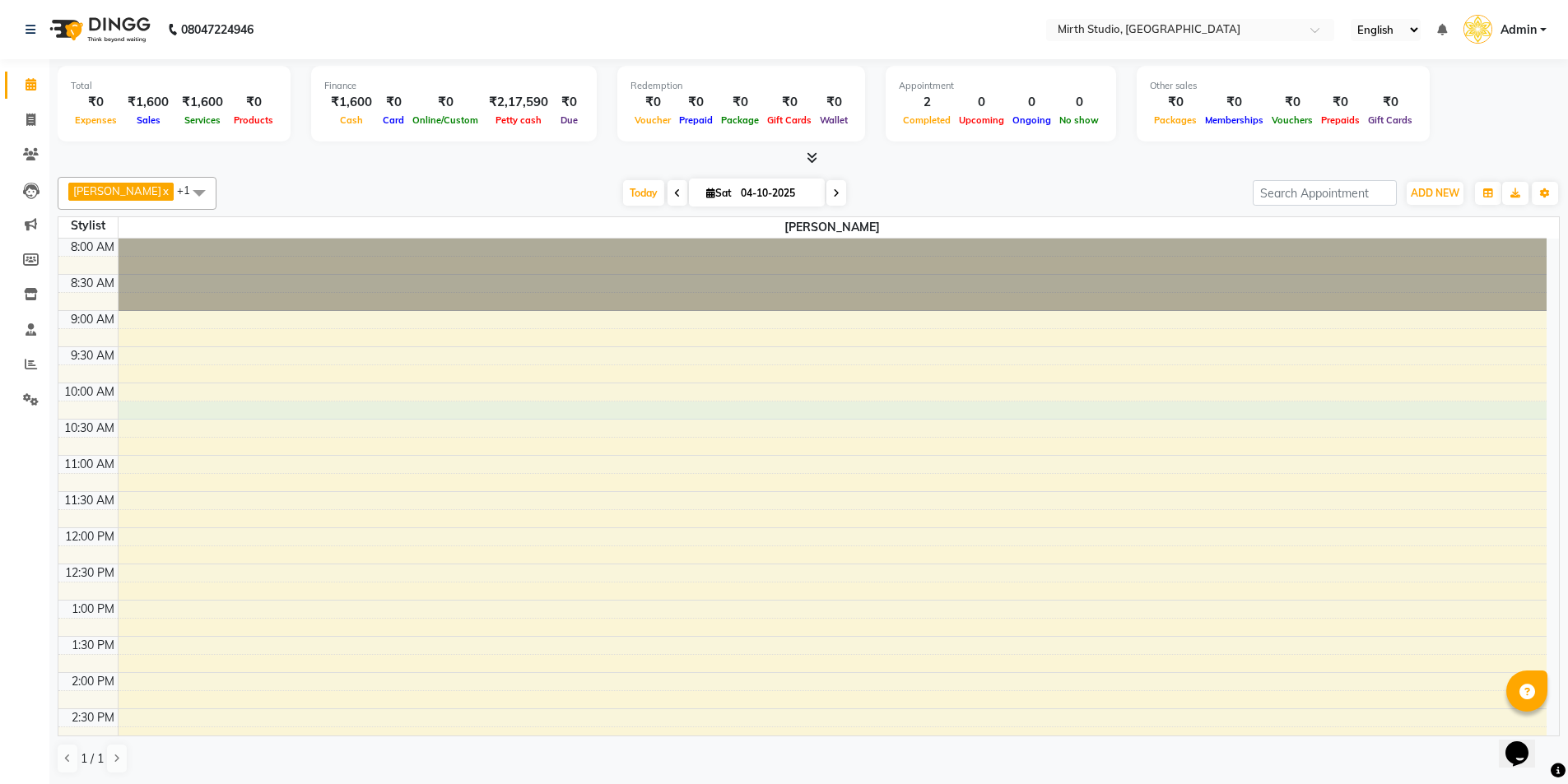
click at [978, 411] on div "8:00 AM 8:30 AM 9:00 AM 9:30 AM 10:00 AM 10:30 AM 11:00 AM 11:30 AM 12:00 PM 12…" at bounding box center [802, 708] width 1489 height 940
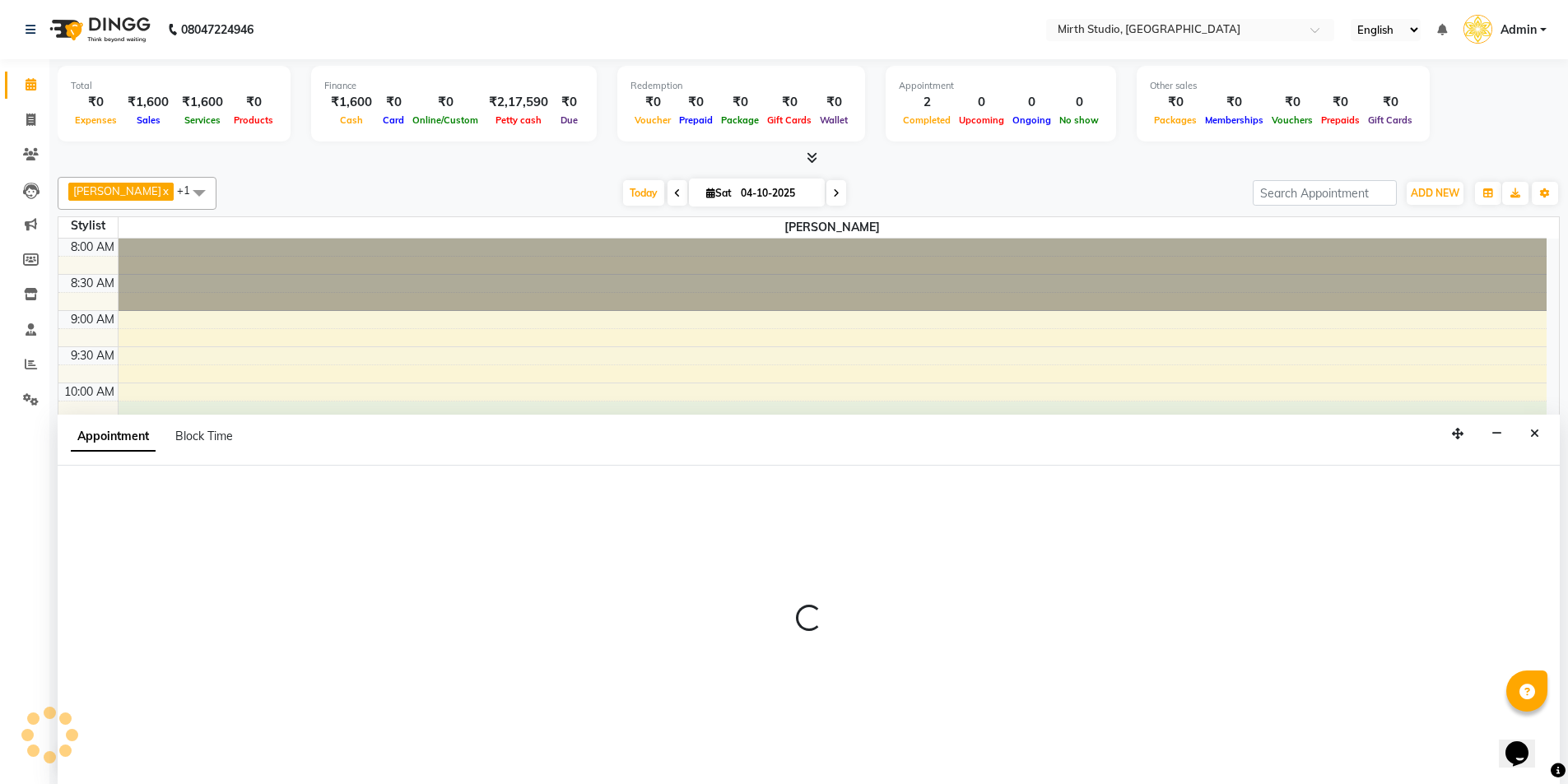
scroll to position [1, 0]
select select "35624"
select select "615"
select select "tentative"
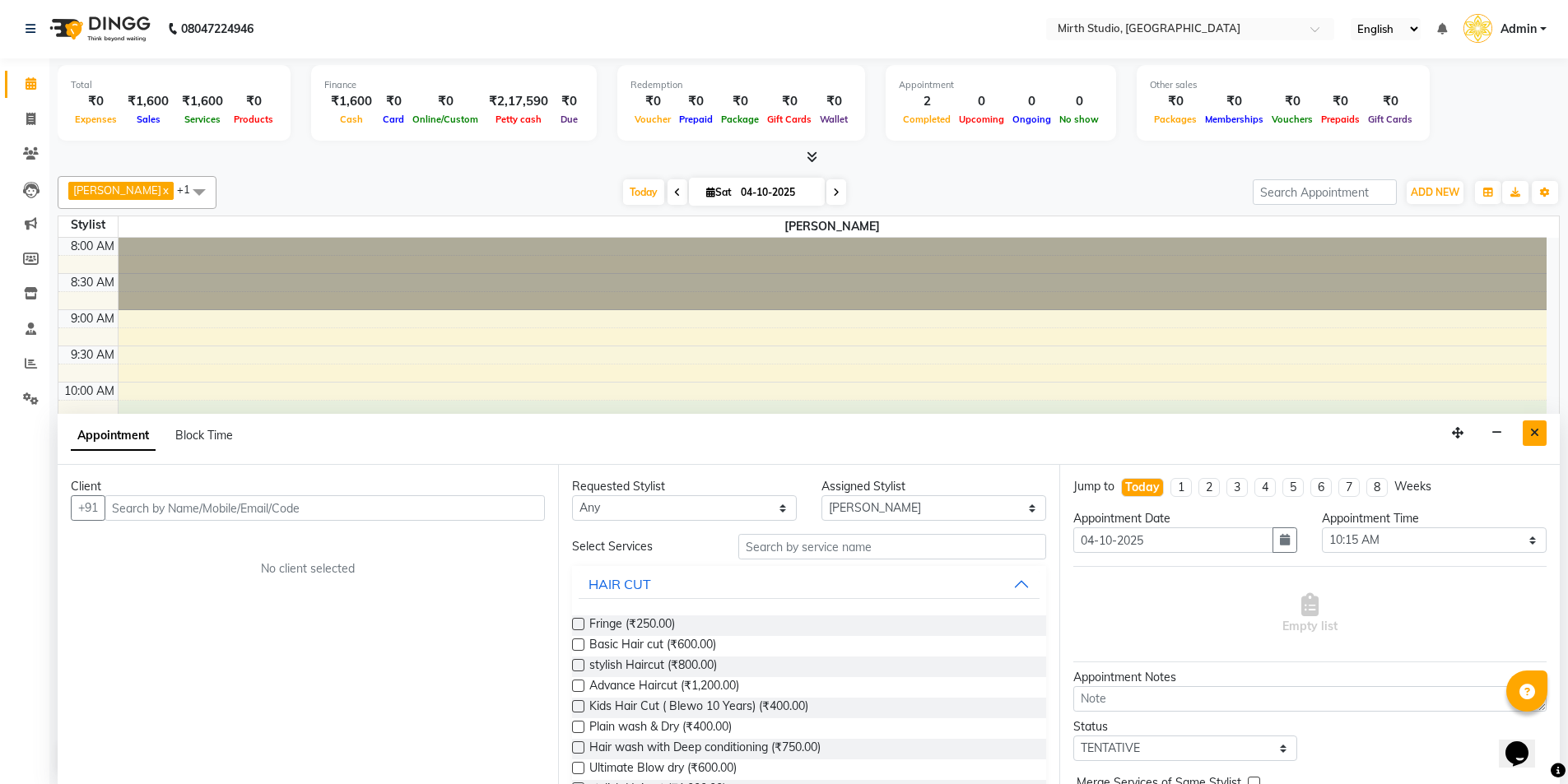
click at [1534, 438] on button "Close" at bounding box center [1534, 433] width 24 height 26
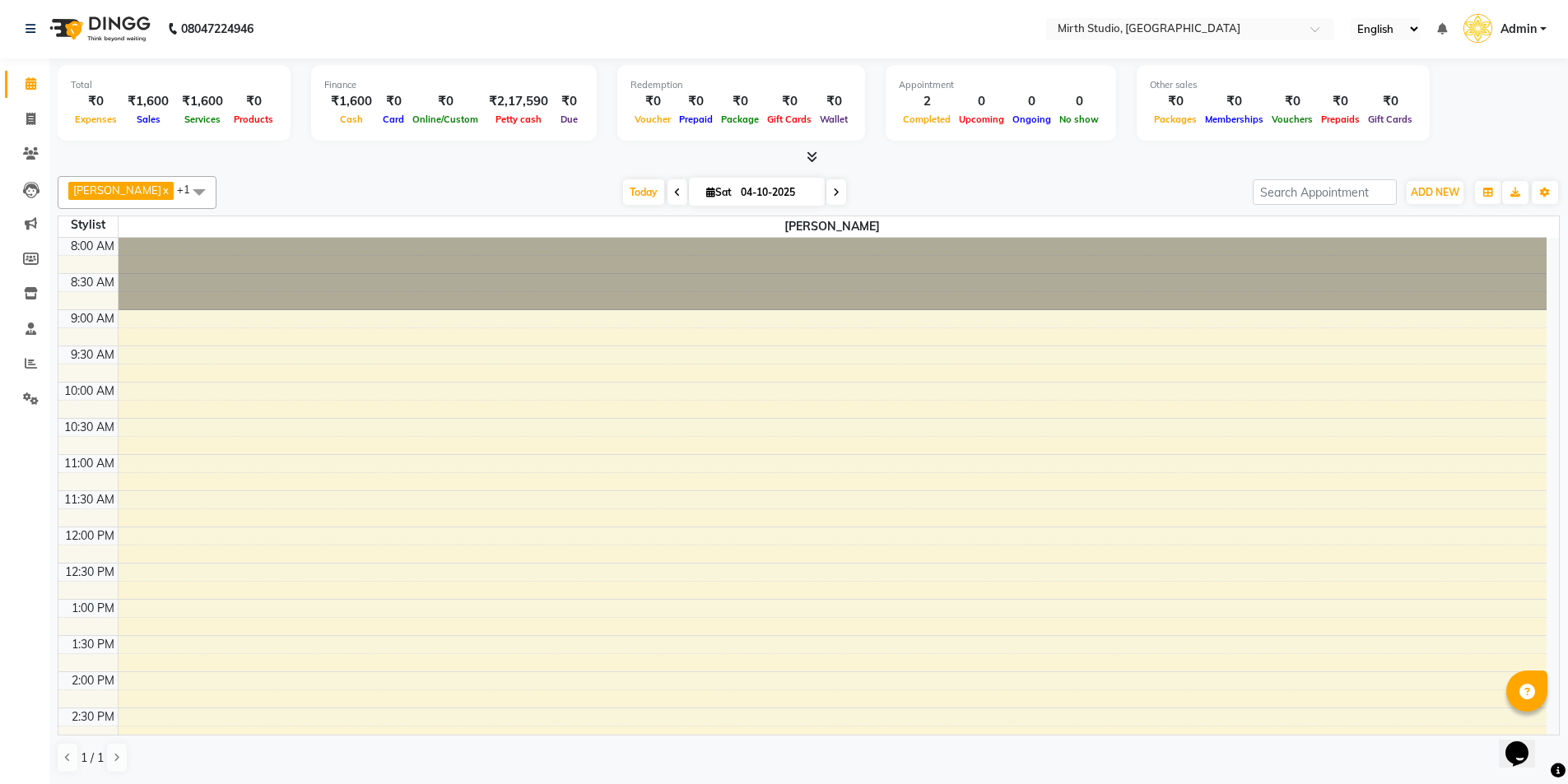
click at [1157, 469] on div "8:00 AM 8:30 AM 9:00 AM 9:30 AM 10:00 AM 10:30 AM 11:00 AM 11:30 AM 12:00 PM 12…" at bounding box center [802, 707] width 1489 height 940
select select "35624"
select select "tentative"
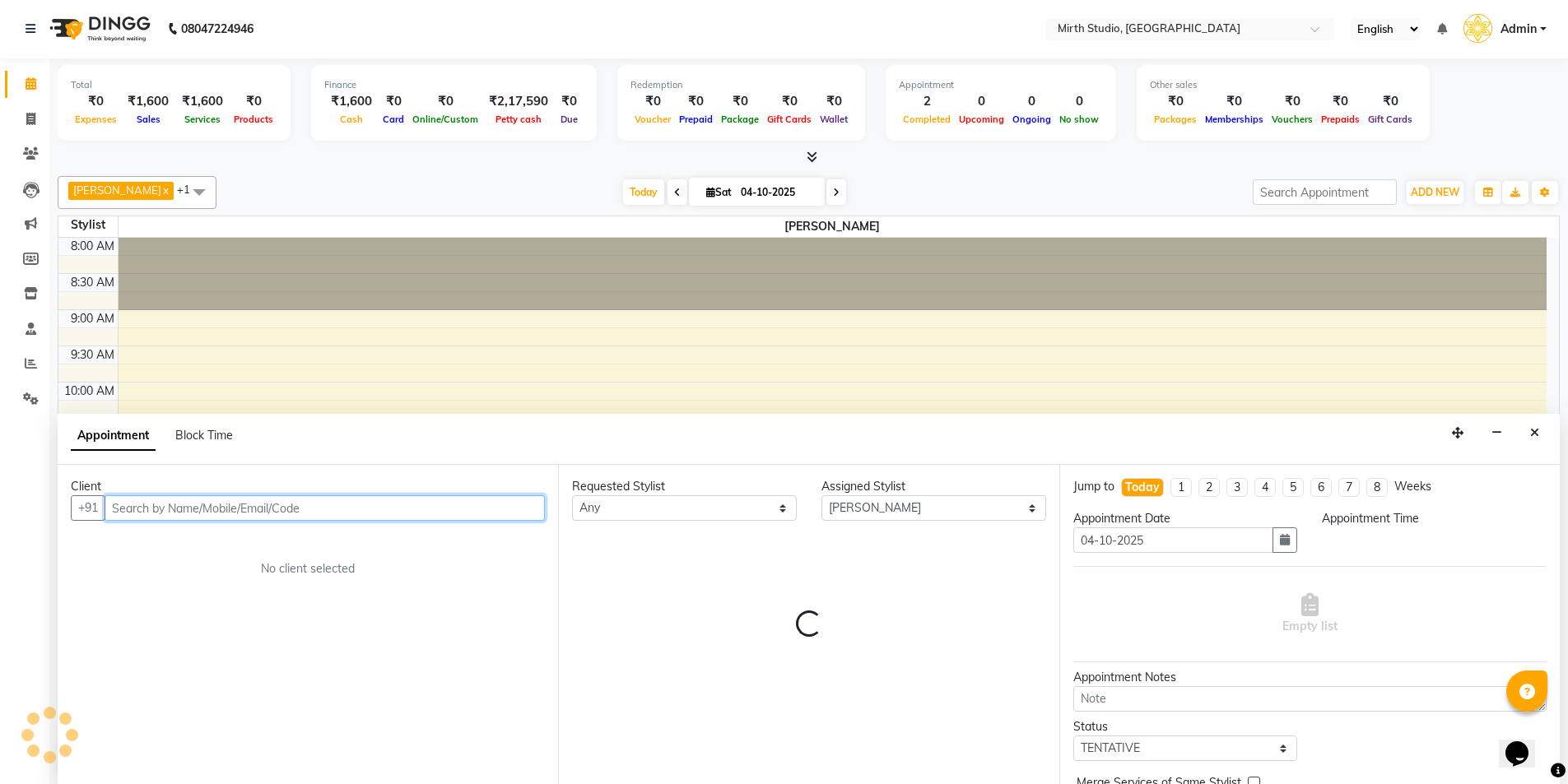
select select "660"
